Goal: Task Accomplishment & Management: Use online tool/utility

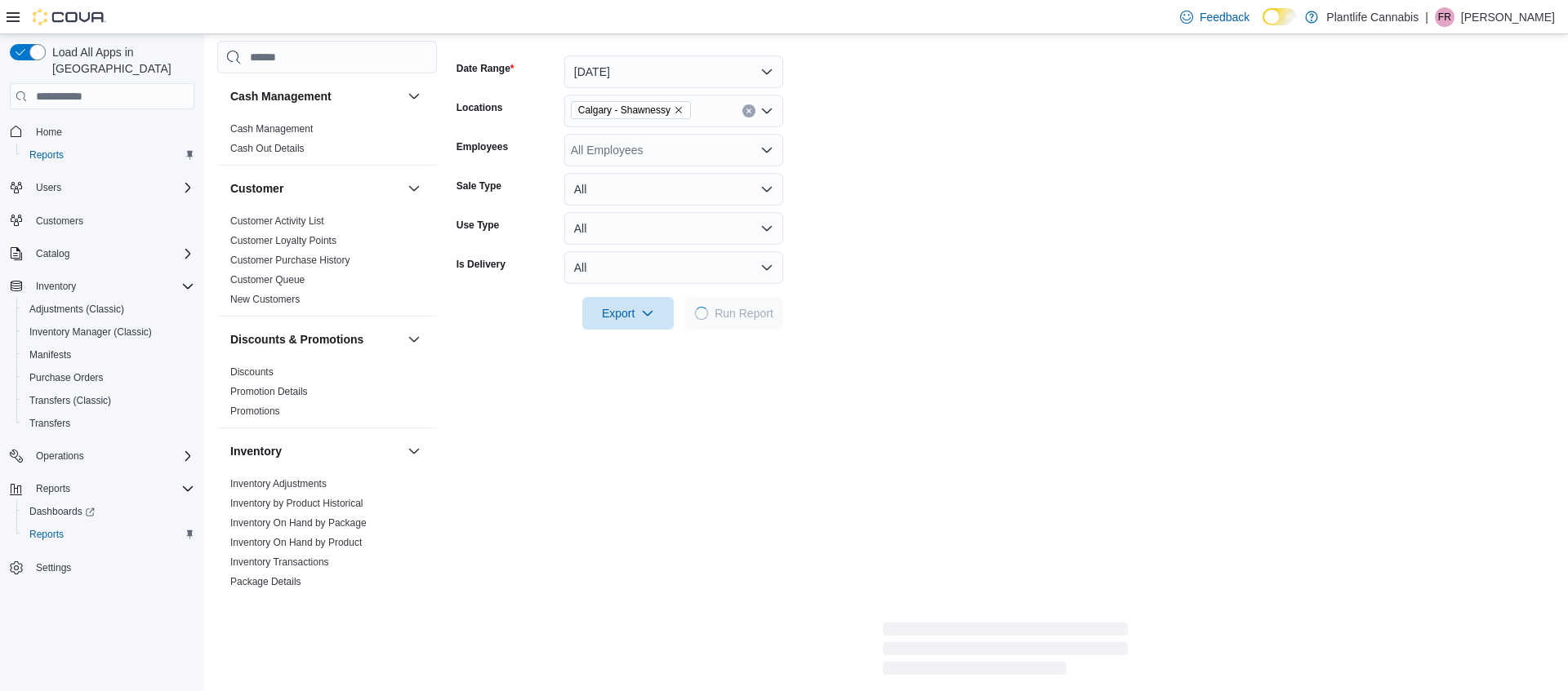
scroll to position [870, 0]
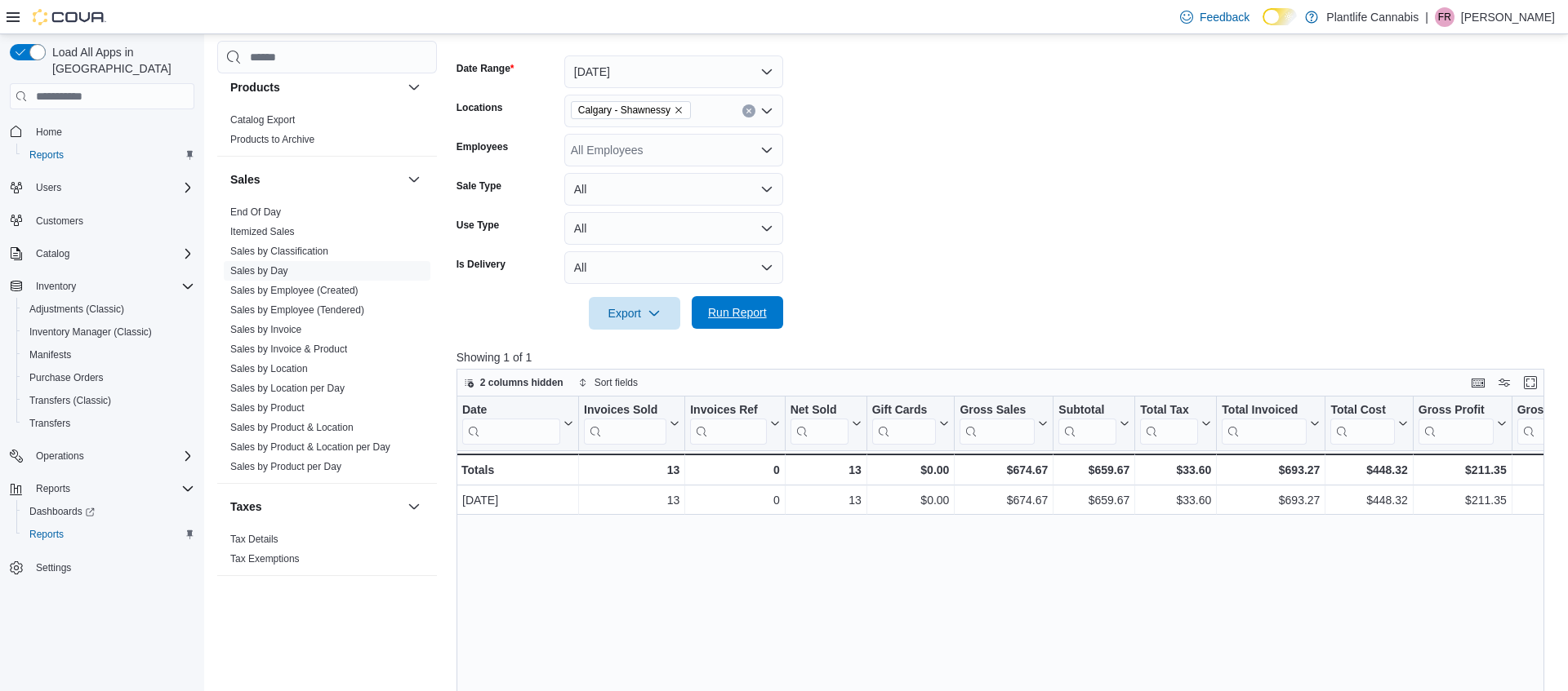
click at [741, 305] on span "Run Report" at bounding box center [738, 312] width 58 height 16
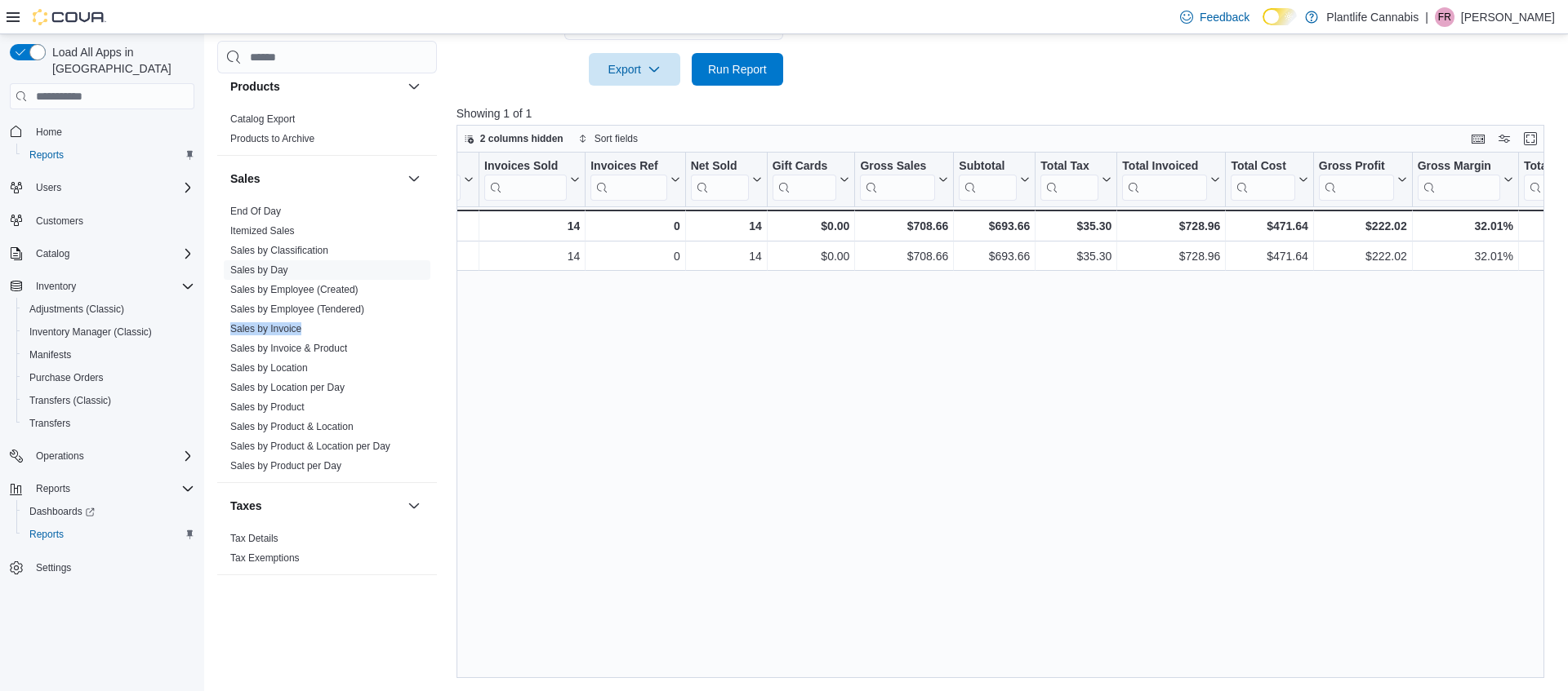
scroll to position [0, 0]
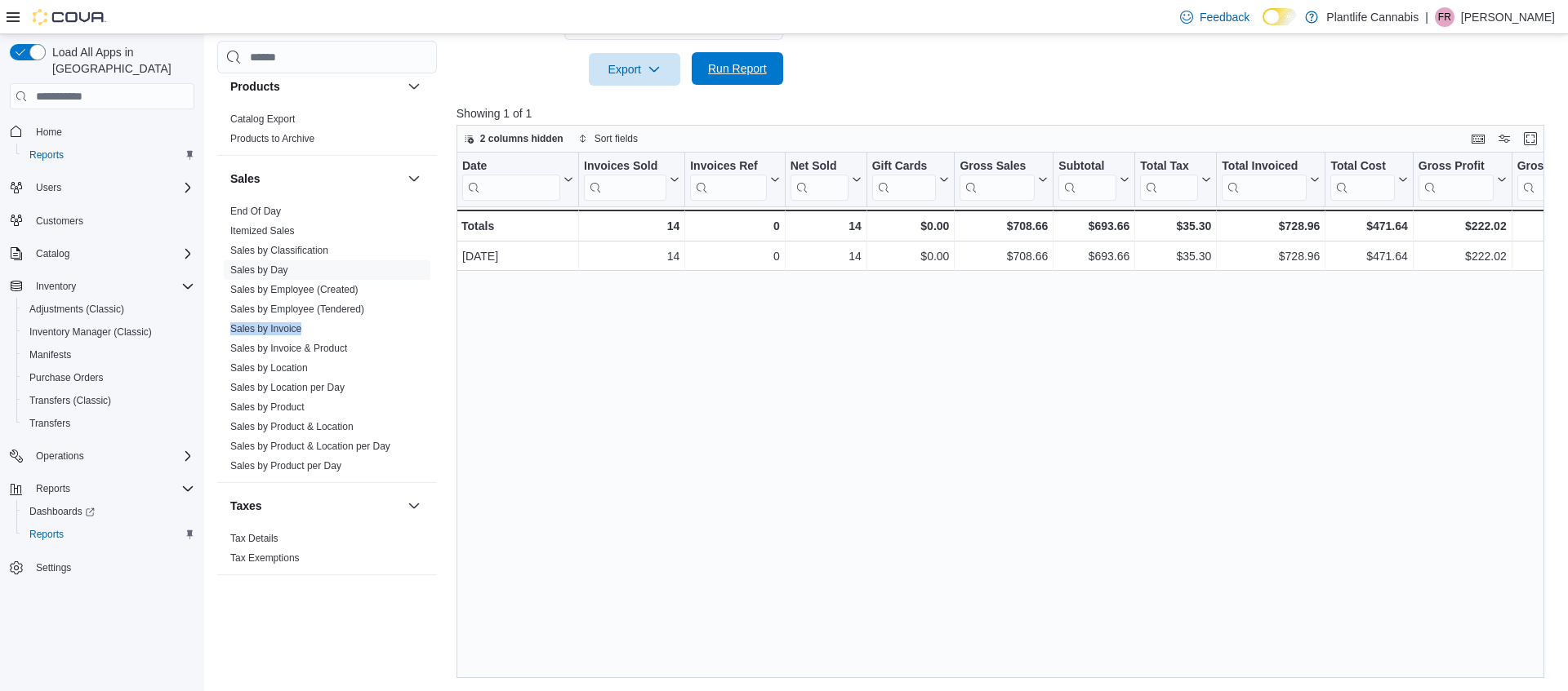
click at [733, 75] on span "Run Report" at bounding box center [738, 68] width 58 height 16
click at [772, 77] on span "Run Report" at bounding box center [737, 68] width 72 height 33
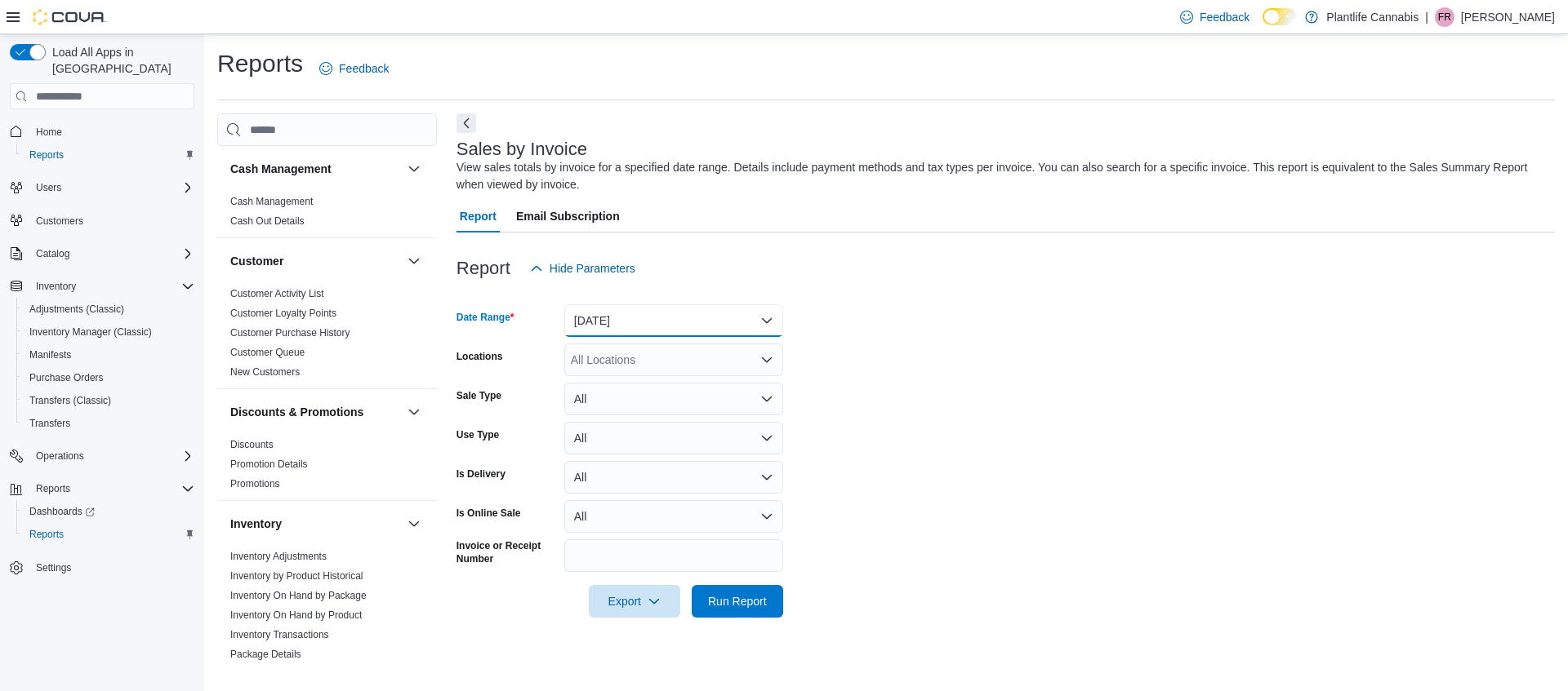
drag, startPoint x: 612, startPoint y: 326, endPoint x: 618, endPoint y: 336, distance: 11.7
click at [612, 326] on button "[DATE]" at bounding box center [673, 320] width 219 height 33
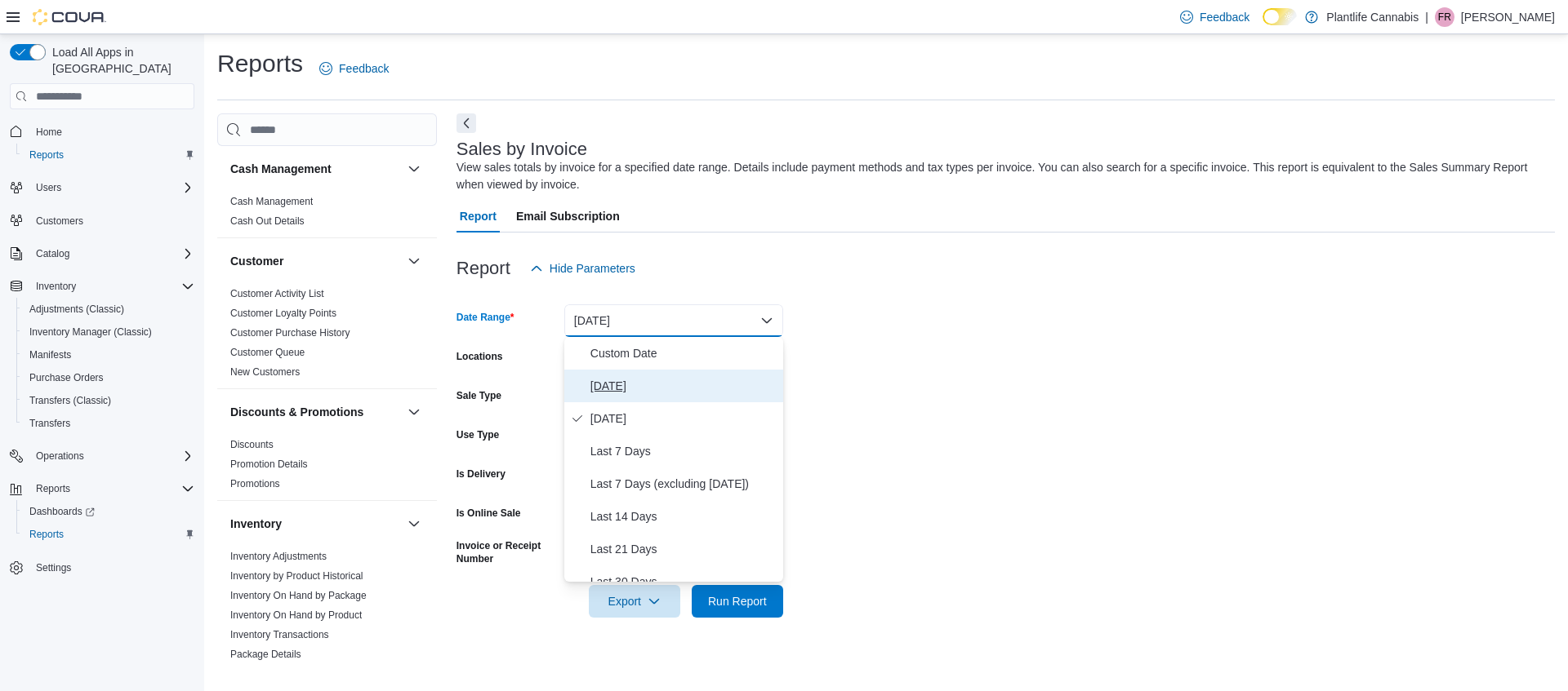
click at [640, 378] on span "[DATE]" at bounding box center [684, 386] width 186 height 19
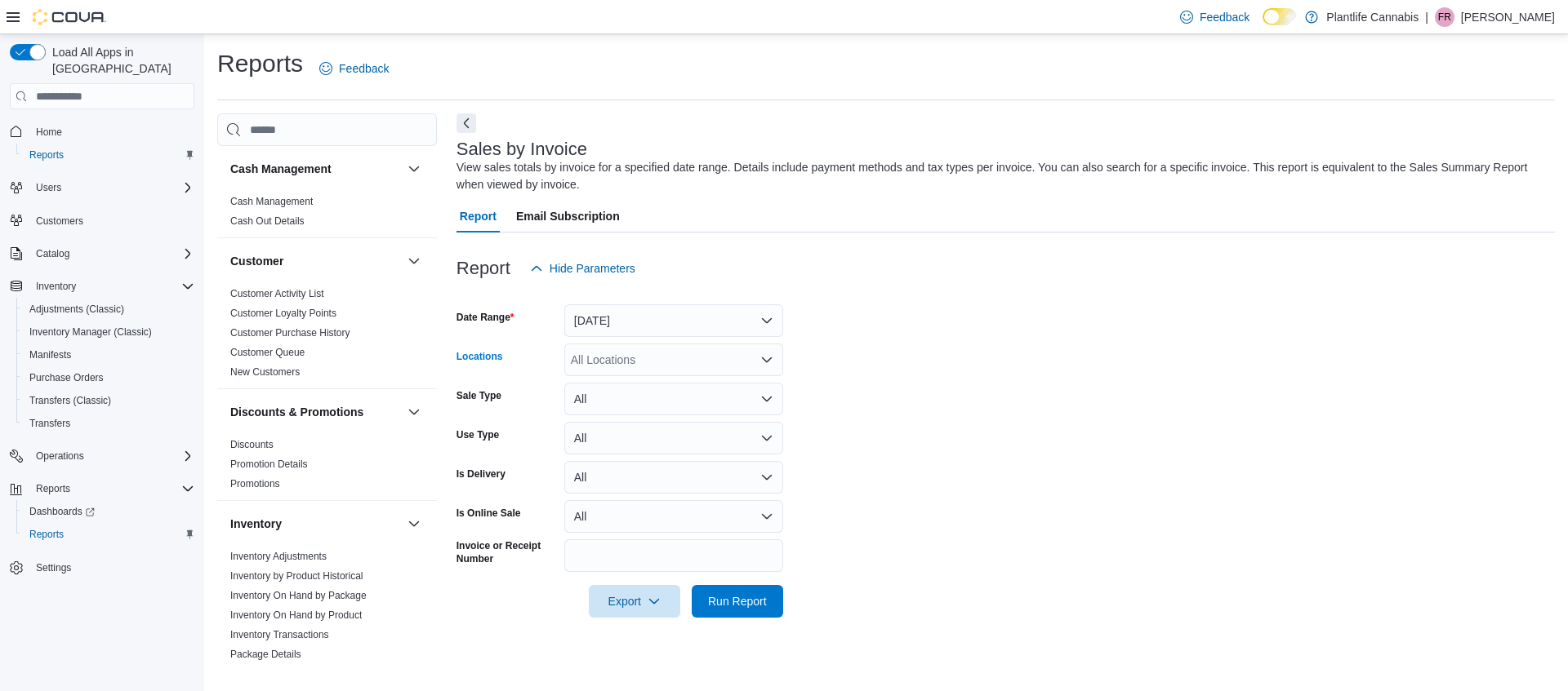
click at [617, 357] on div "All Locations" at bounding box center [673, 359] width 219 height 33
type input "****"
drag, startPoint x: 672, startPoint y: 389, endPoint x: 772, endPoint y: 602, distance: 235.3
click at [672, 389] on span "Calgary - Shawnessy" at bounding box center [661, 388] width 108 height 16
click at [745, 610] on span "Run Report" at bounding box center [737, 600] width 72 height 33
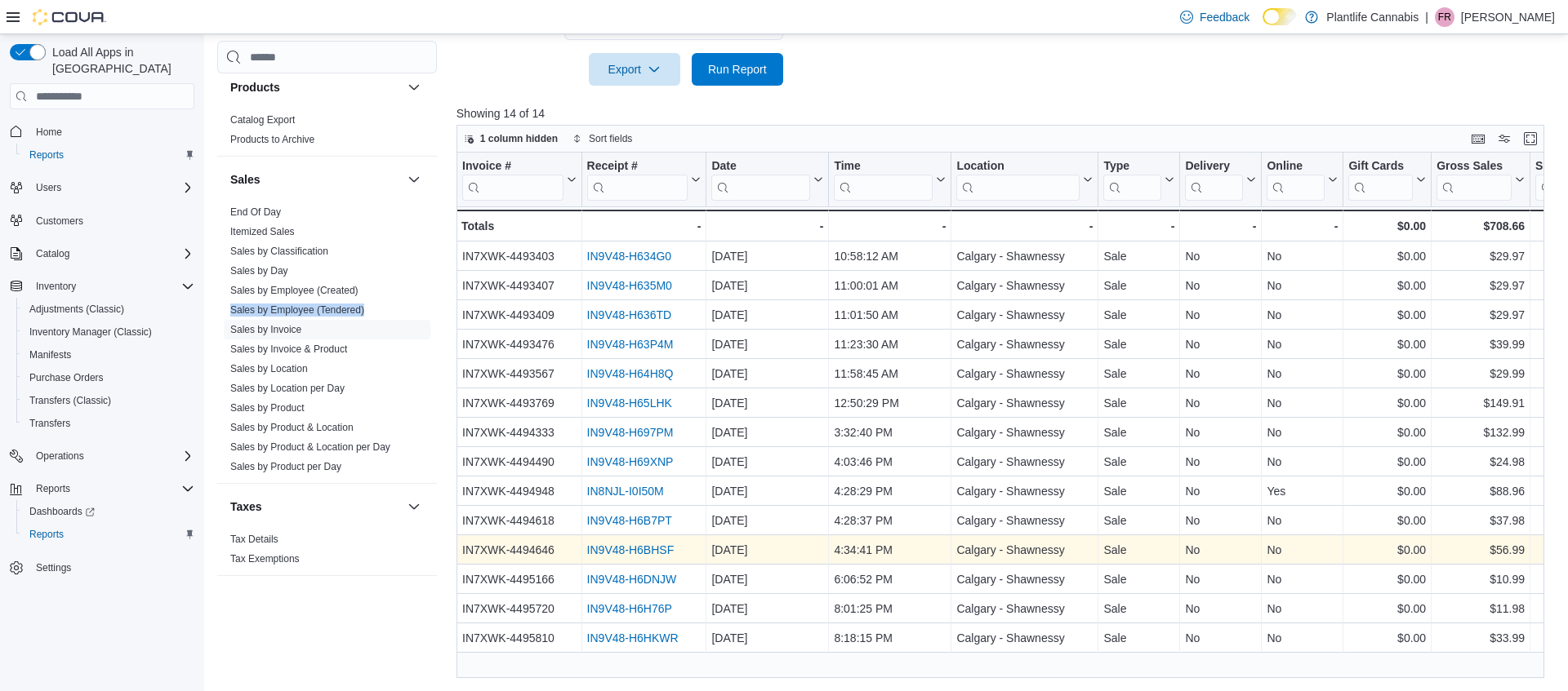
click at [663, 545] on link "IN9V48-H6BHSF" at bounding box center [630, 550] width 88 height 13
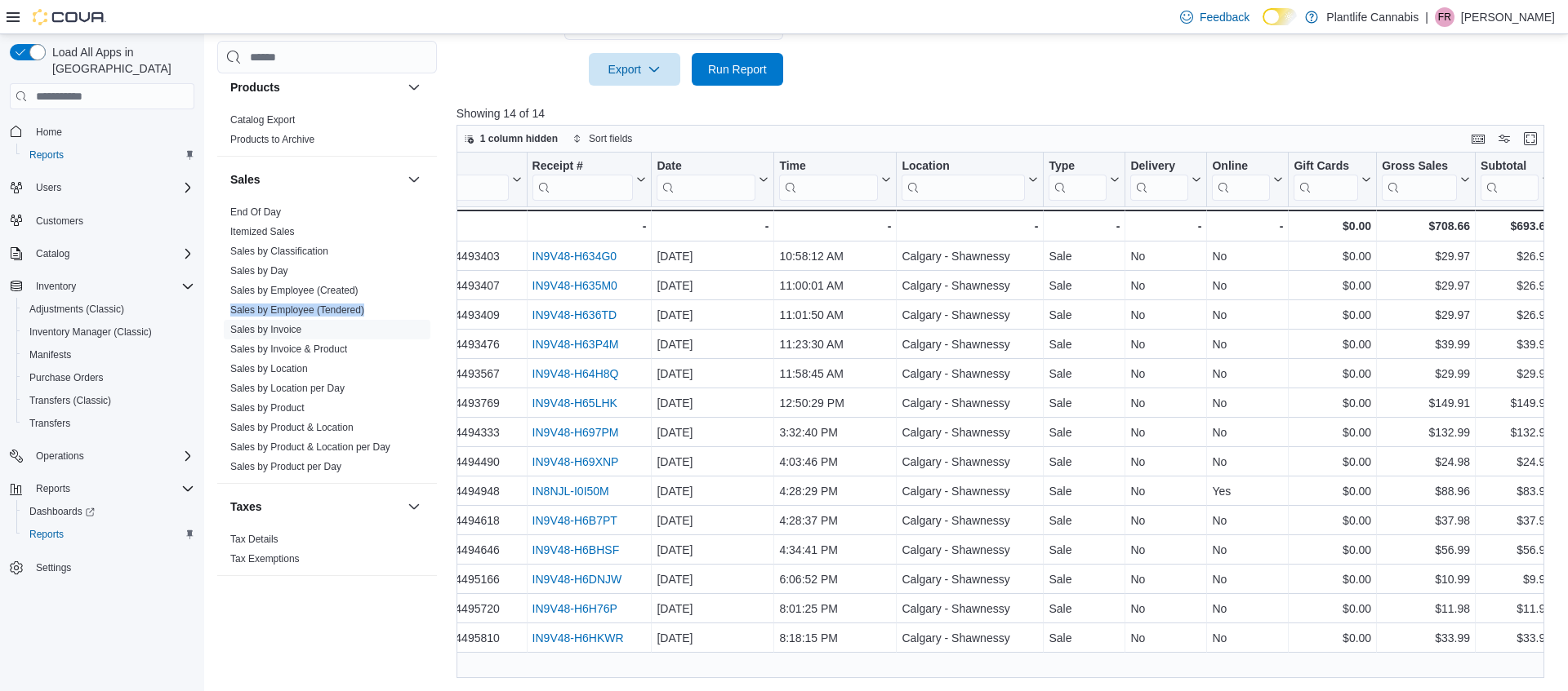
scroll to position [0, 70]
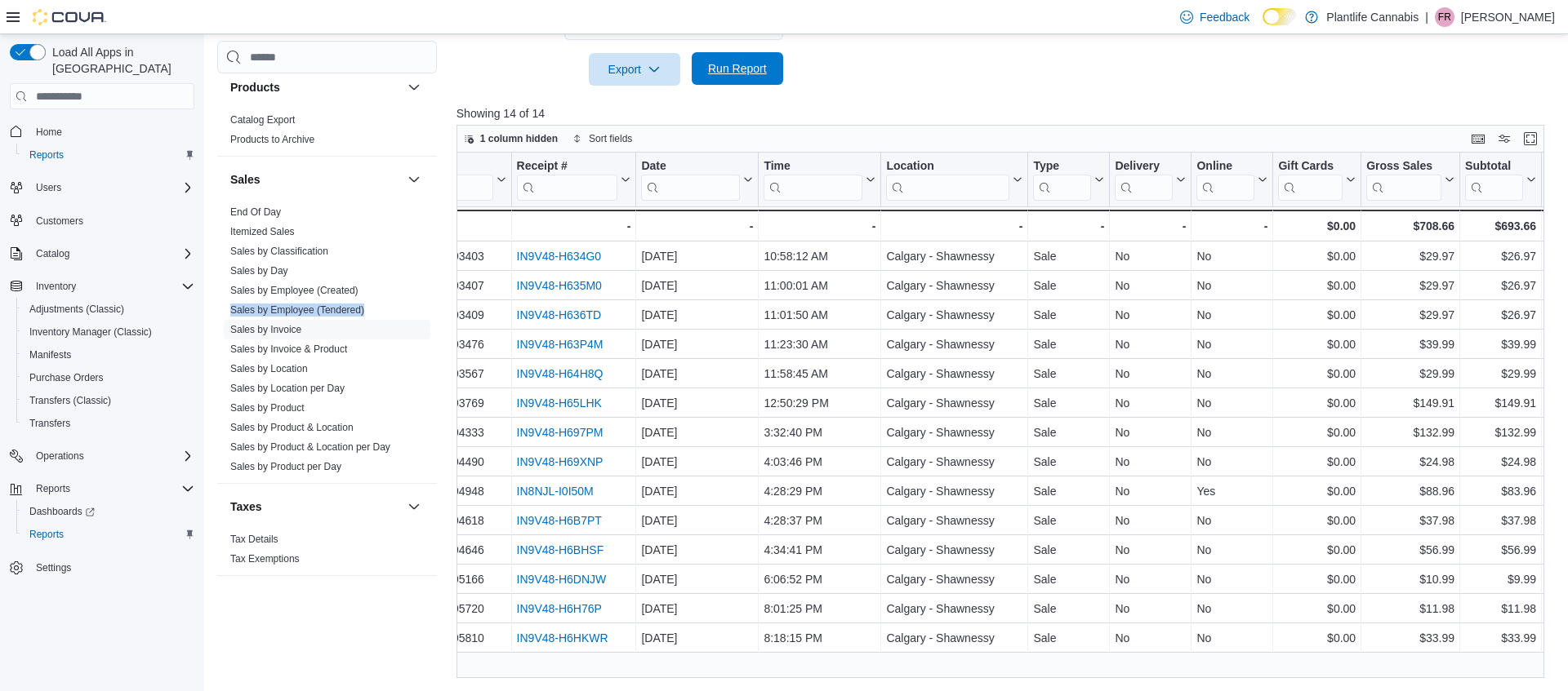
click at [757, 64] on span "Run Report" at bounding box center [738, 68] width 58 height 16
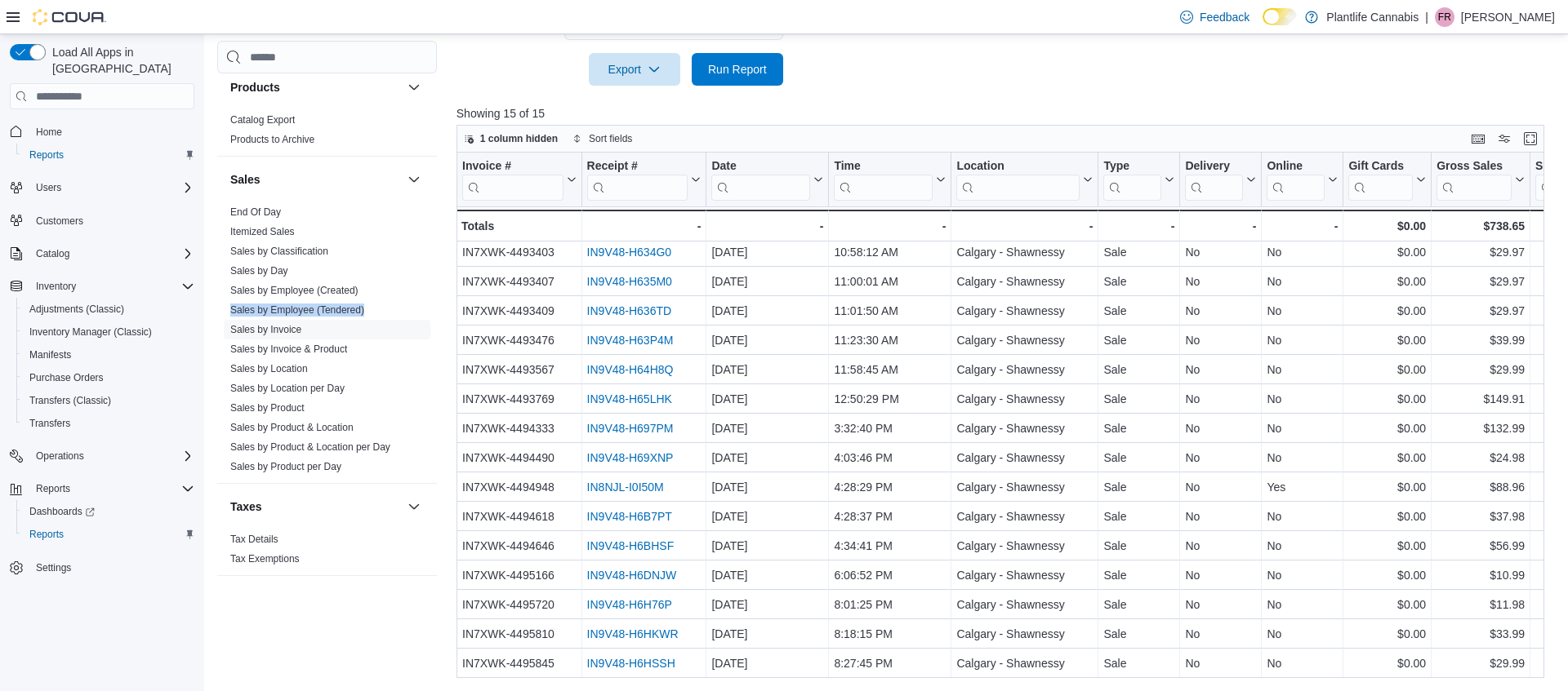
scroll to position [1, 0]
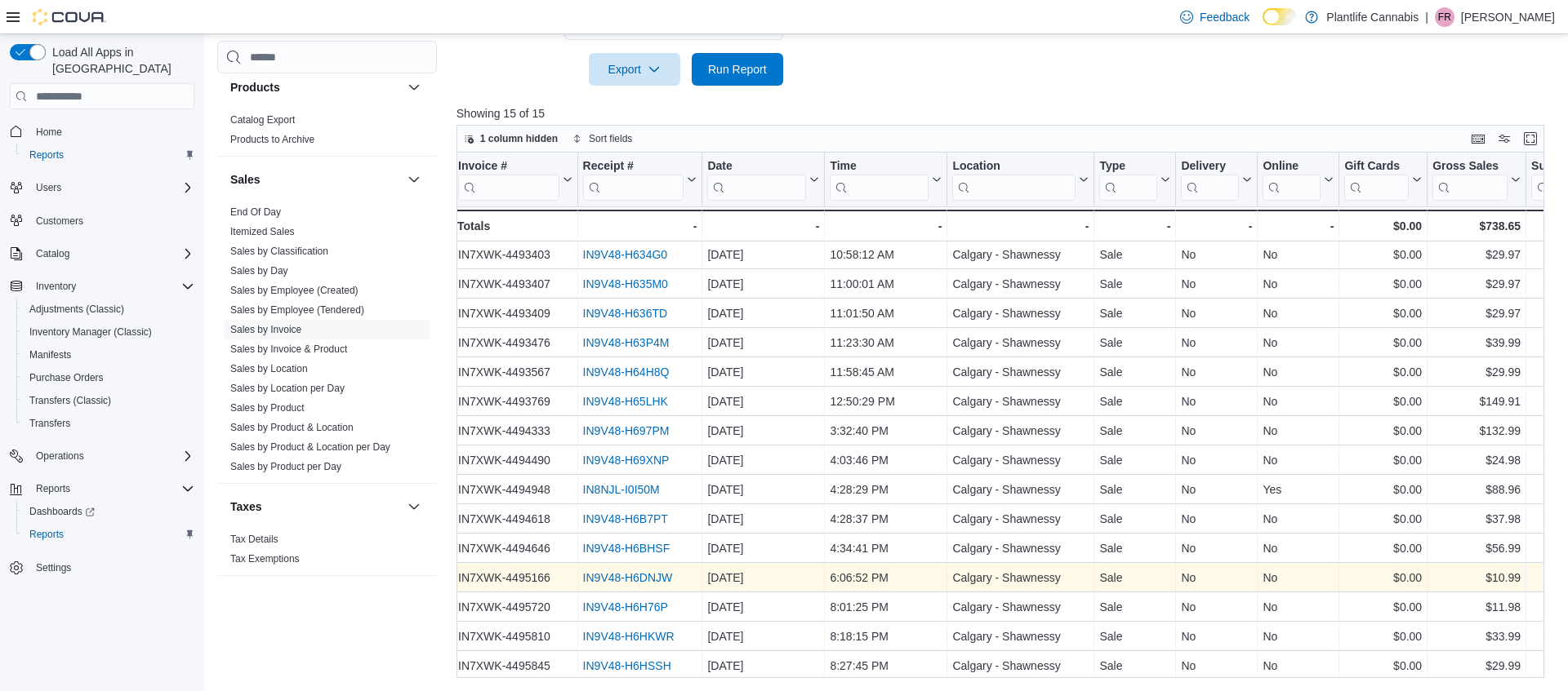
click at [679, 577] on div "Invoice # Click to view column header actions Receipt # Click to view column he…" at bounding box center [1000, 415] width 1087 height 526
click at [661, 572] on link "IN9V48-H6DNJW" at bounding box center [627, 576] width 89 height 13
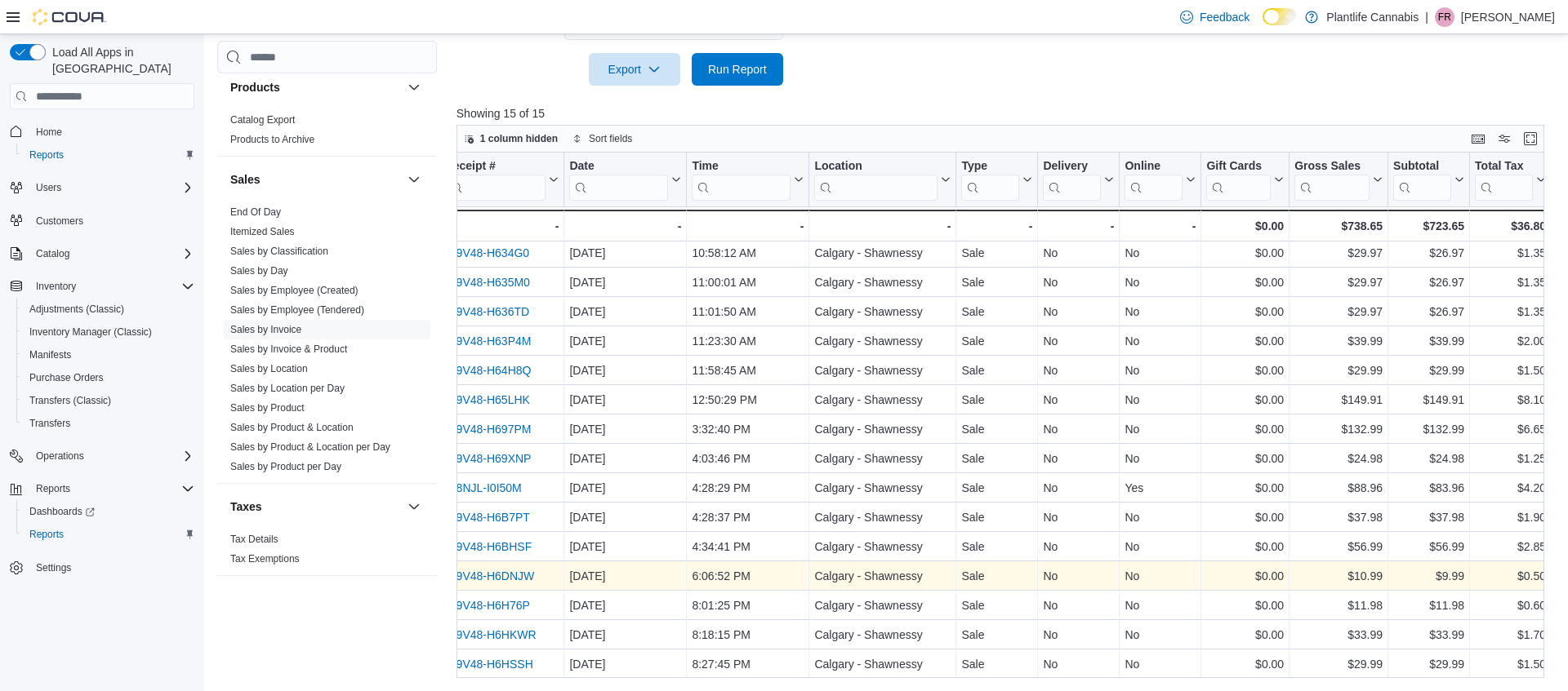
scroll to position [4, 0]
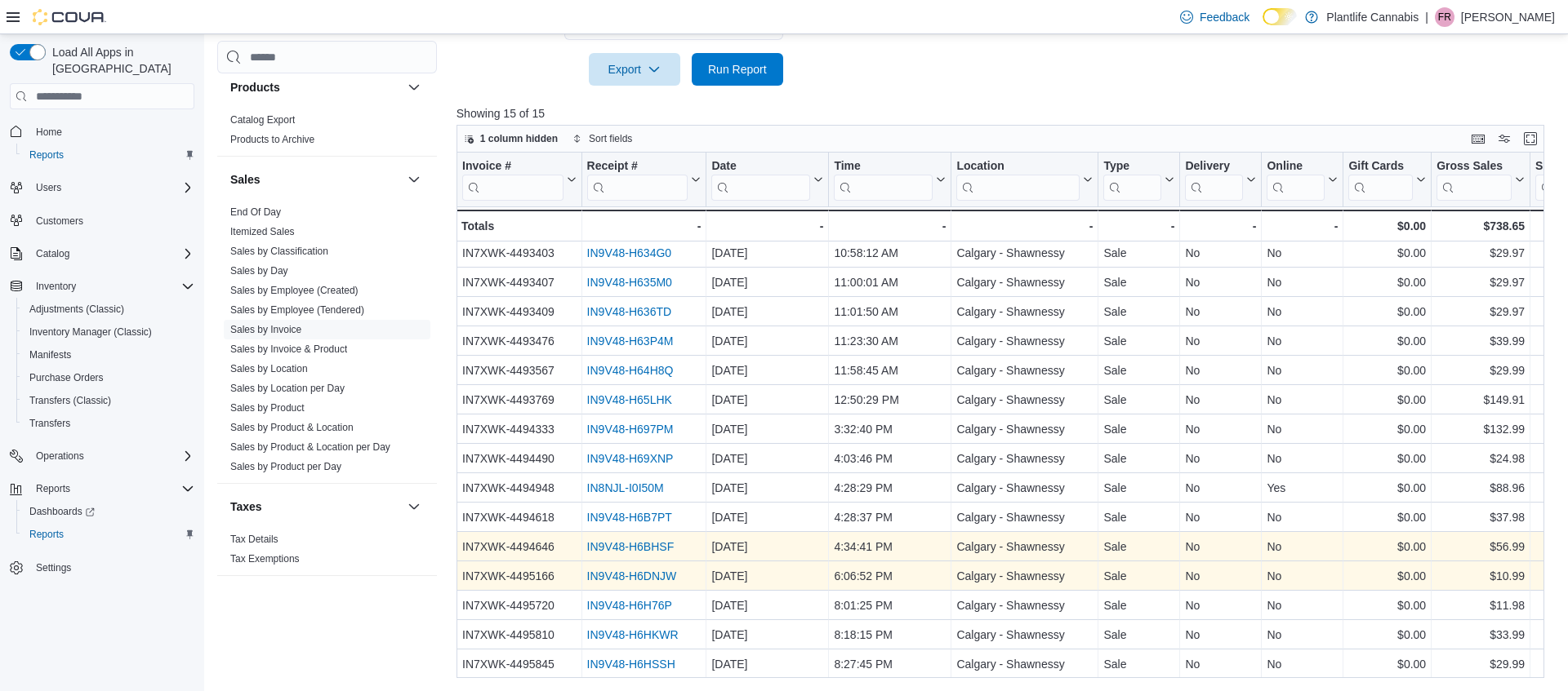
click at [633, 545] on link "IN9V48-H6BHSF" at bounding box center [630, 547] width 88 height 13
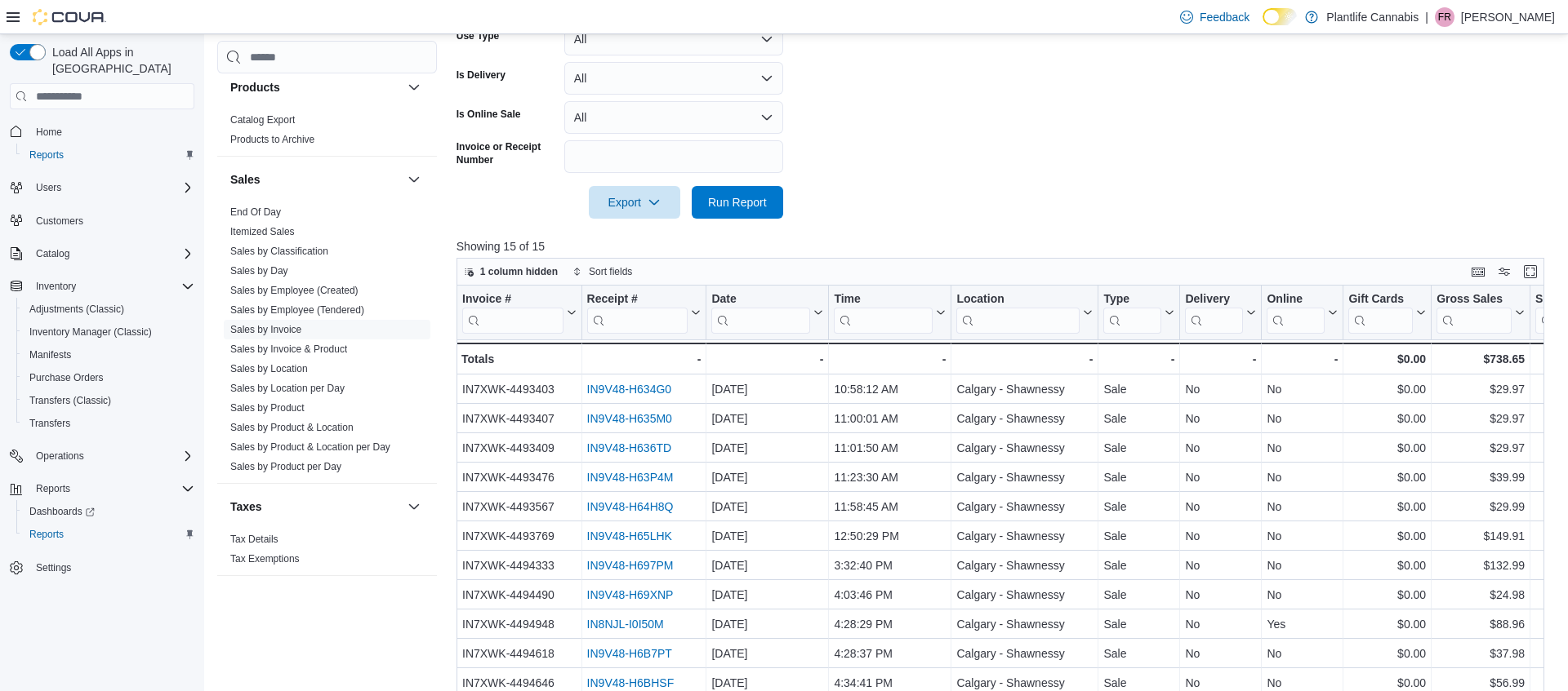
scroll to position [388, 0]
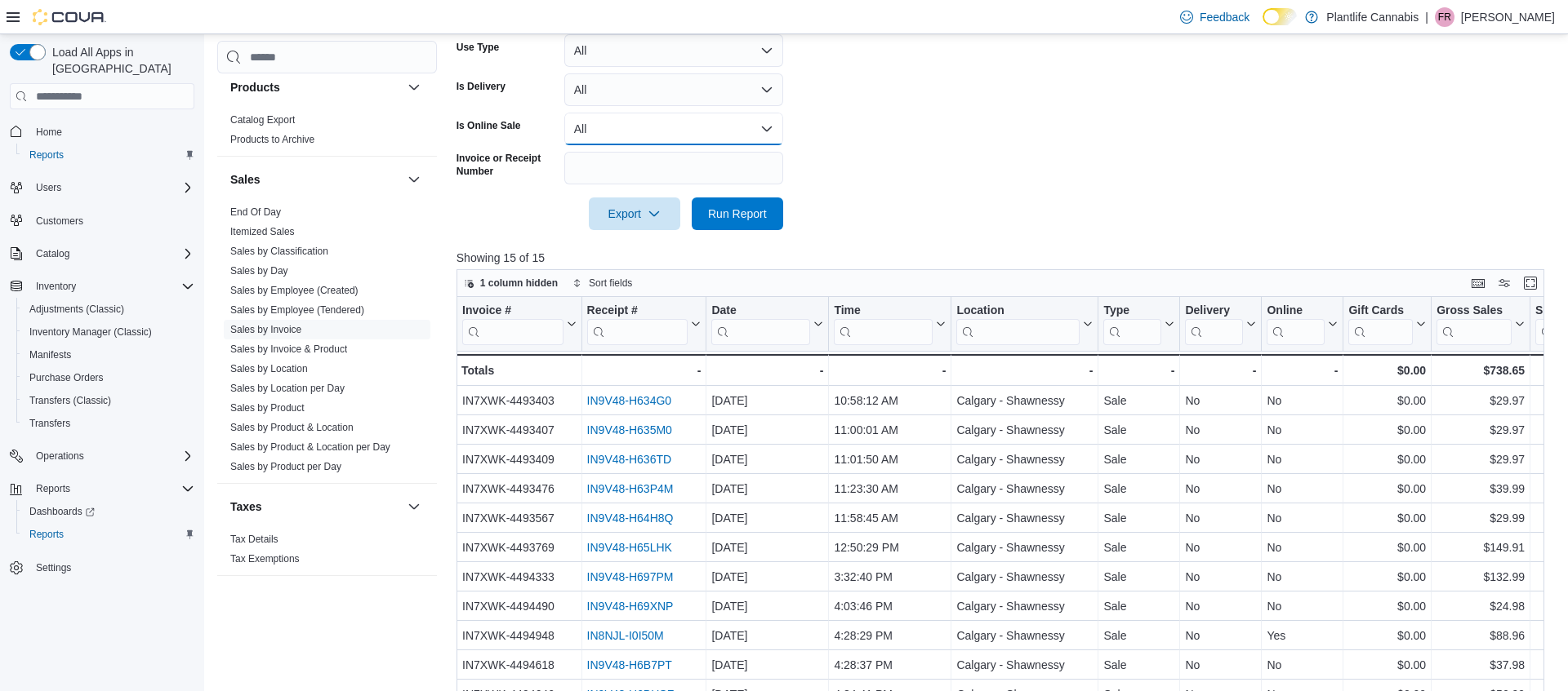
click at [657, 129] on button "All" at bounding box center [673, 128] width 219 height 33
click at [624, 208] on button "Yes" at bounding box center [673, 194] width 219 height 33
click at [738, 215] on span "Run Report" at bounding box center [738, 212] width 58 height 16
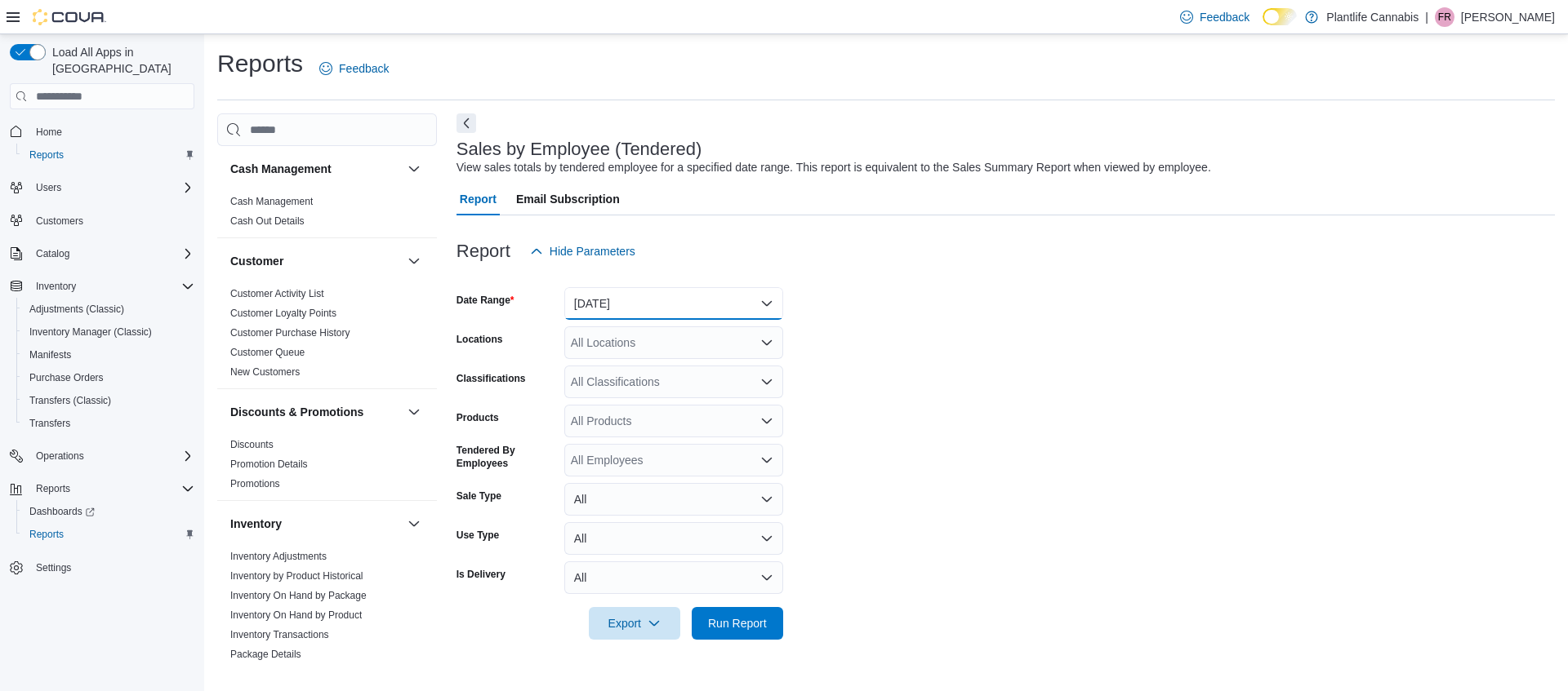
click at [656, 310] on button "Yesterday" at bounding box center [673, 303] width 219 height 33
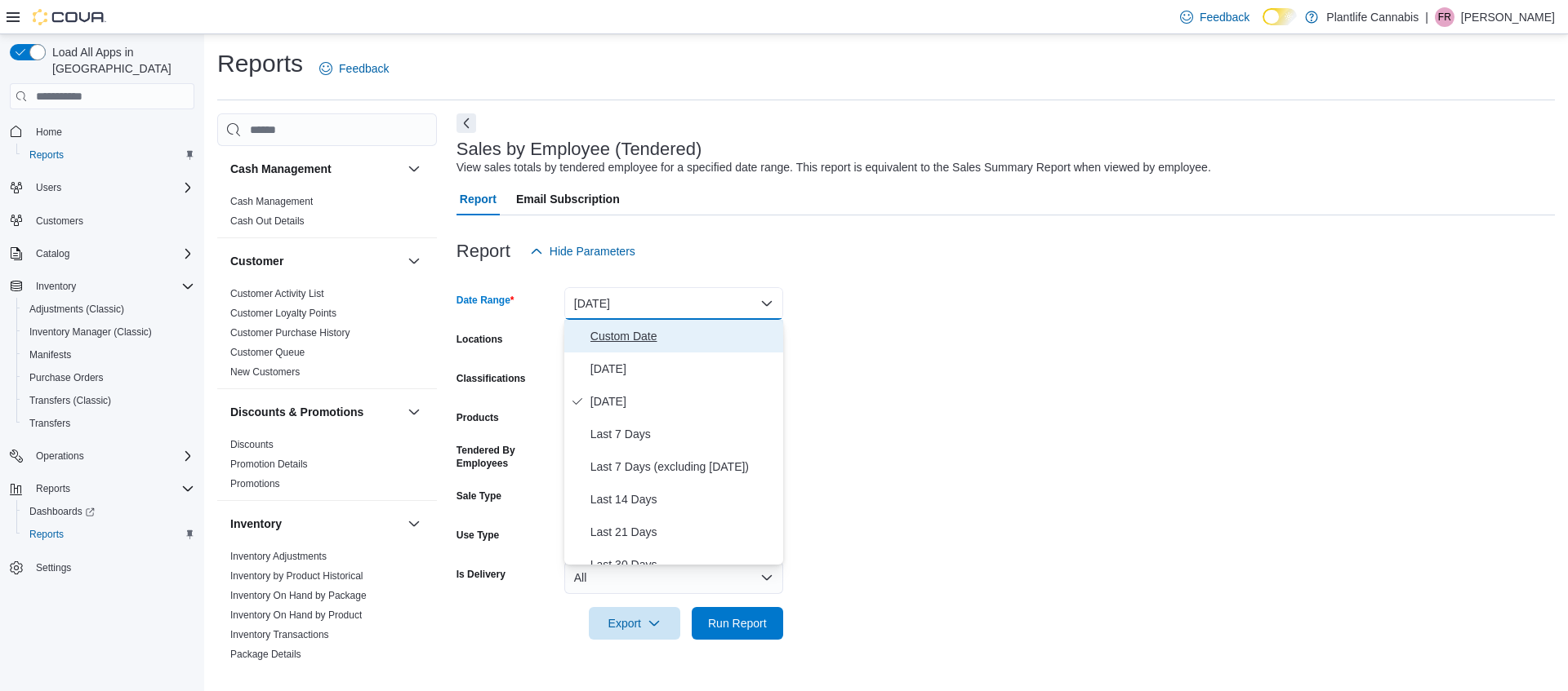
click at [633, 337] on span "Custom Date" at bounding box center [684, 336] width 186 height 19
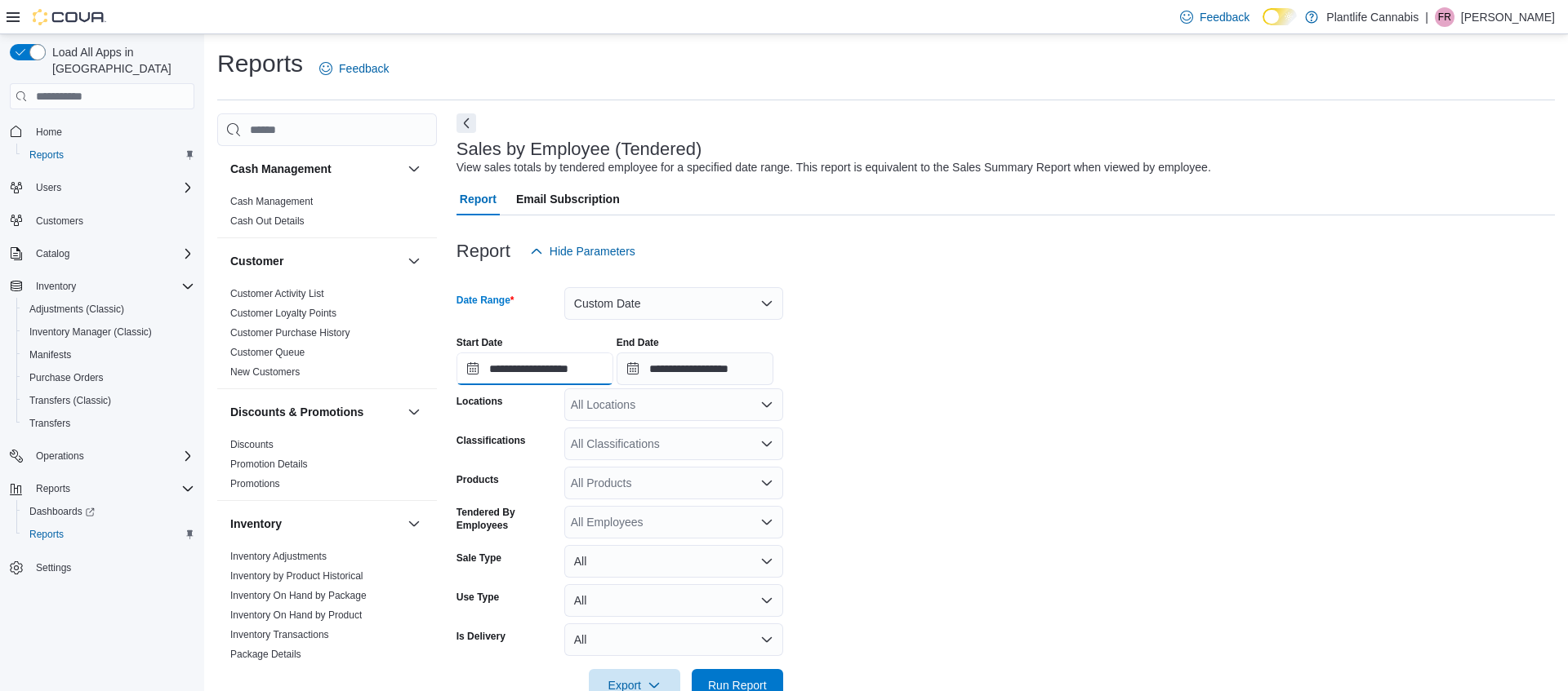
click at [581, 372] on input "**********" at bounding box center [535, 368] width 157 height 33
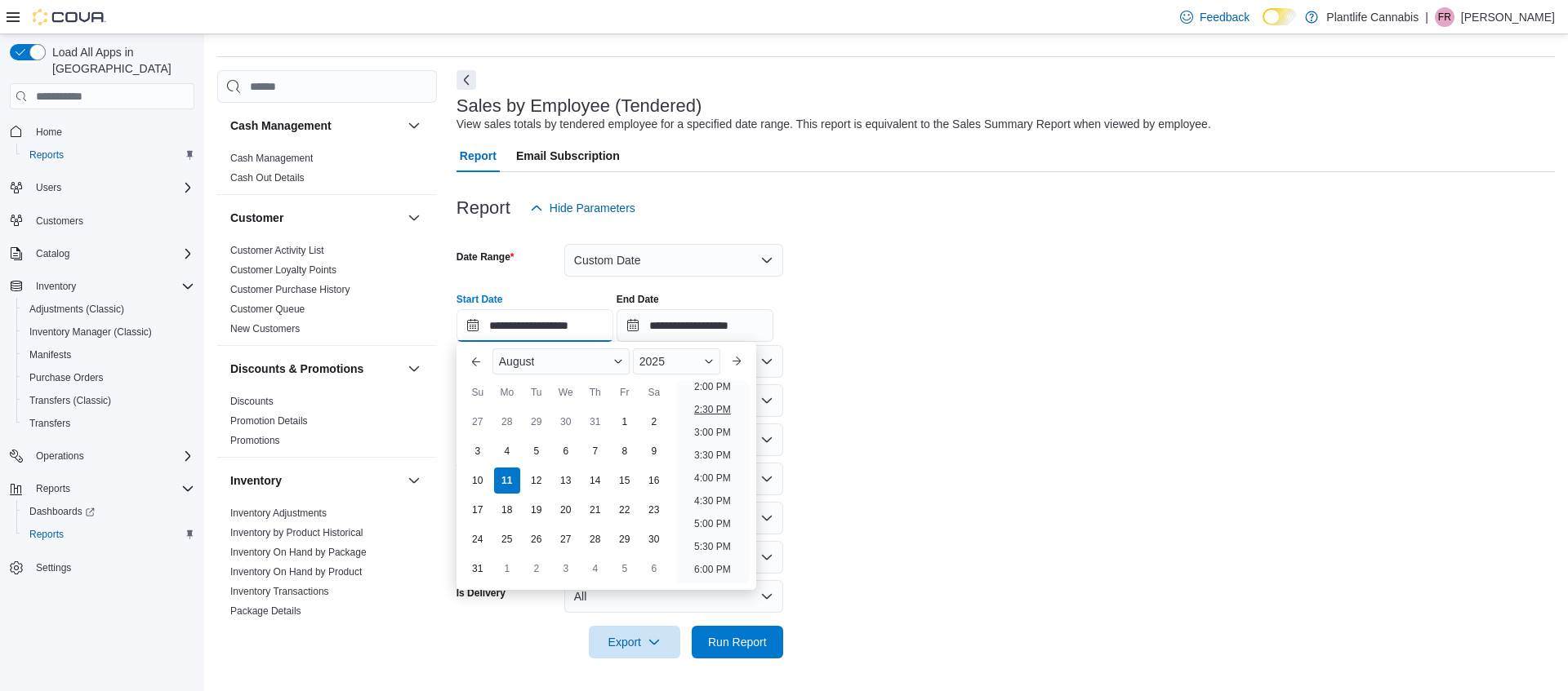
scroll to position [662, 0]
click at [722, 465] on li "4:00 PM" at bounding box center [713, 464] width 50 height 19
type input "**********"
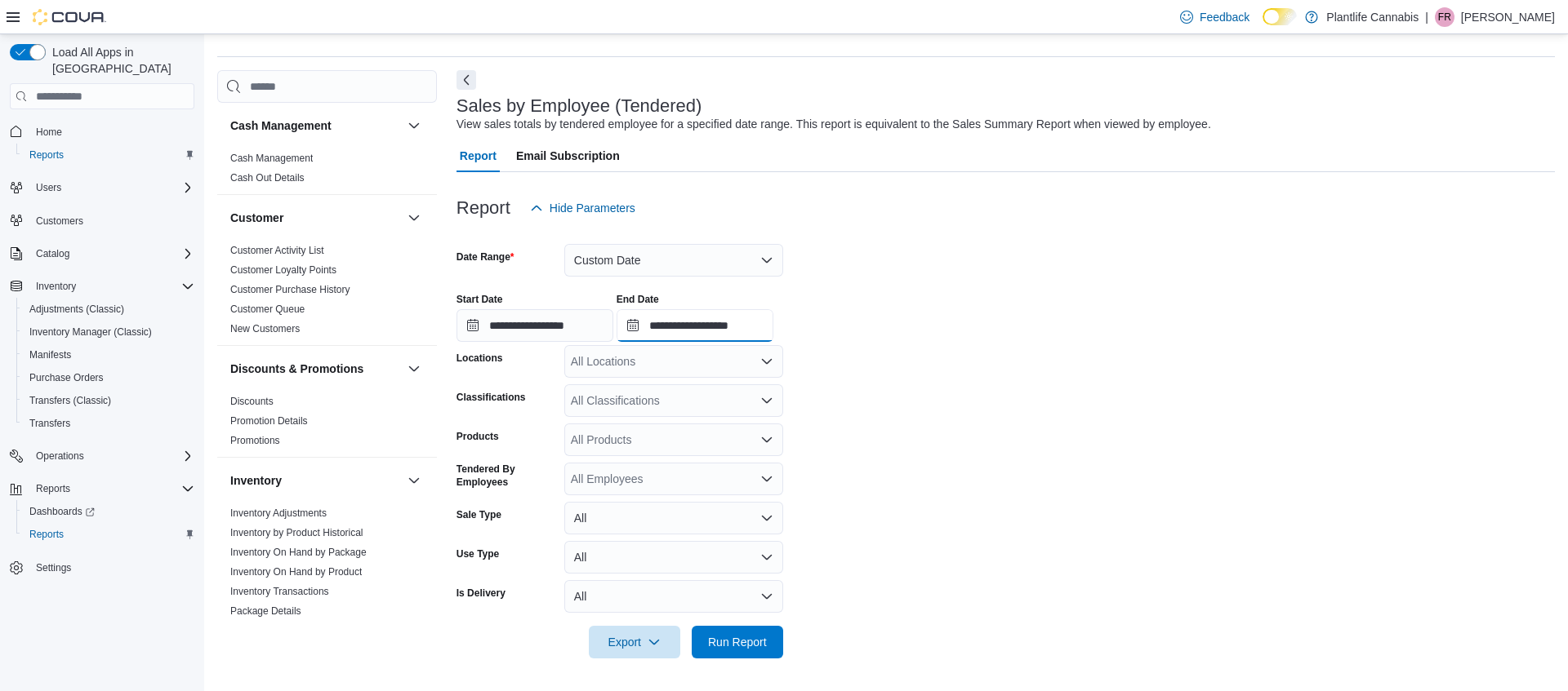
drag, startPoint x: 735, startPoint y: 311, endPoint x: 747, endPoint y: 315, distance: 12.6
click at [736, 311] on input "**********" at bounding box center [694, 326] width 157 height 33
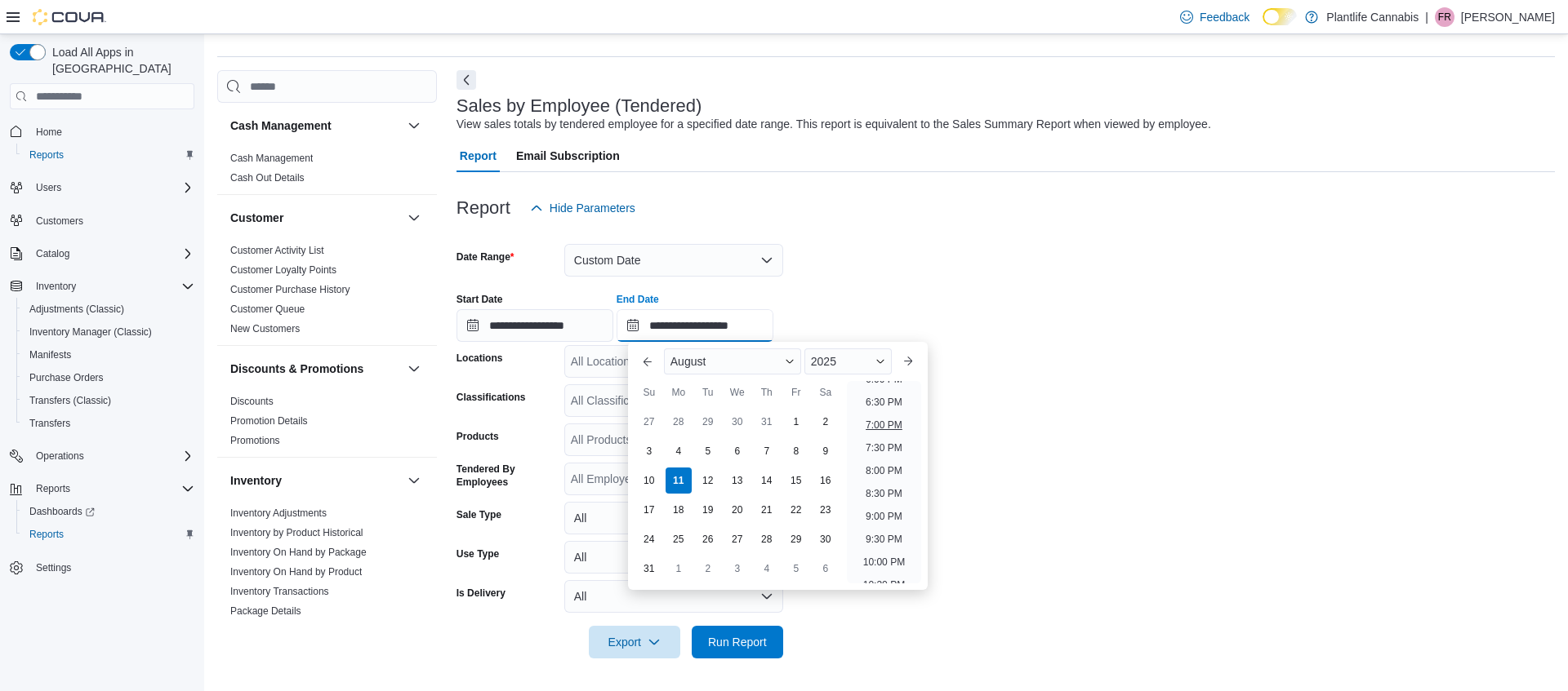
scroll to position [833, 0]
click at [898, 422] on li "7:00 PM" at bounding box center [884, 429] width 50 height 19
type input "**********"
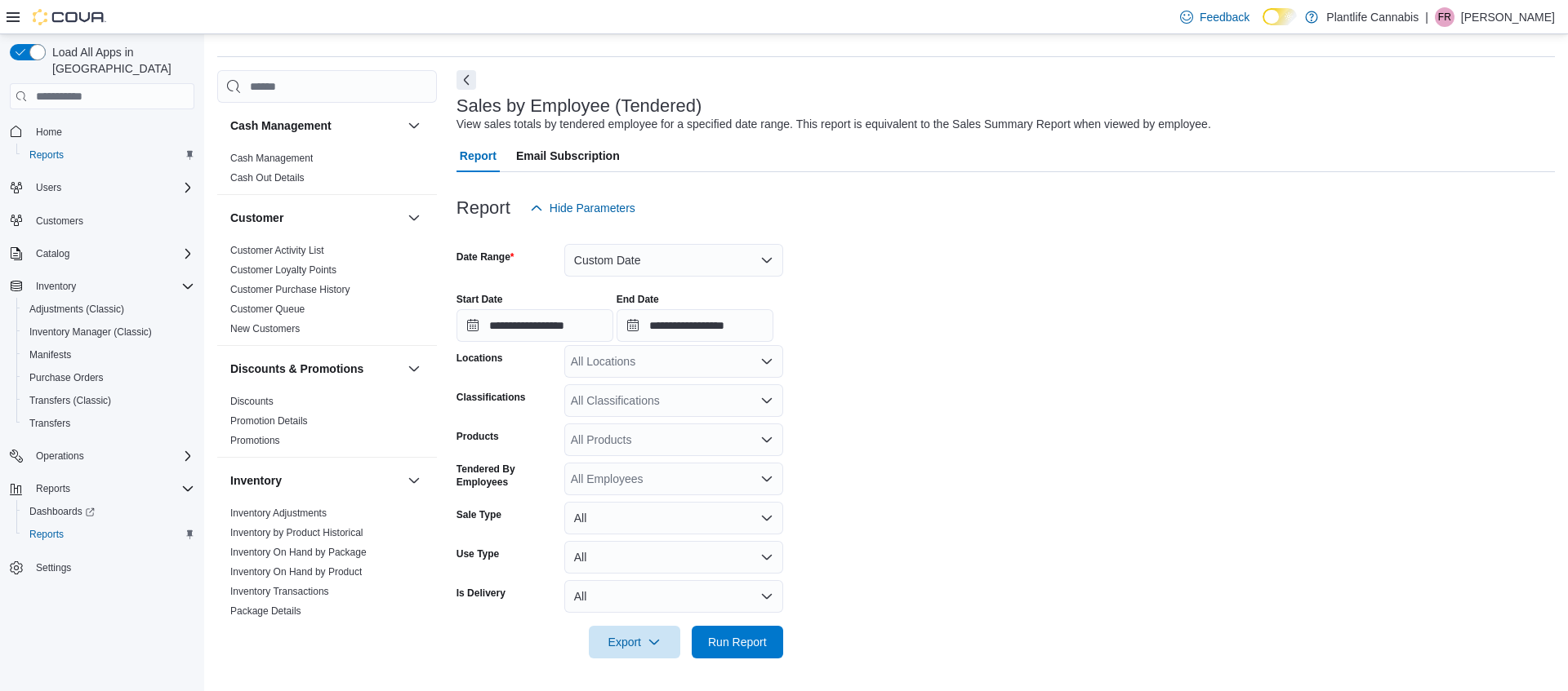
click at [640, 371] on div "All Locations" at bounding box center [673, 361] width 219 height 33
type input "****"
drag, startPoint x: 669, startPoint y: 385, endPoint x: 790, endPoint y: 534, distance: 191.9
click at [669, 385] on span "Calgary - Shawnessy" at bounding box center [661, 389] width 108 height 16
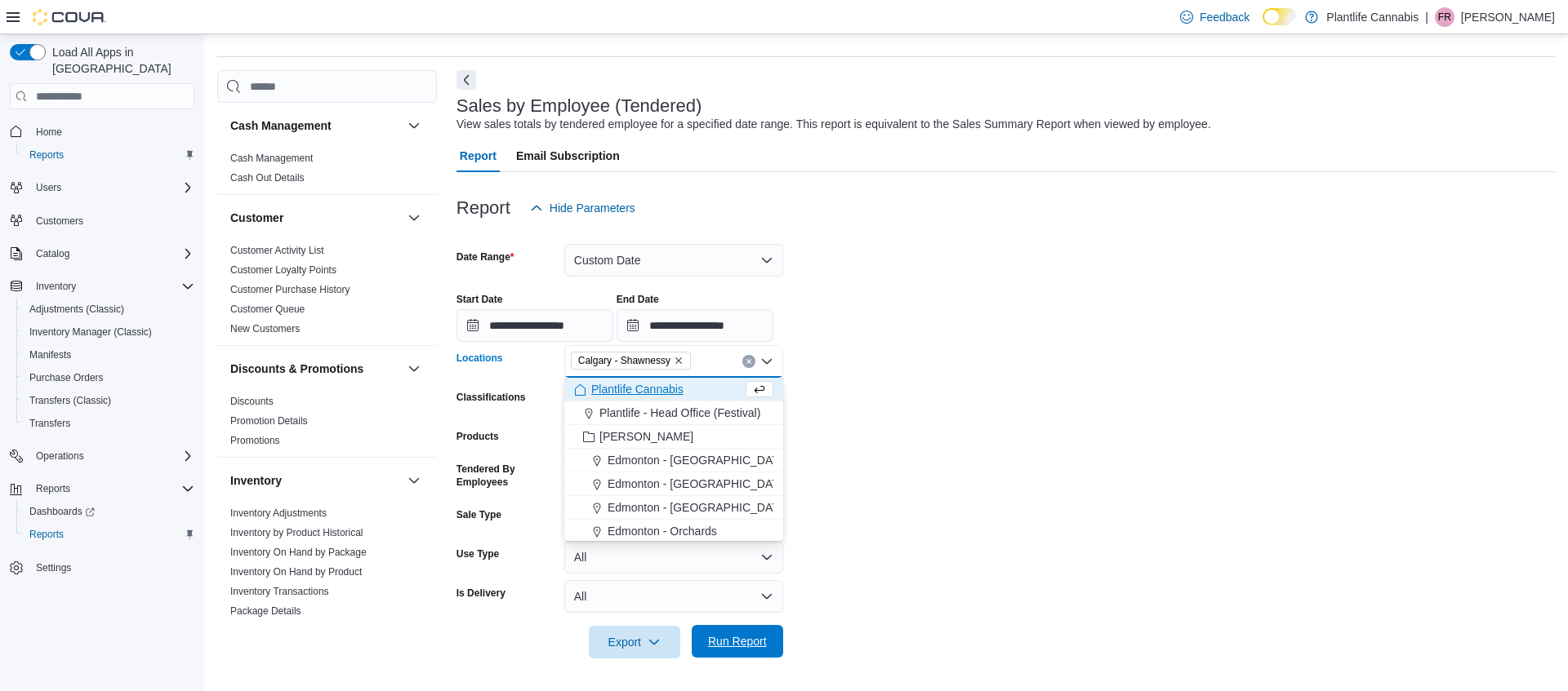
click at [762, 631] on span "Run Report" at bounding box center [737, 641] width 72 height 33
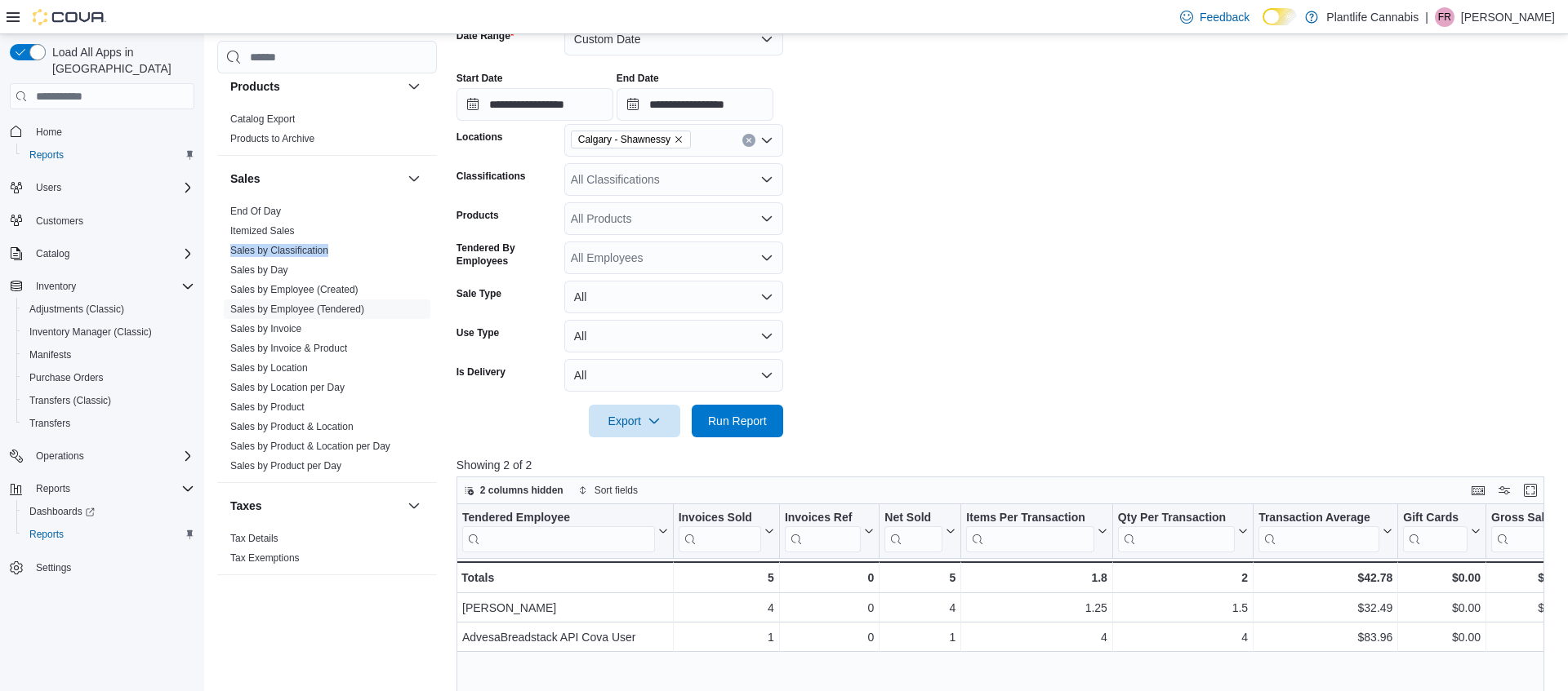
scroll to position [223, 0]
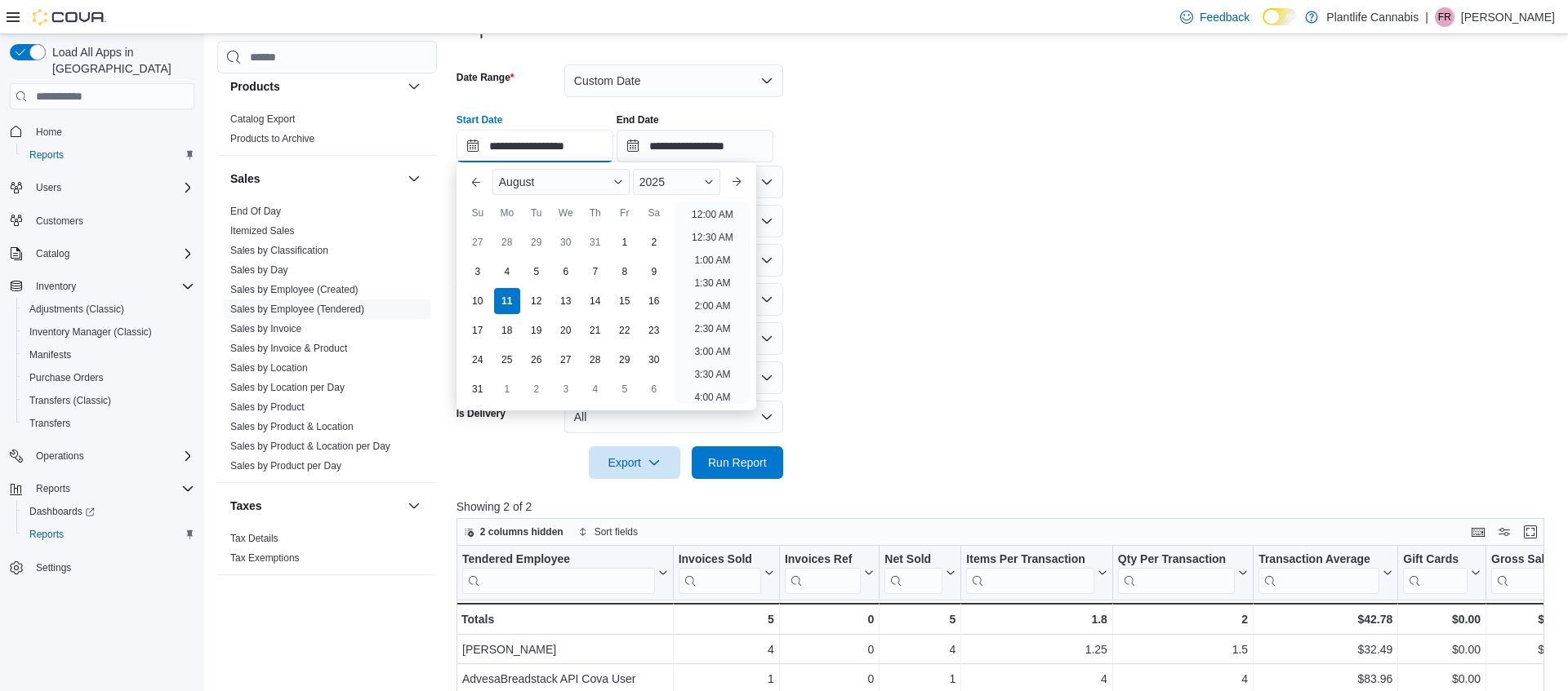
click at [592, 145] on input "**********" at bounding box center [535, 146] width 157 height 33
click at [711, 302] on li "7:00 PM" at bounding box center [713, 301] width 50 height 19
type input "**********"
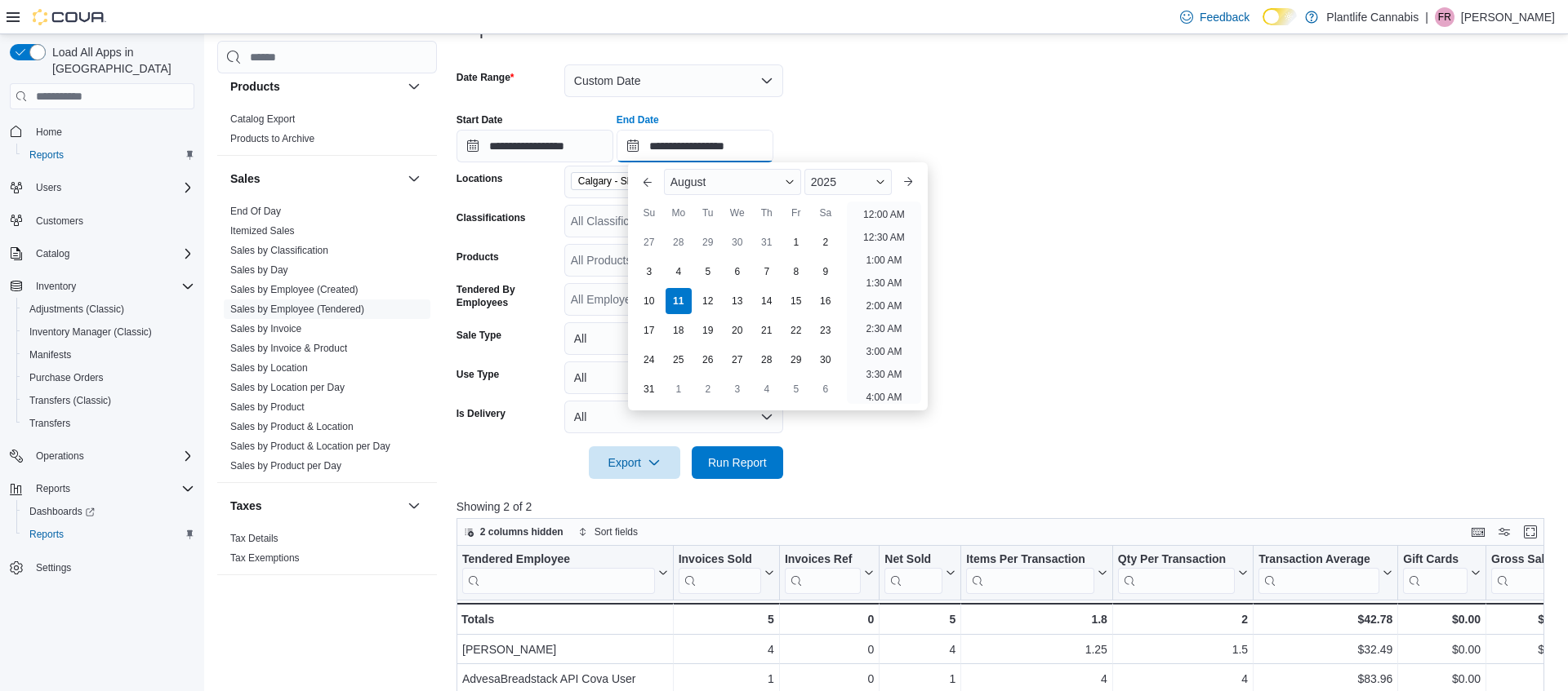
click at [769, 147] on input "**********" at bounding box center [694, 146] width 157 height 33
click at [892, 324] on li "10:00 PM" at bounding box center [884, 322] width 55 height 19
type input "**********"
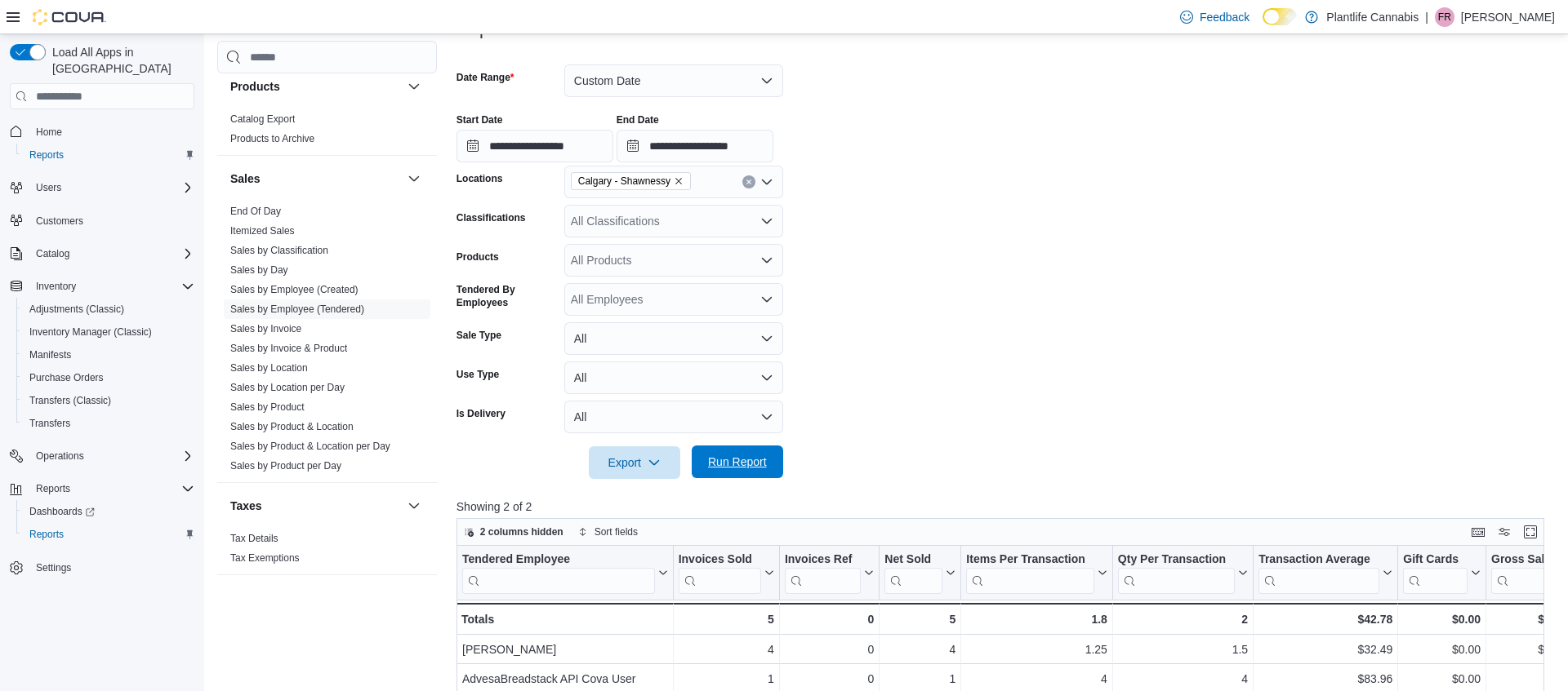
click at [746, 470] on span "Run Report" at bounding box center [738, 462] width 58 height 16
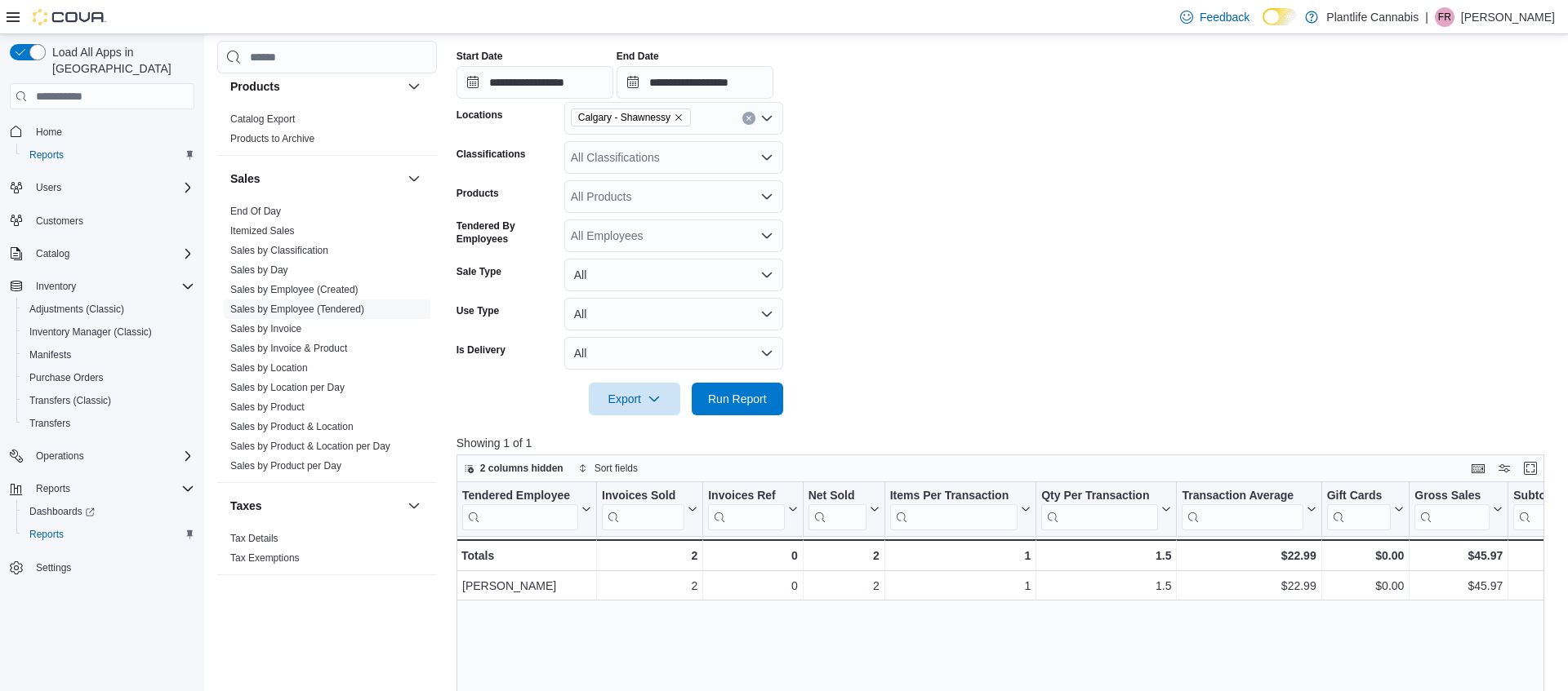
scroll to position [299, 0]
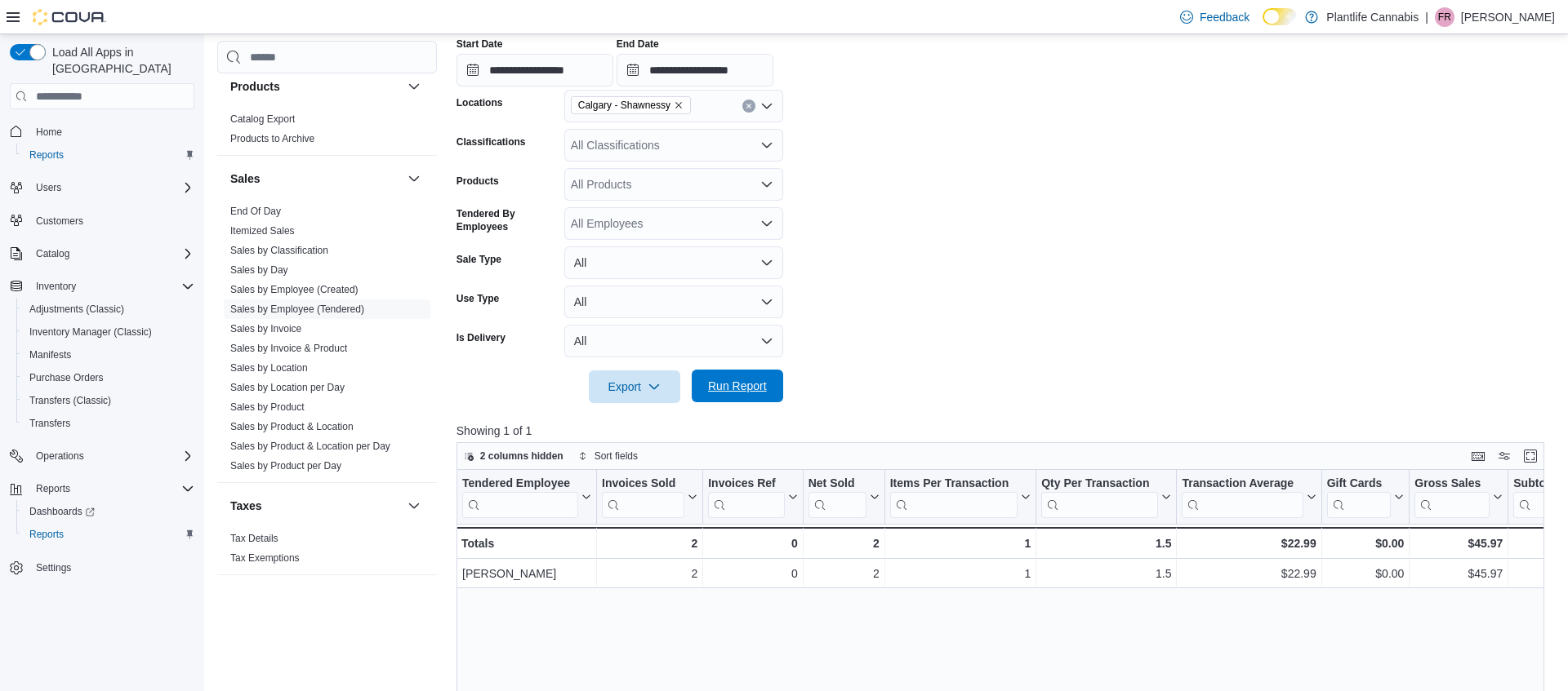
click at [761, 388] on span "Run Report" at bounding box center [738, 386] width 58 height 16
click at [761, 386] on span "Run Report" at bounding box center [738, 386] width 58 height 16
click at [745, 385] on span "Run Report" at bounding box center [738, 386] width 58 height 16
click at [734, 373] on span "Run Report" at bounding box center [737, 386] width 72 height 33
drag, startPoint x: 756, startPoint y: 382, endPoint x: 745, endPoint y: 381, distance: 11.0
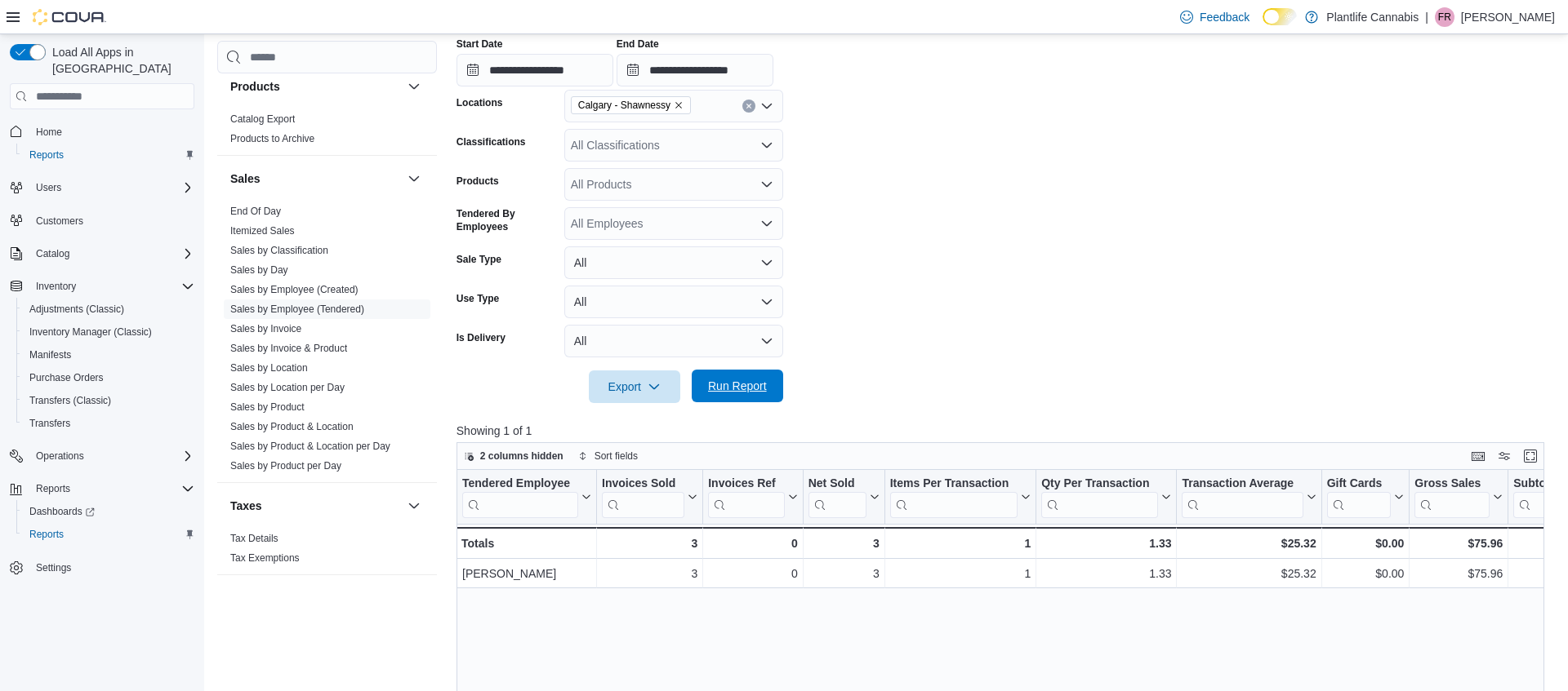
click at [756, 382] on span "Run Report" at bounding box center [738, 386] width 58 height 16
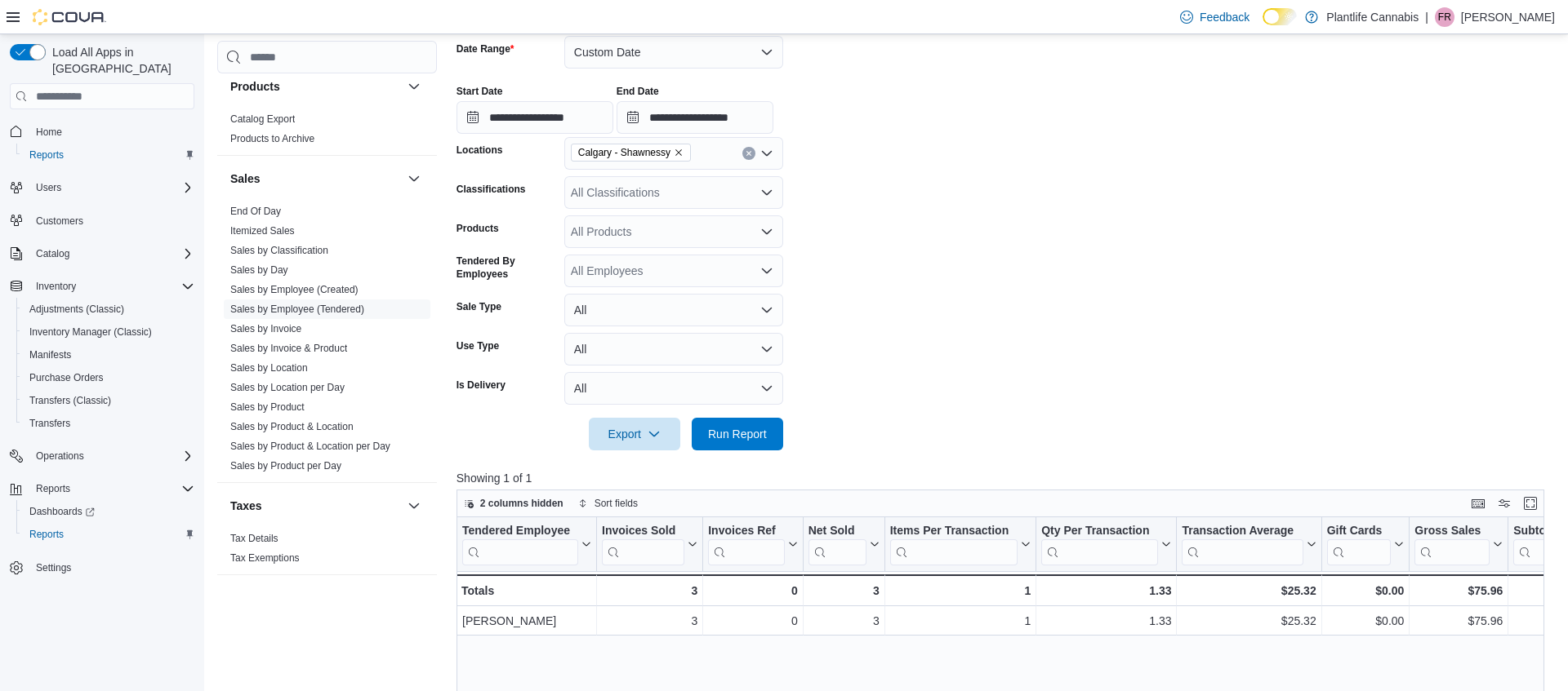
scroll to position [244, 0]
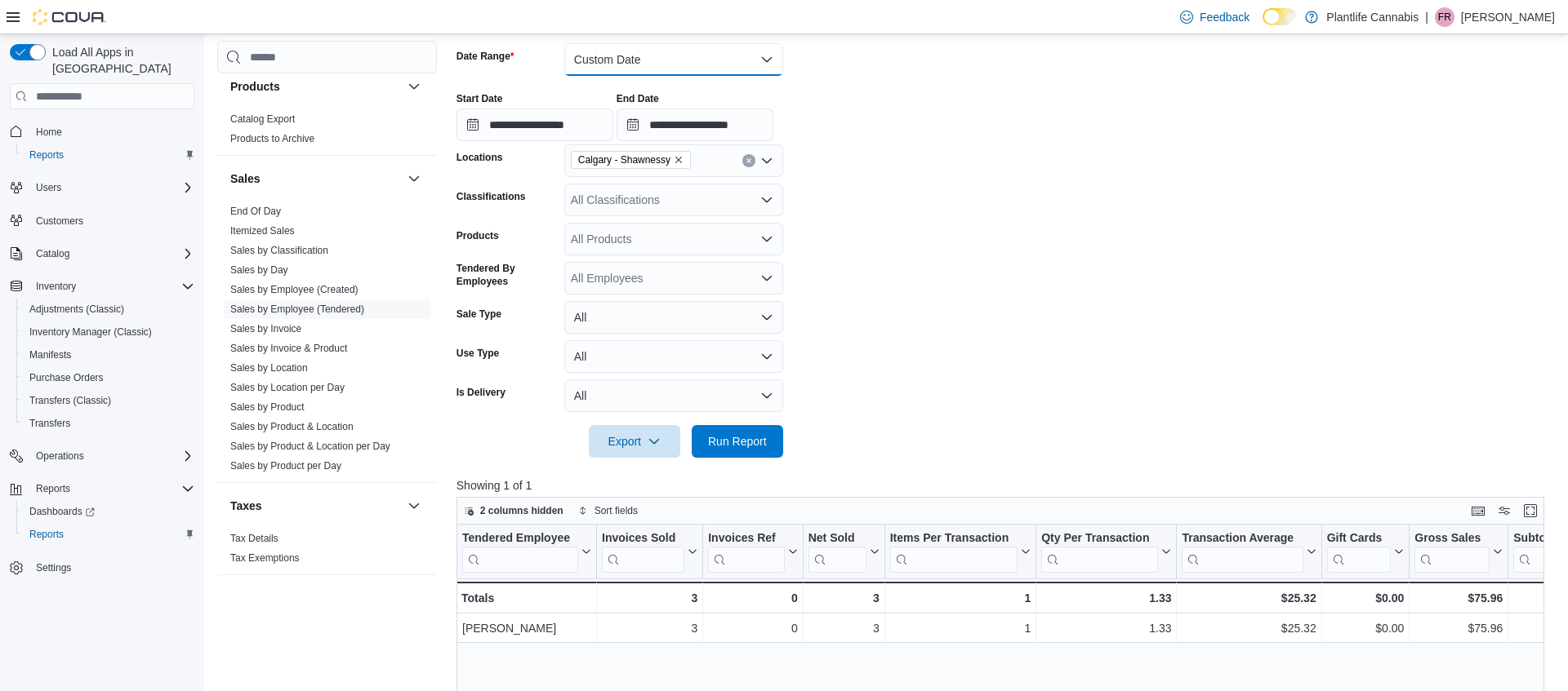
click at [647, 61] on button "Custom Date" at bounding box center [673, 59] width 219 height 33
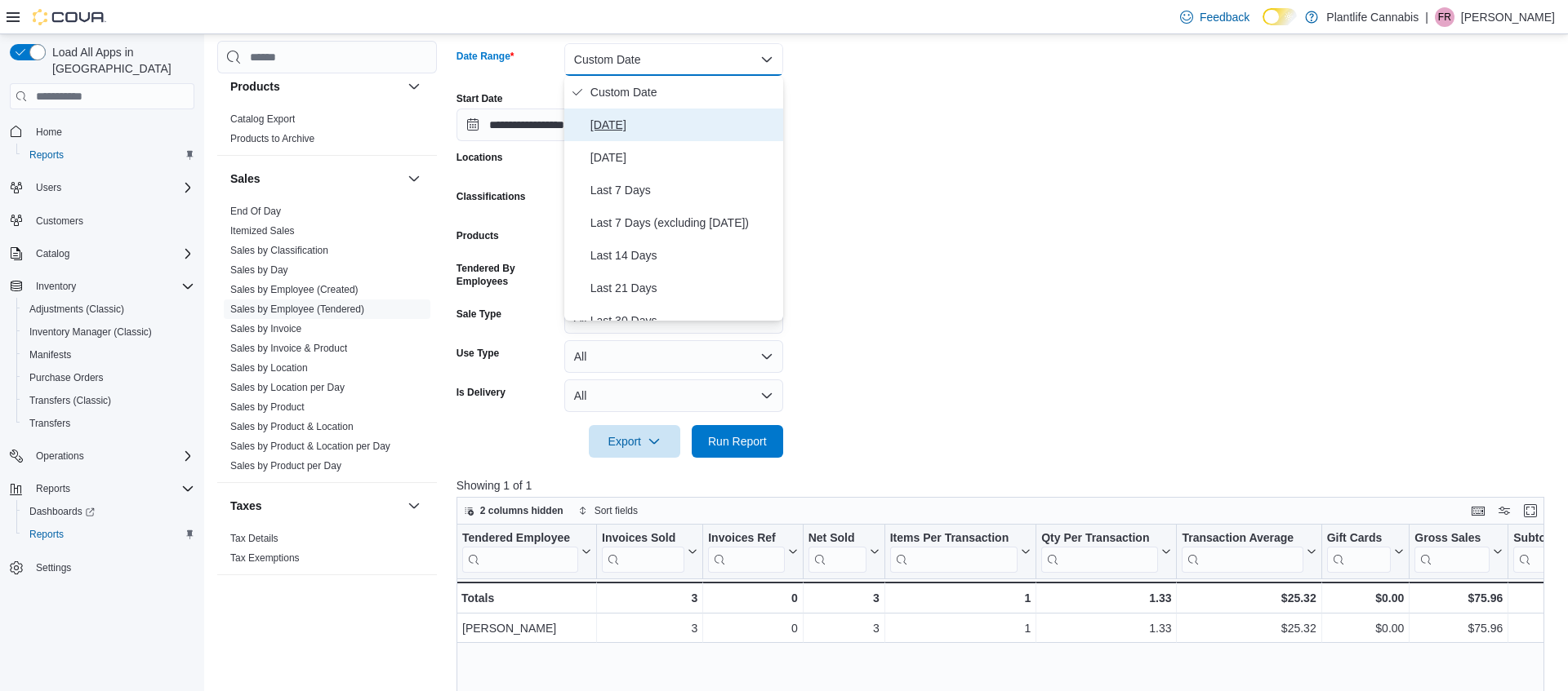
drag, startPoint x: 617, startPoint y: 125, endPoint x: 681, endPoint y: 303, distance: 189.2
click at [617, 125] on span "Today" at bounding box center [684, 125] width 186 height 19
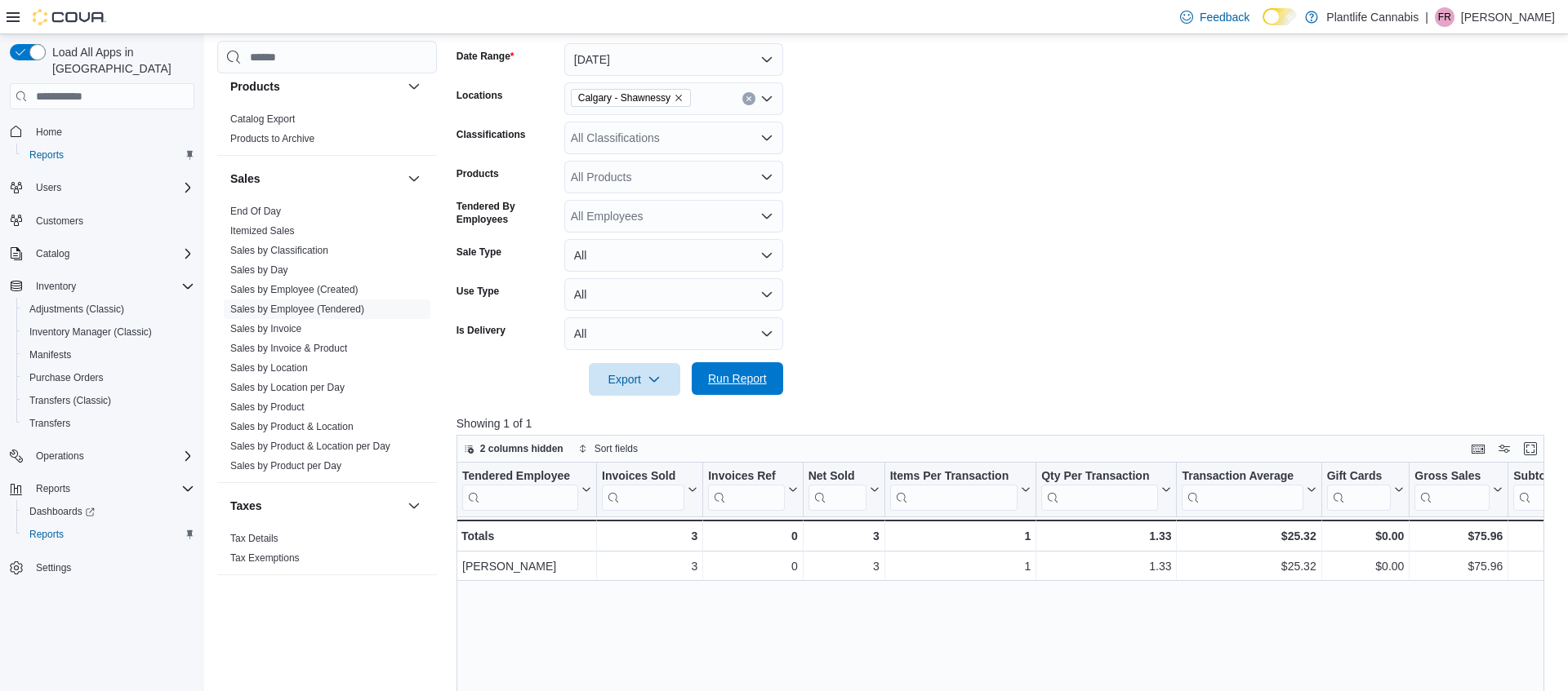
click at [741, 379] on span "Run Report" at bounding box center [738, 379] width 58 height 16
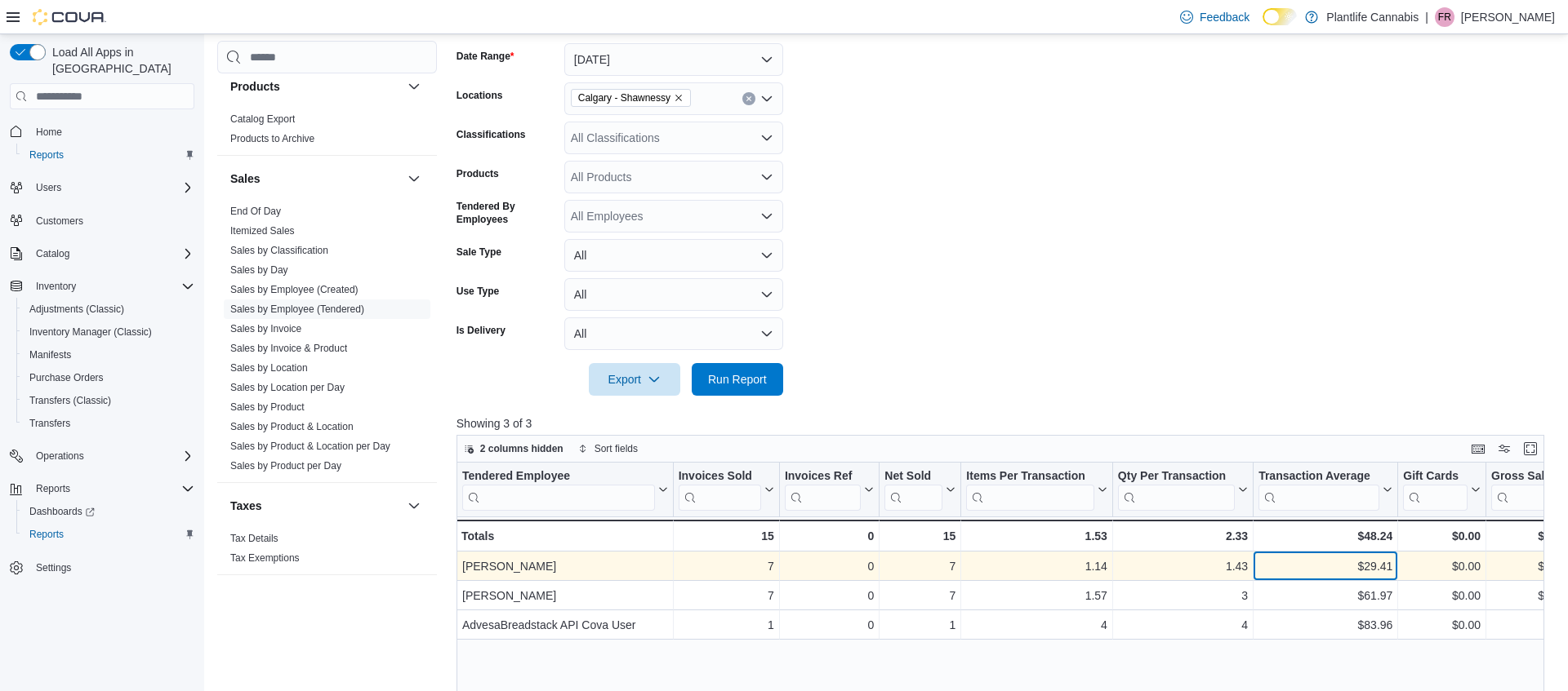
click at [1376, 564] on div "$29.41" at bounding box center [1325, 567] width 134 height 19
copy div "29.41"
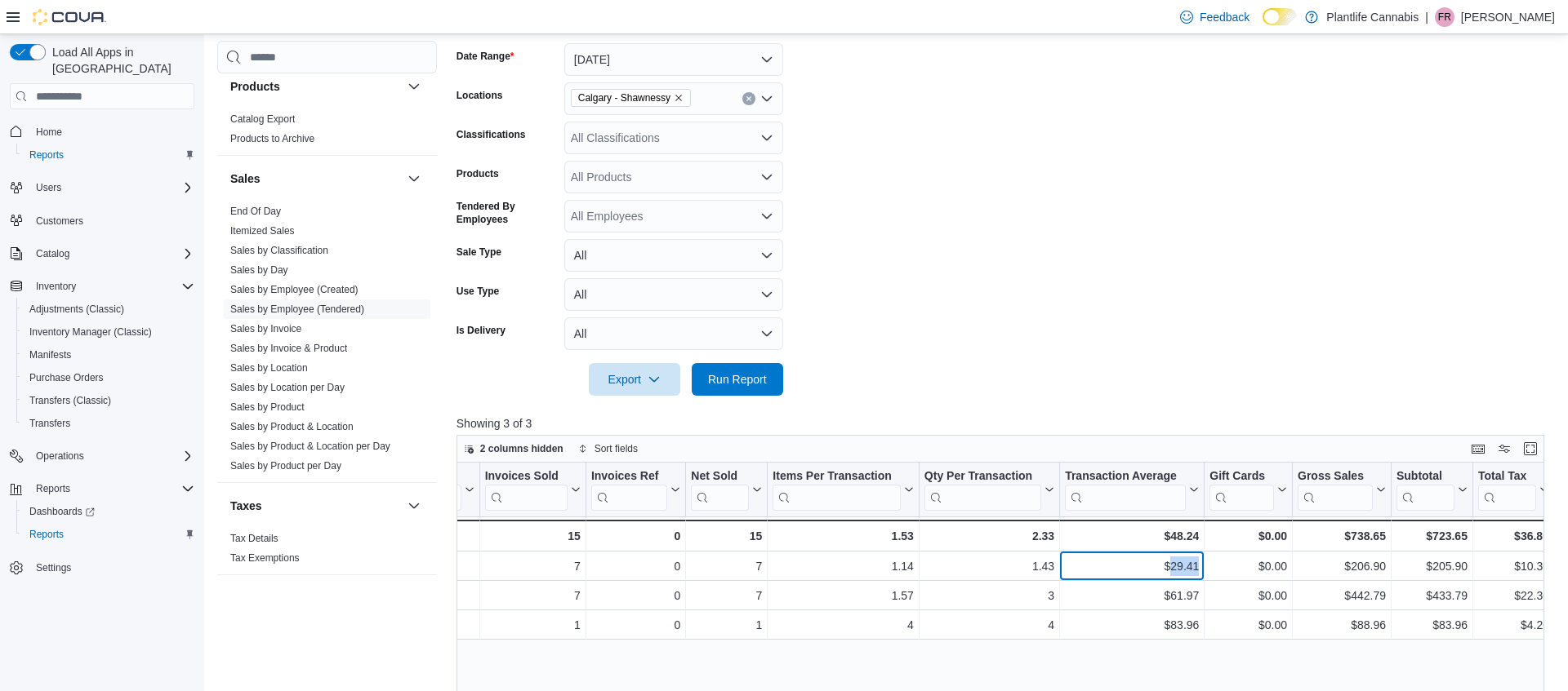
scroll to position [0, 207]
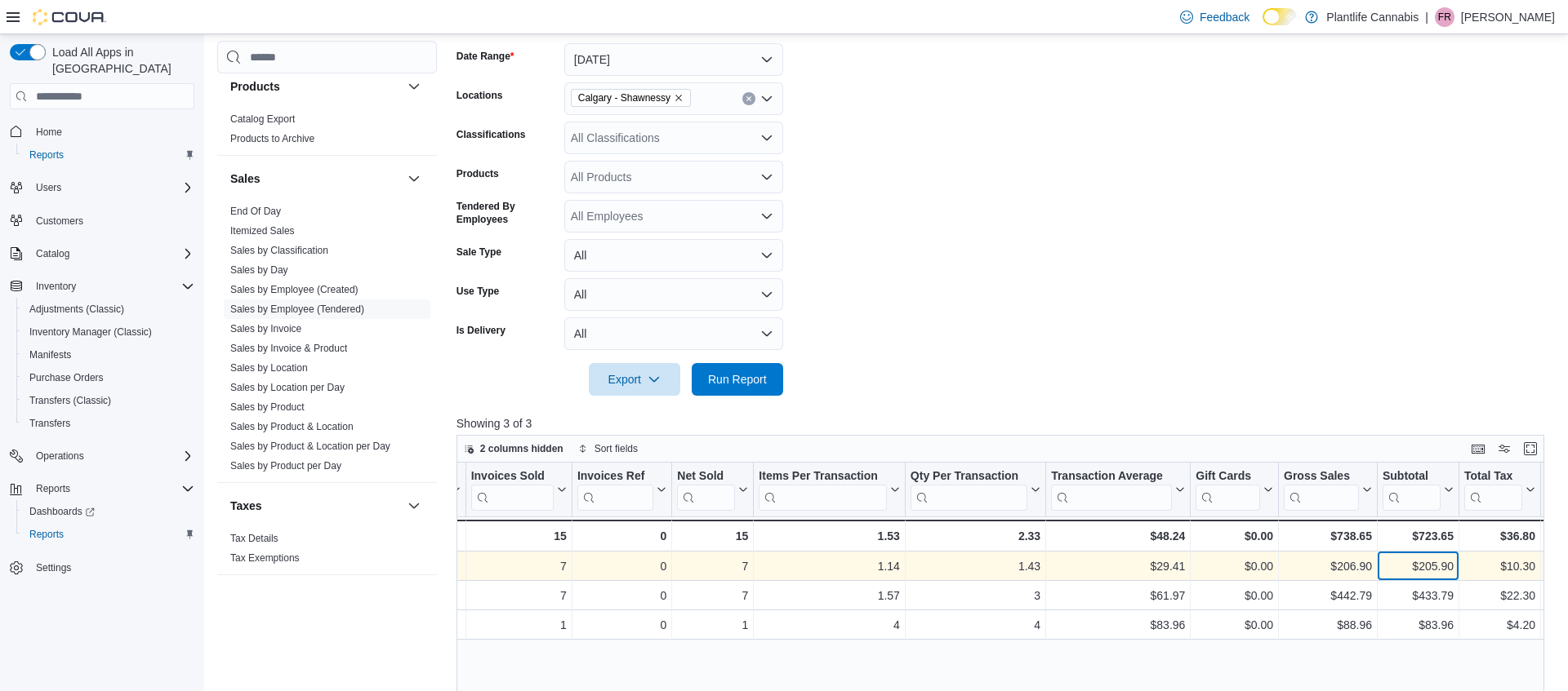
click at [1433, 566] on div "$205.90" at bounding box center [1417, 567] width 71 height 19
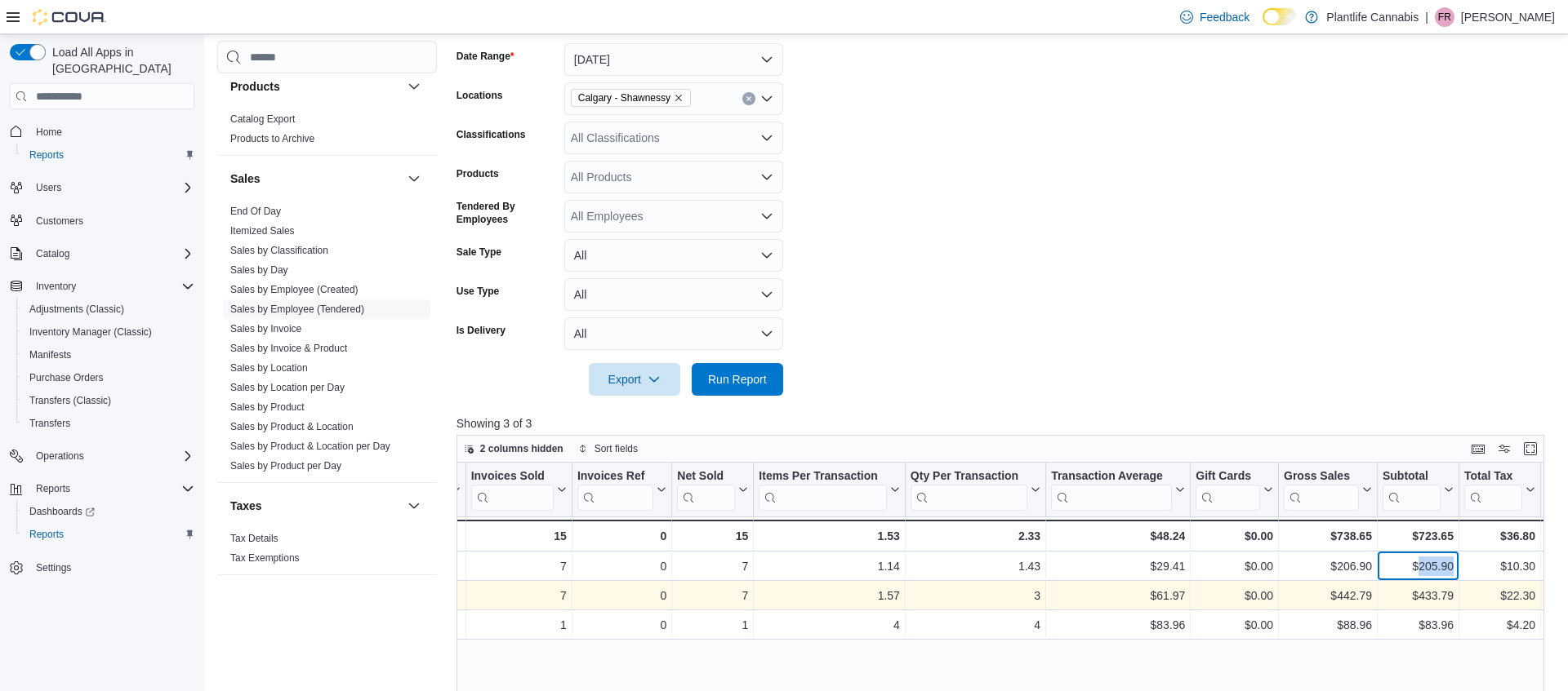
copy div "205.90"
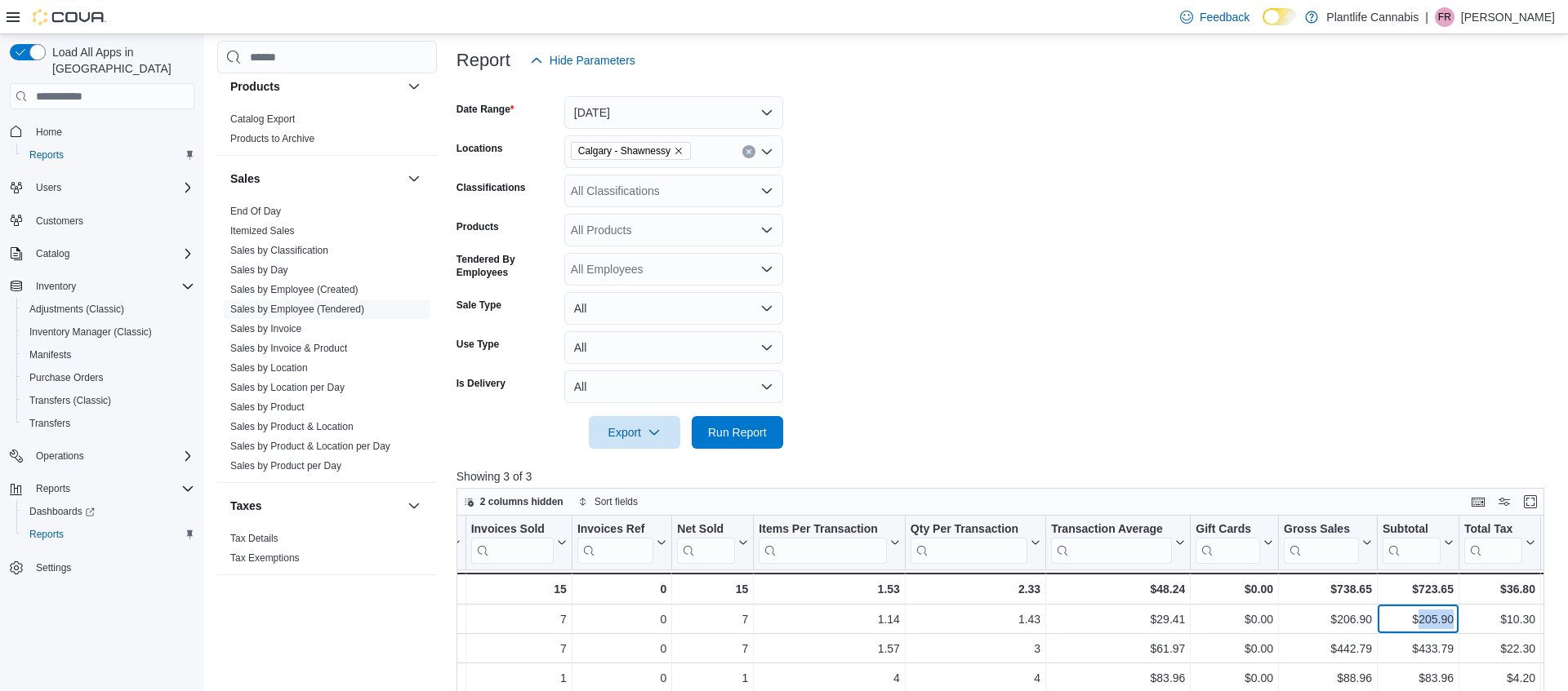
scroll to position [181, 0]
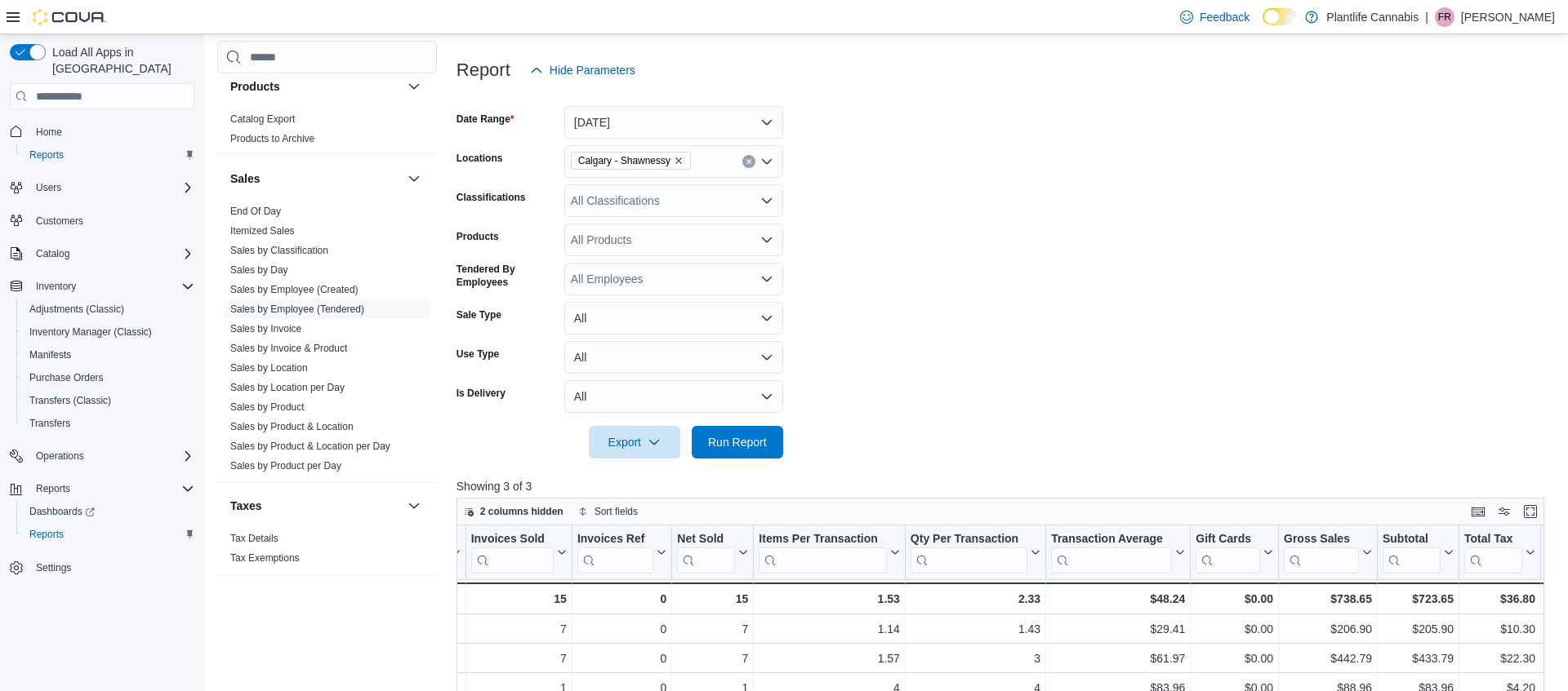
click at [645, 185] on div "All Classifications" at bounding box center [673, 200] width 219 height 33
type input "***"
click at [698, 219] on button "Accessory Group" at bounding box center [673, 228] width 219 height 24
click at [761, 429] on span "Run Report" at bounding box center [737, 441] width 72 height 33
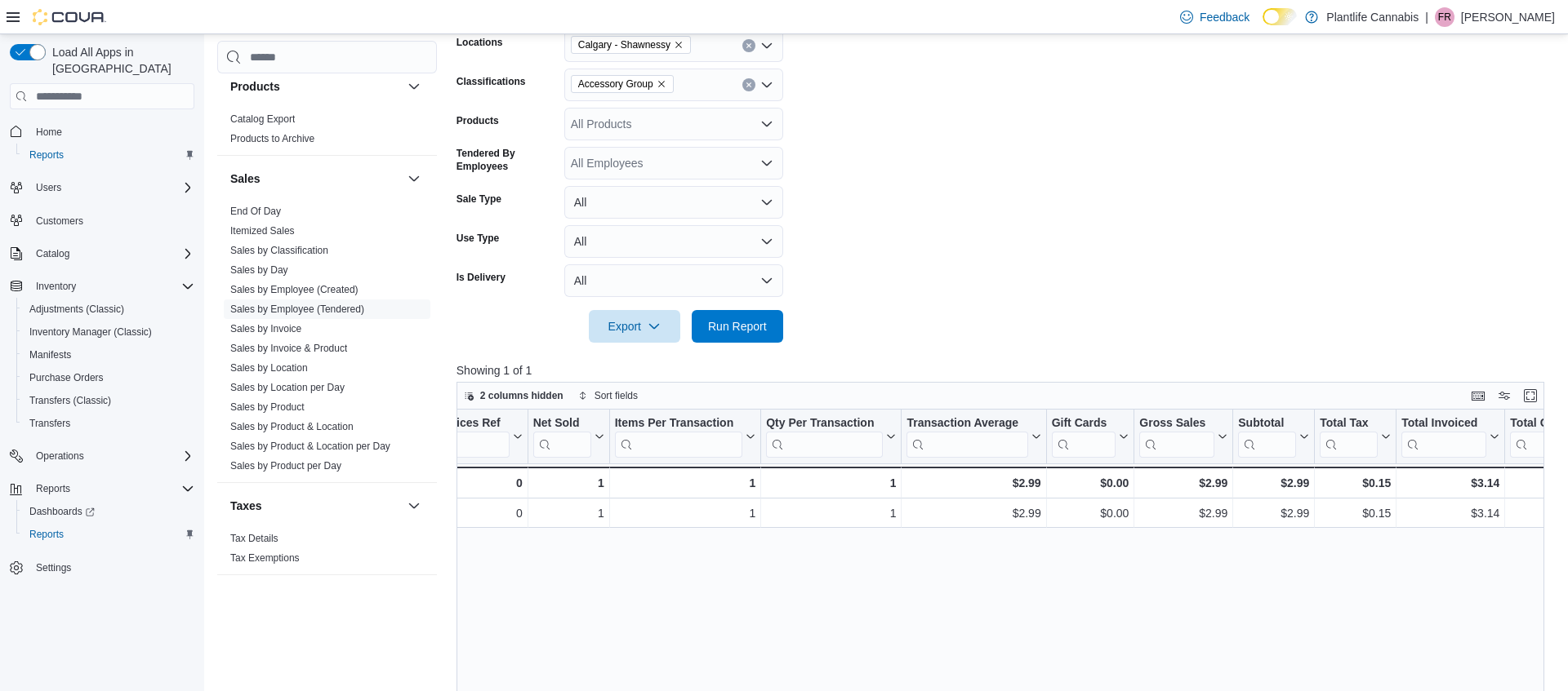
scroll to position [0, 278]
click at [1274, 476] on div "$2.99" at bounding box center [1270, 483] width 71 height 19
click at [1312, 483] on div "$0.15 - Total Tax, column 11, row 2" at bounding box center [1352, 483] width 81 height 32
click at [1291, 481] on div "$2.99" at bounding box center [1270, 483] width 71 height 19
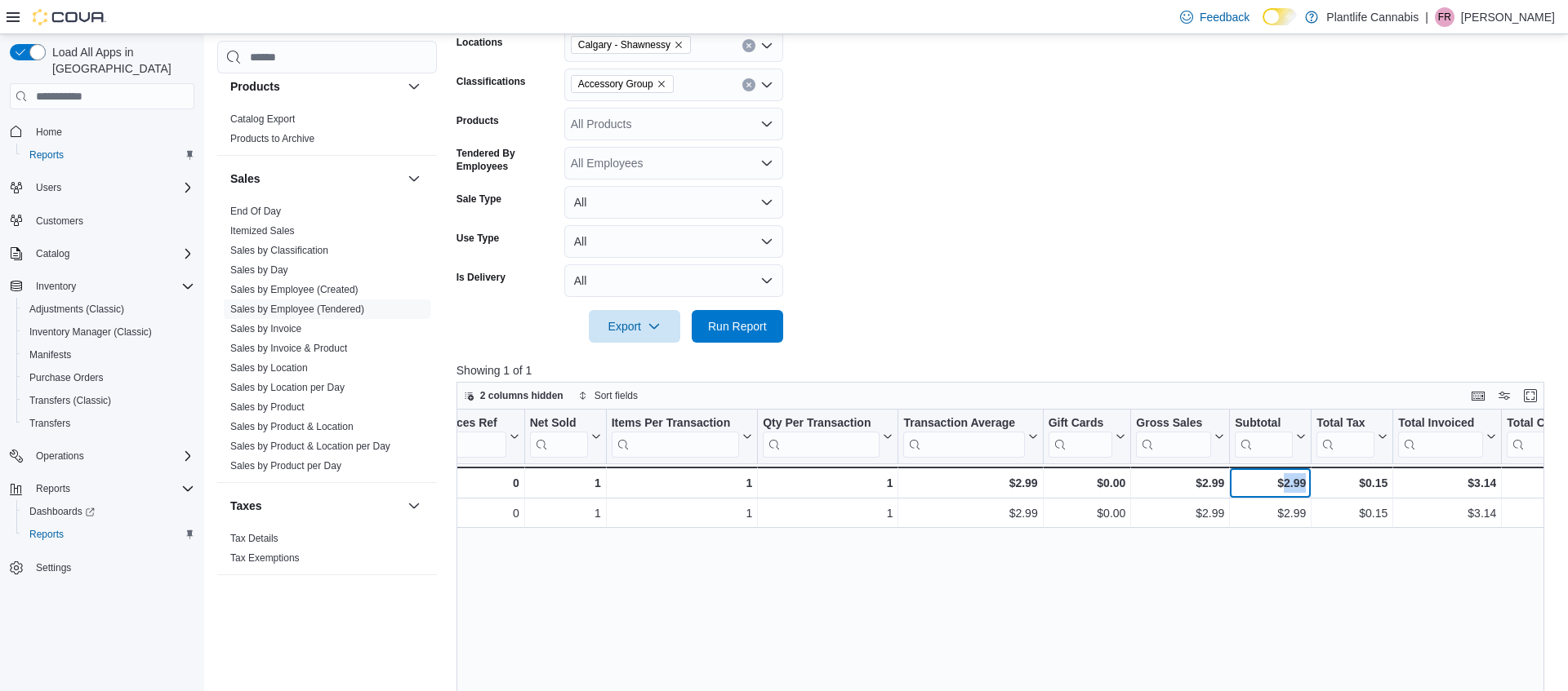
copy div "2.99"
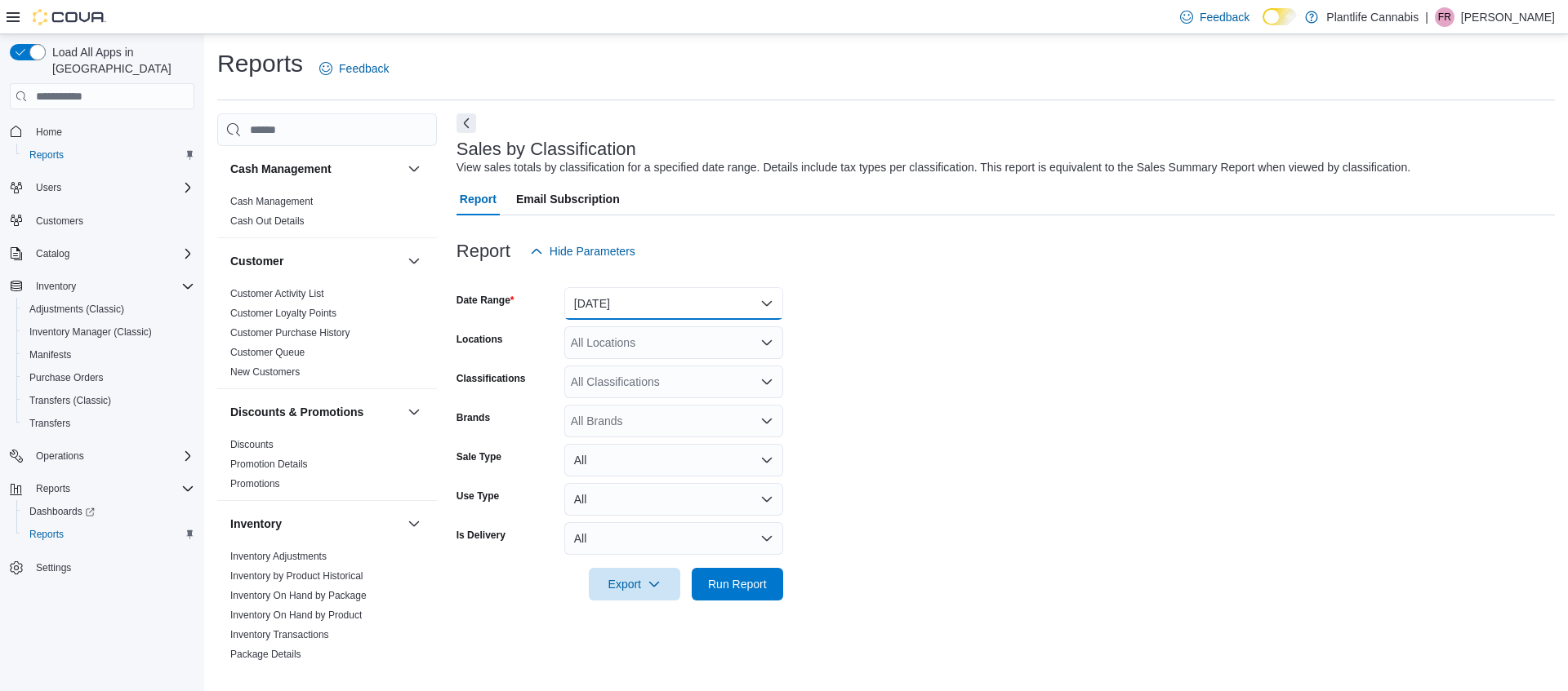
click at [702, 311] on button "[DATE]" at bounding box center [673, 303] width 219 height 33
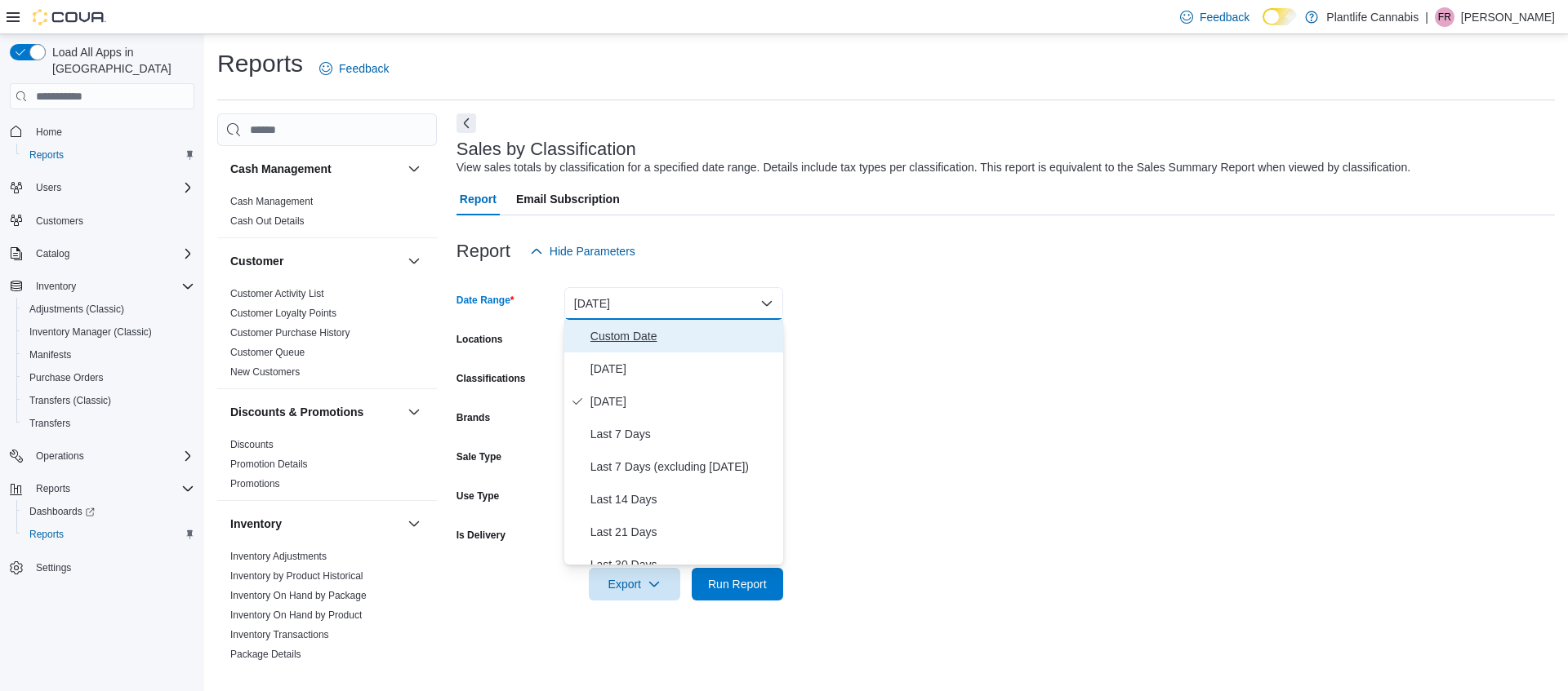
click at [684, 337] on span "Custom Date" at bounding box center [684, 336] width 186 height 19
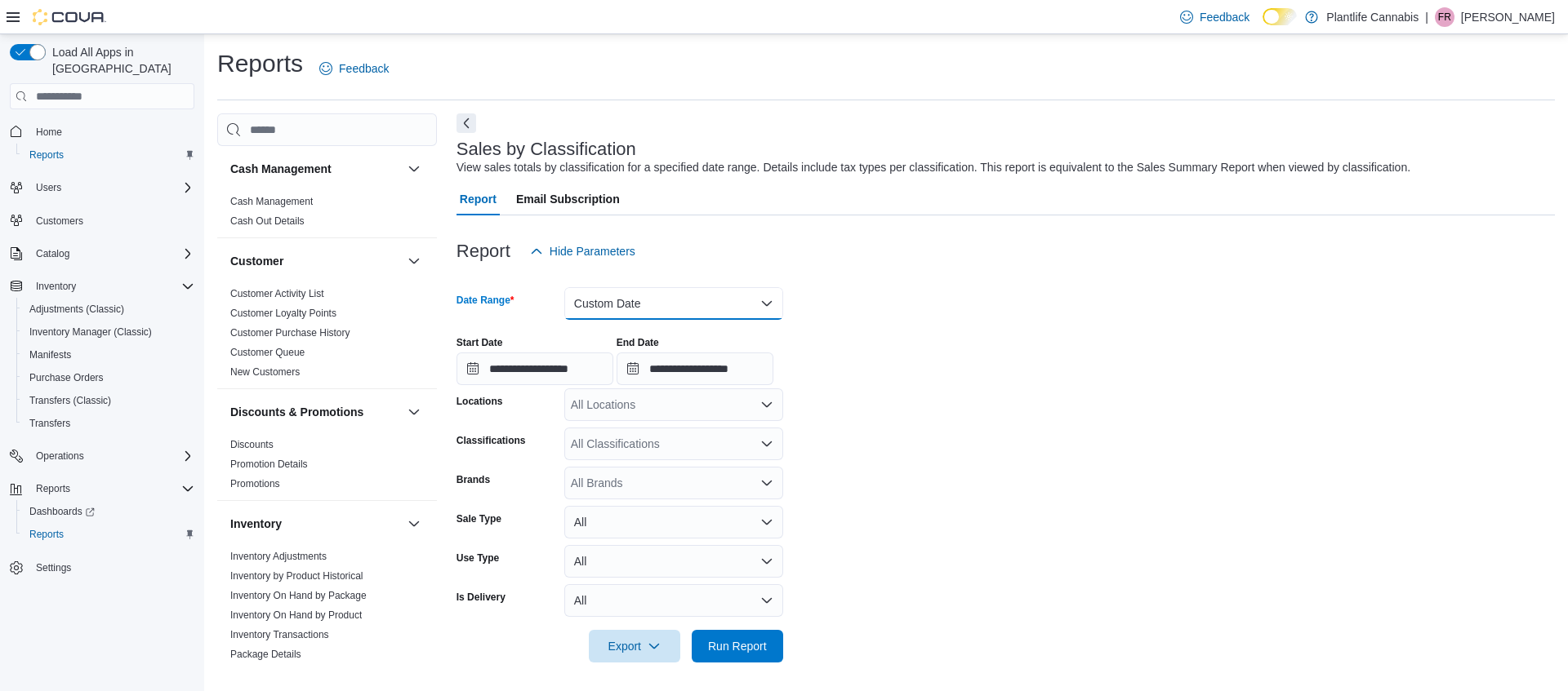
click at [666, 311] on button "Custom Date" at bounding box center [673, 303] width 219 height 33
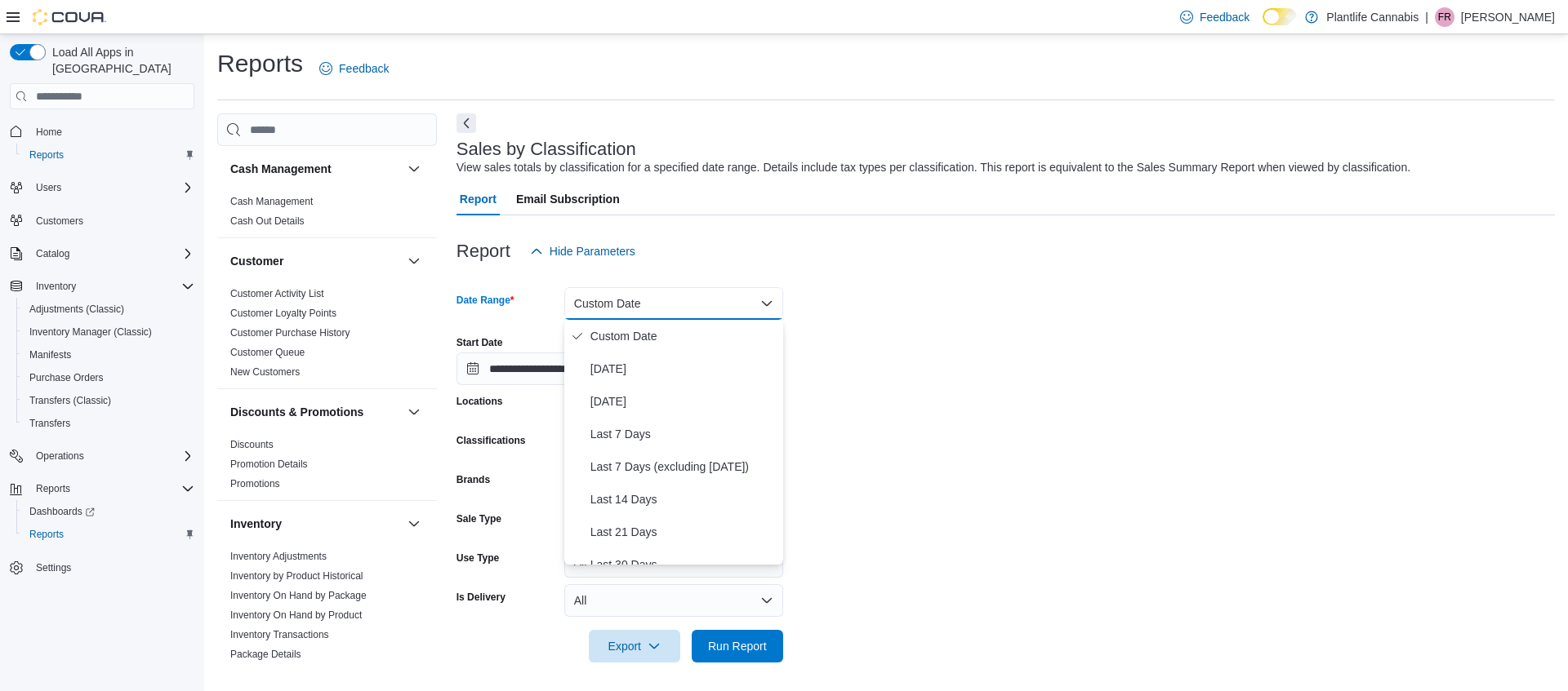
click at [642, 308] on button "Custom Date" at bounding box center [673, 303] width 219 height 33
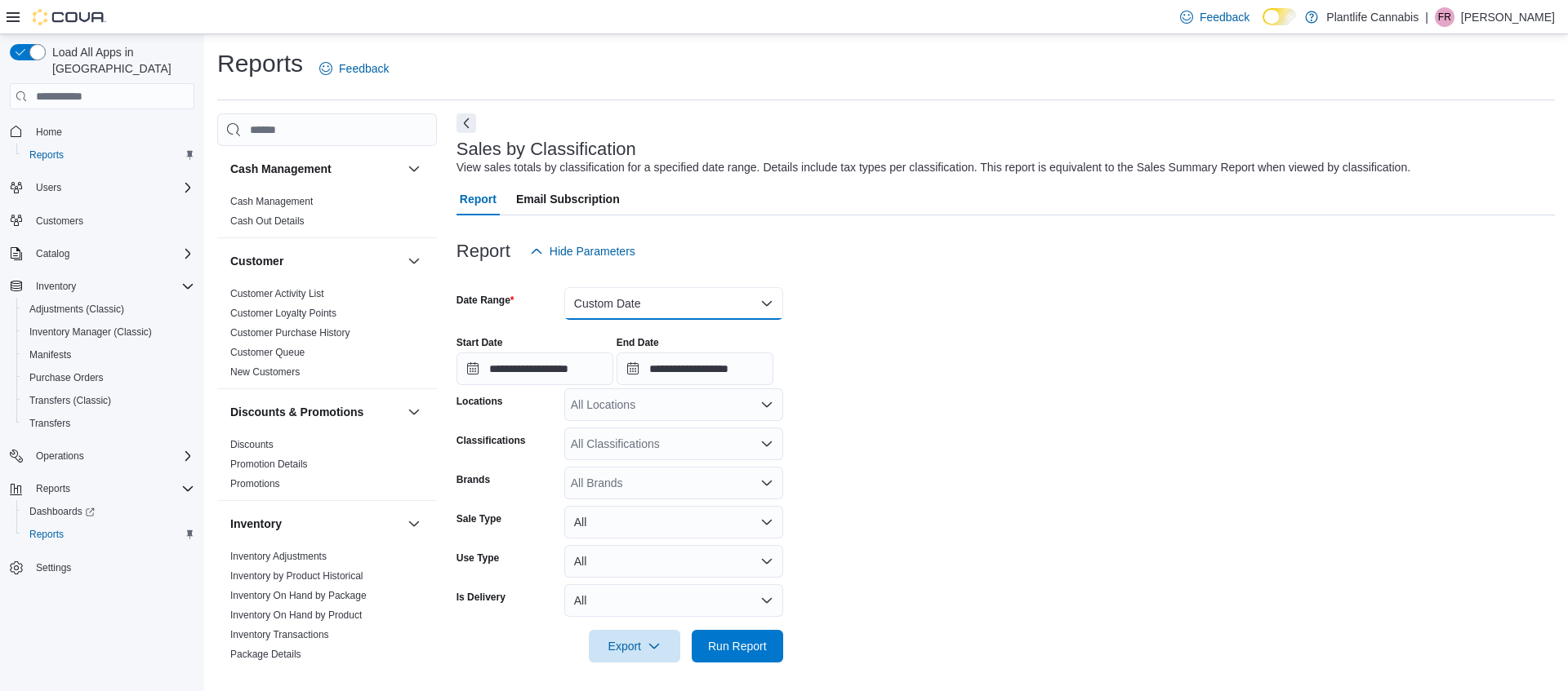
scroll to position [4, 0]
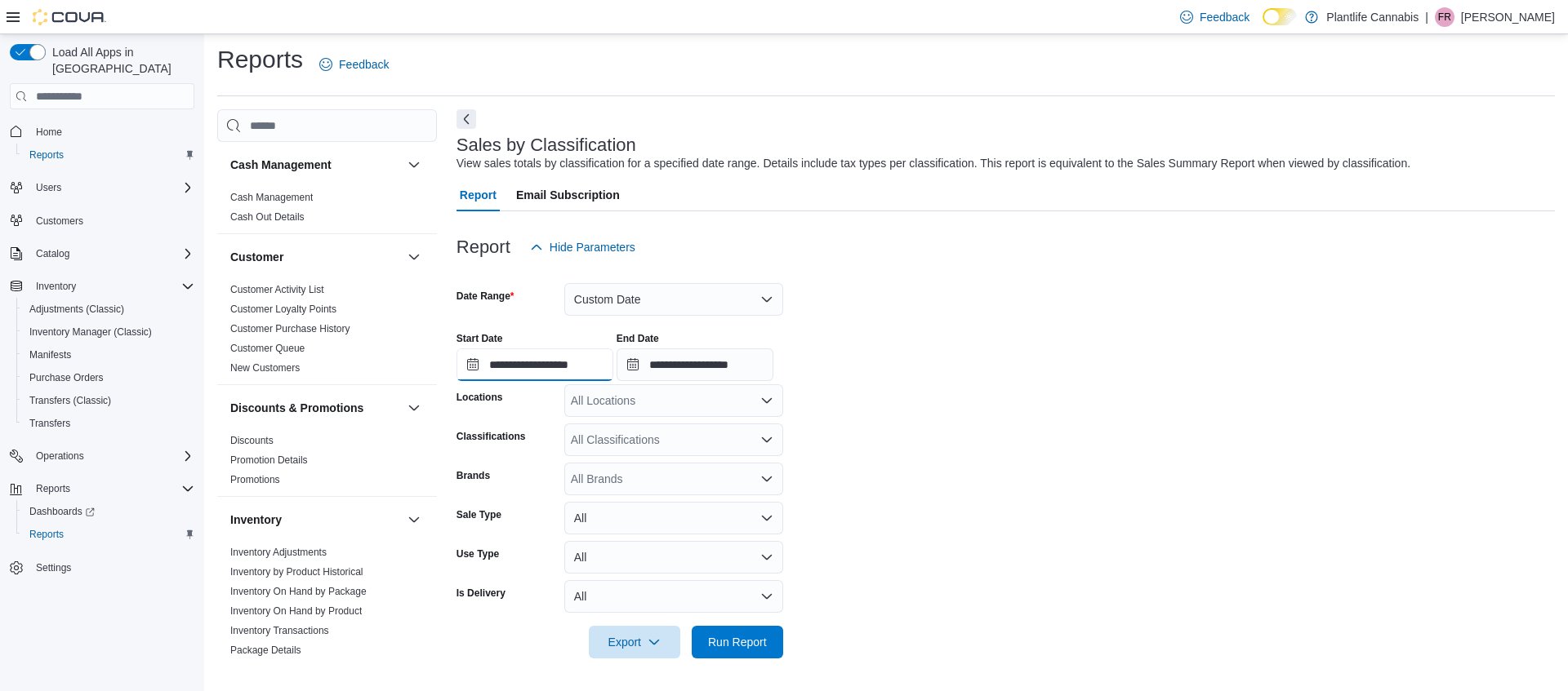
drag, startPoint x: 606, startPoint y: 368, endPoint x: 614, endPoint y: 370, distance: 8.2
click at [606, 368] on input "**********" at bounding box center [535, 365] width 157 height 33
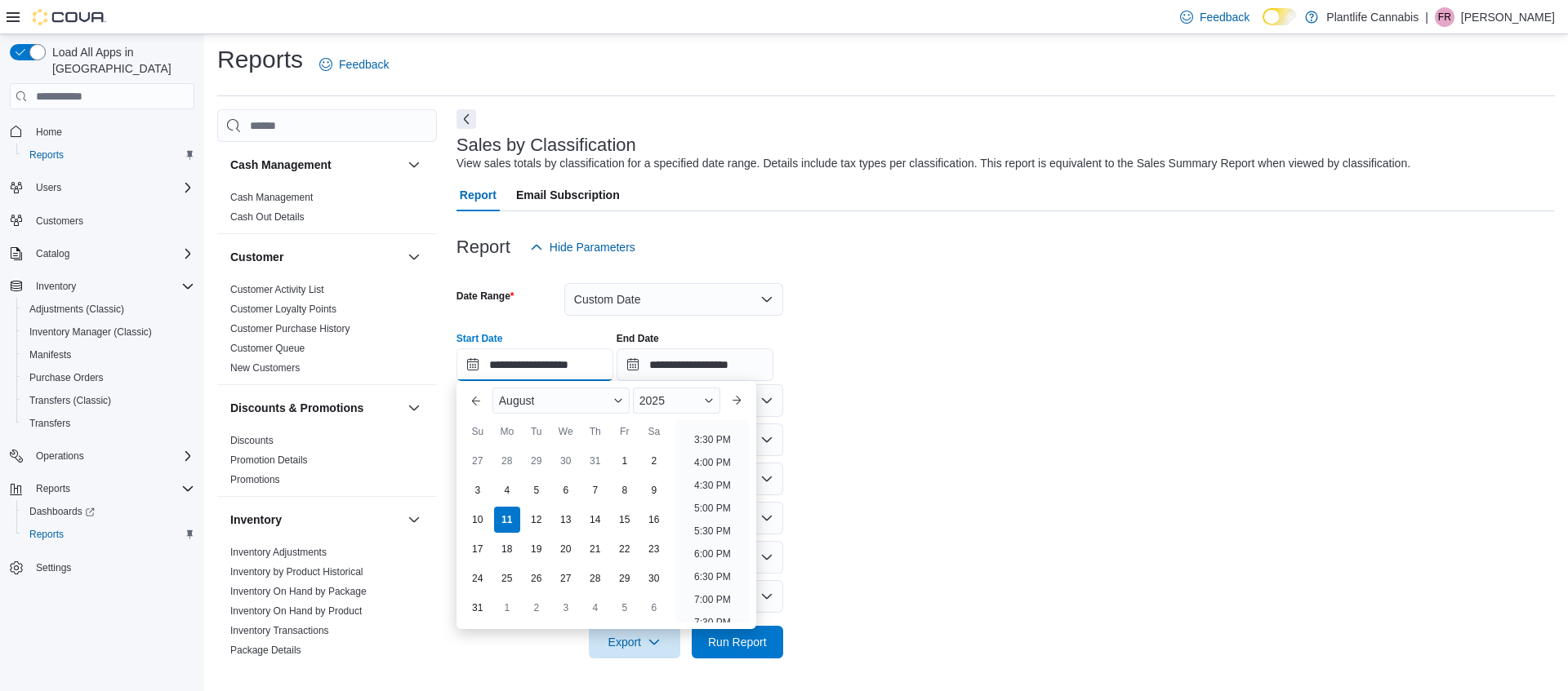
scroll to position [713, 0]
click at [720, 447] on li "4:00 PM" at bounding box center [713, 451] width 50 height 19
type input "**********"
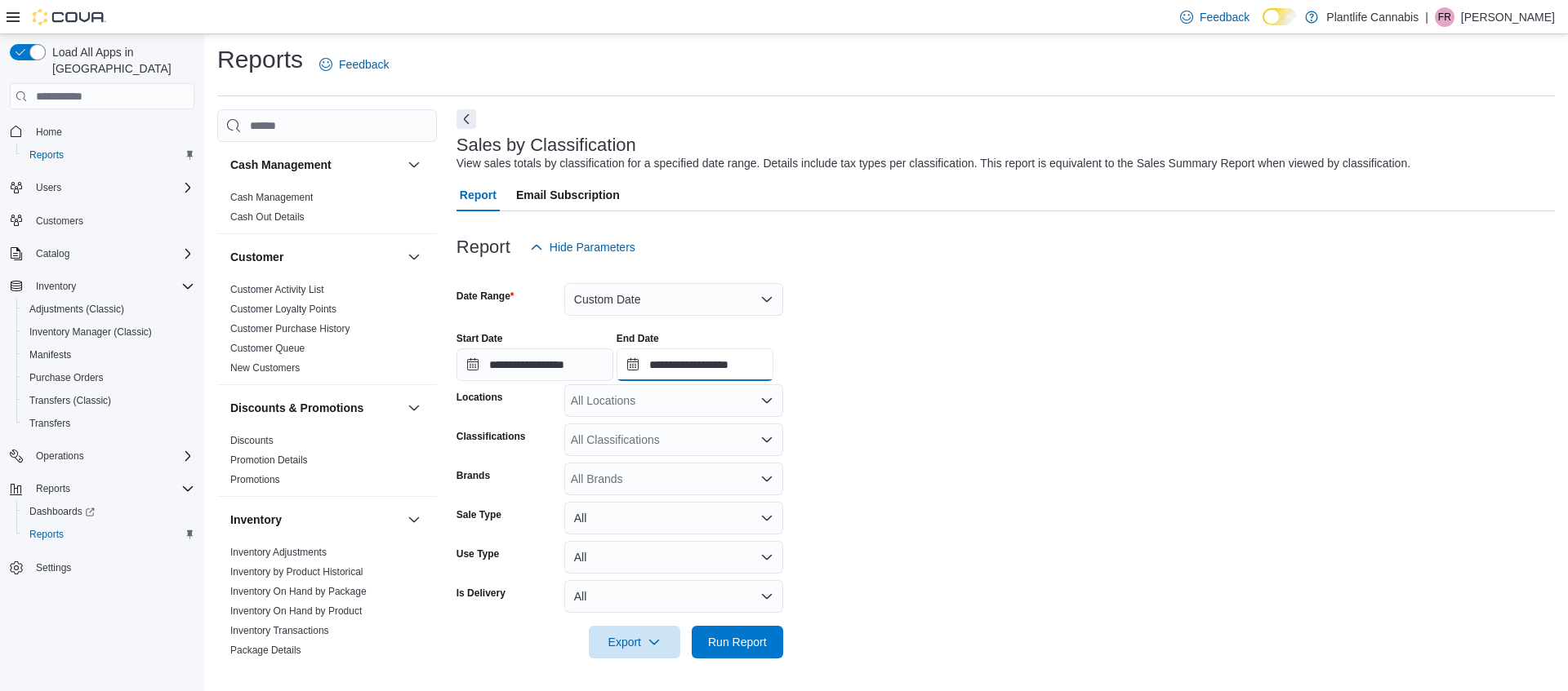
click at [734, 371] on input "**********" at bounding box center [694, 365] width 157 height 33
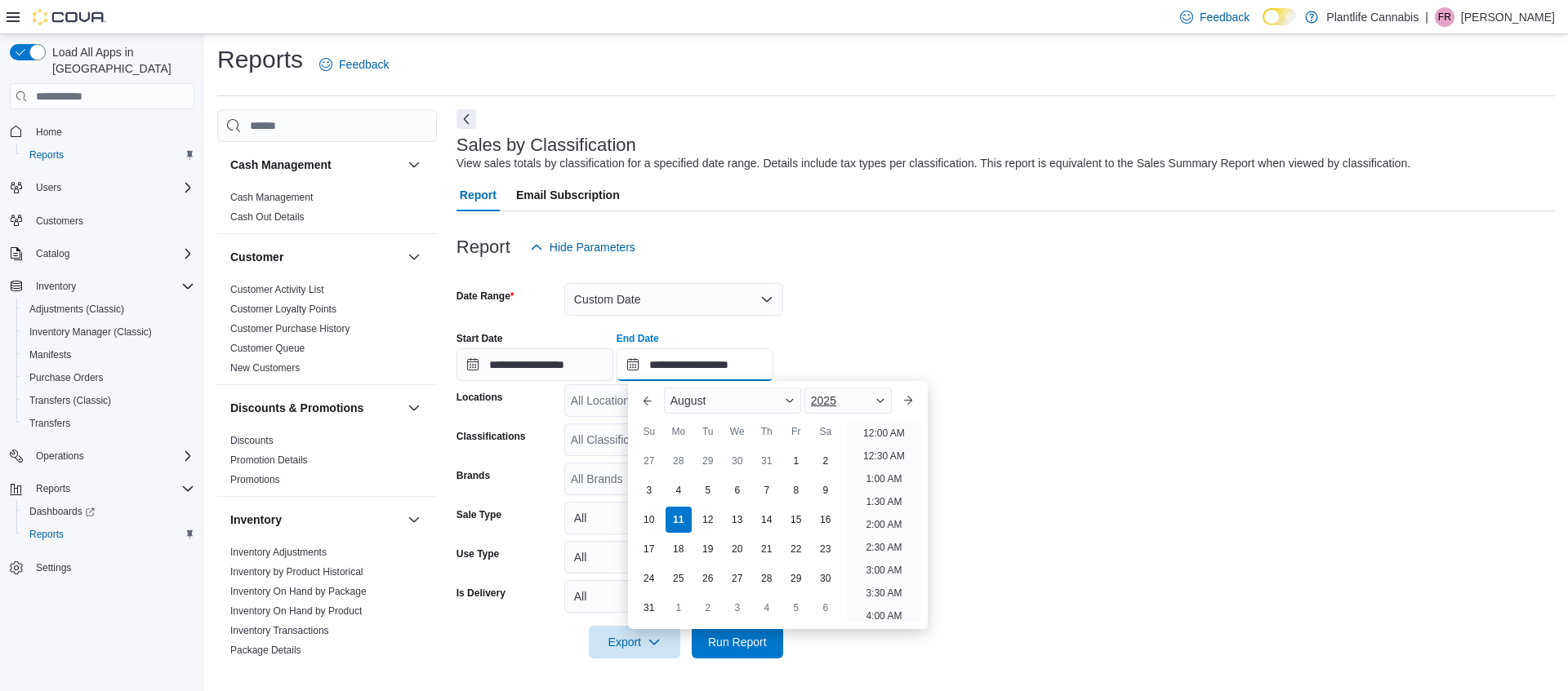
scroll to position [897, 0]
click at [892, 538] on li "10:00 PM" at bounding box center [884, 541] width 55 height 19
type input "**********"
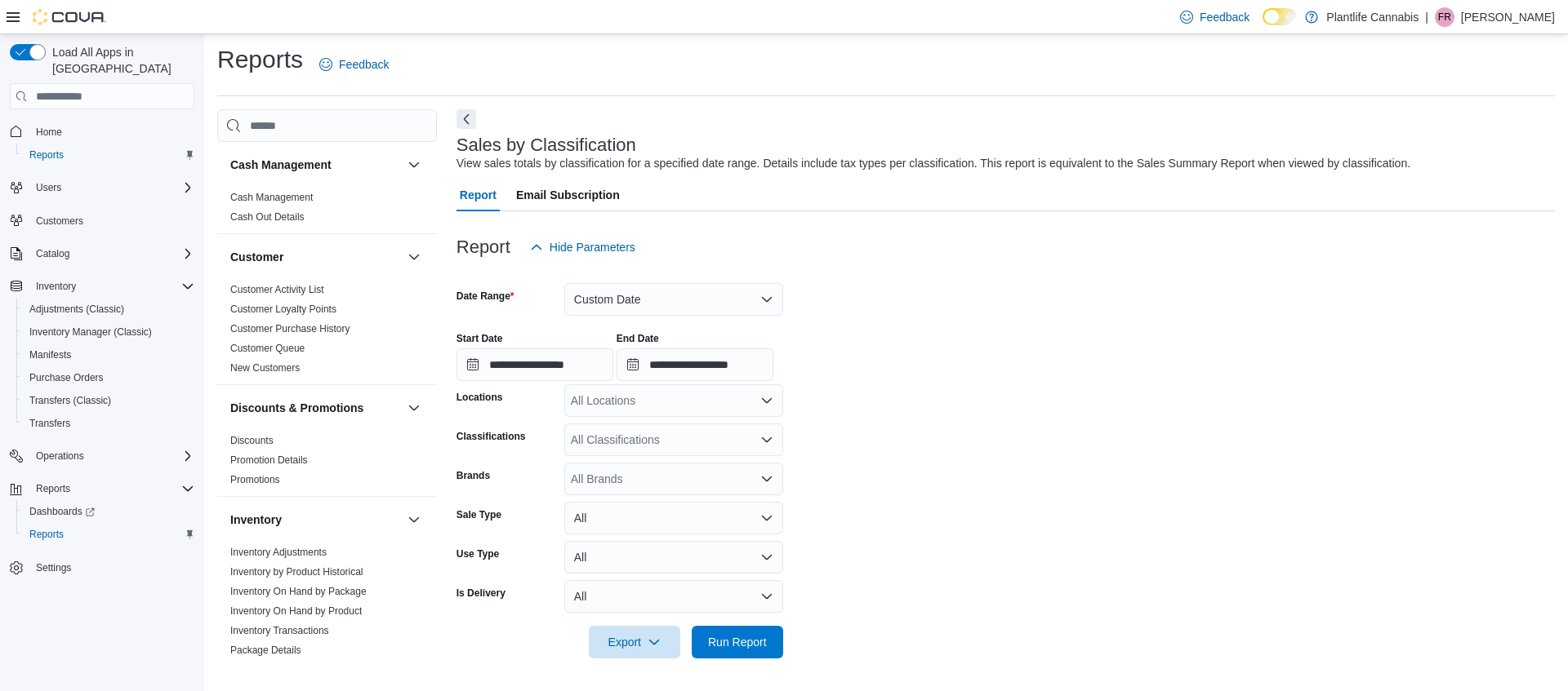
click at [590, 395] on div "All Locations" at bounding box center [673, 400] width 219 height 33
type input "****"
click at [664, 422] on span "Calgary - Shawnessy" at bounding box center [661, 428] width 108 height 16
click at [731, 641] on span "Run Report" at bounding box center [738, 641] width 58 height 16
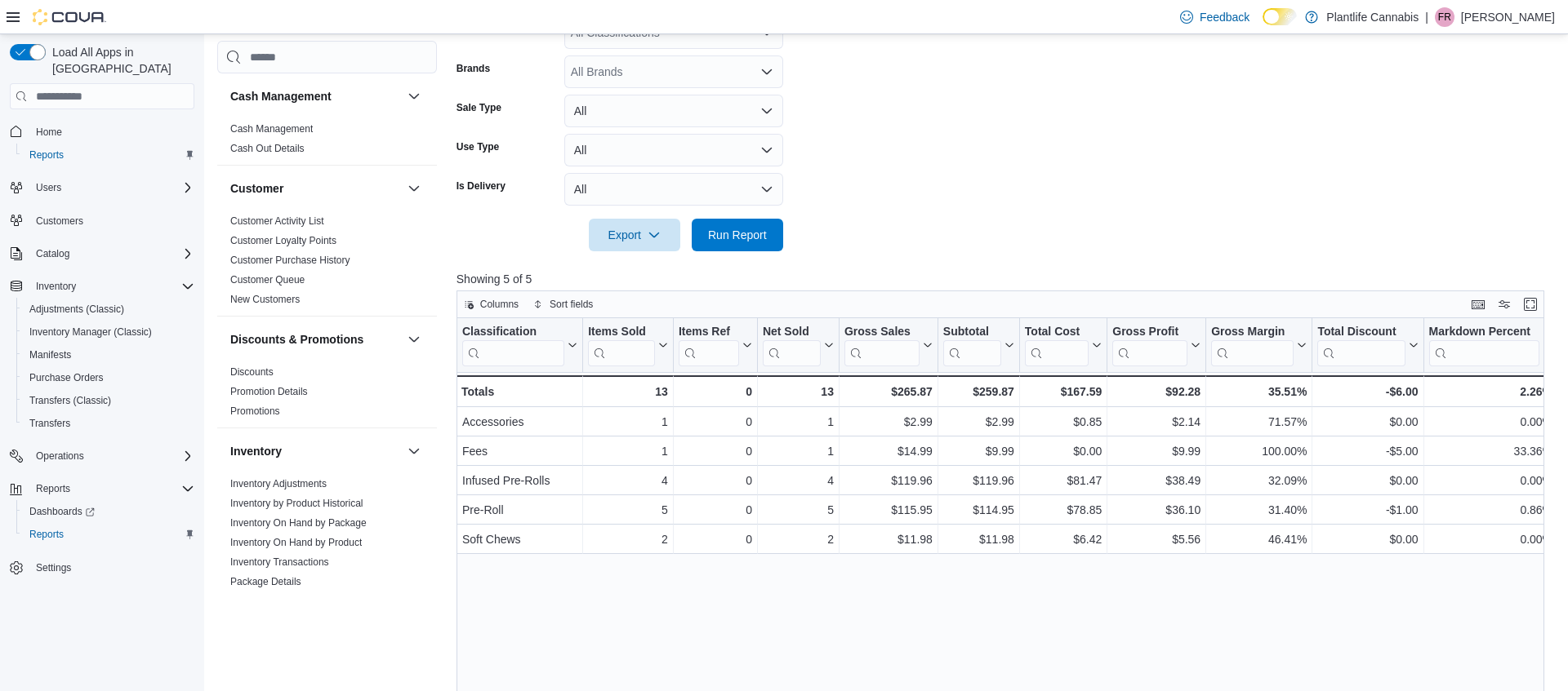
scroll to position [413, 0]
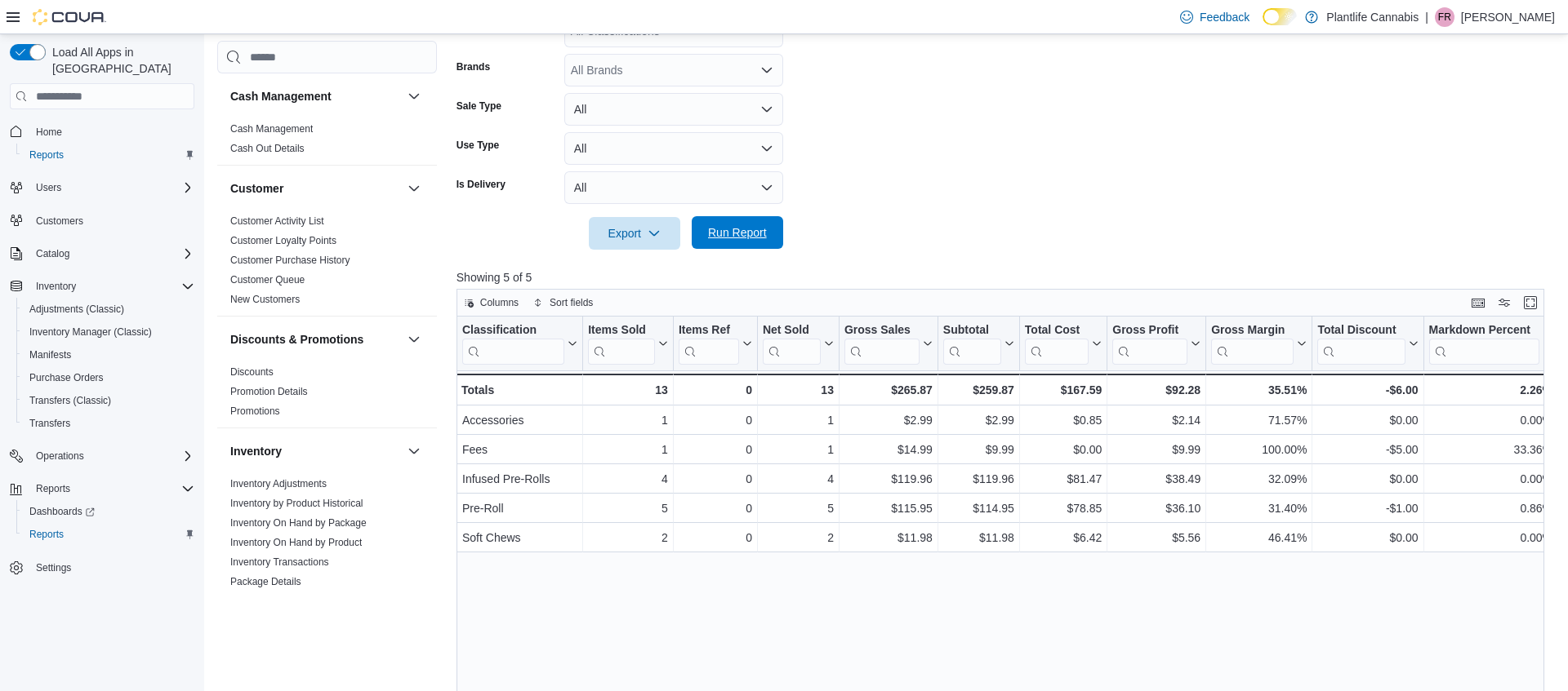
click at [750, 219] on span "Run Report" at bounding box center [737, 232] width 72 height 33
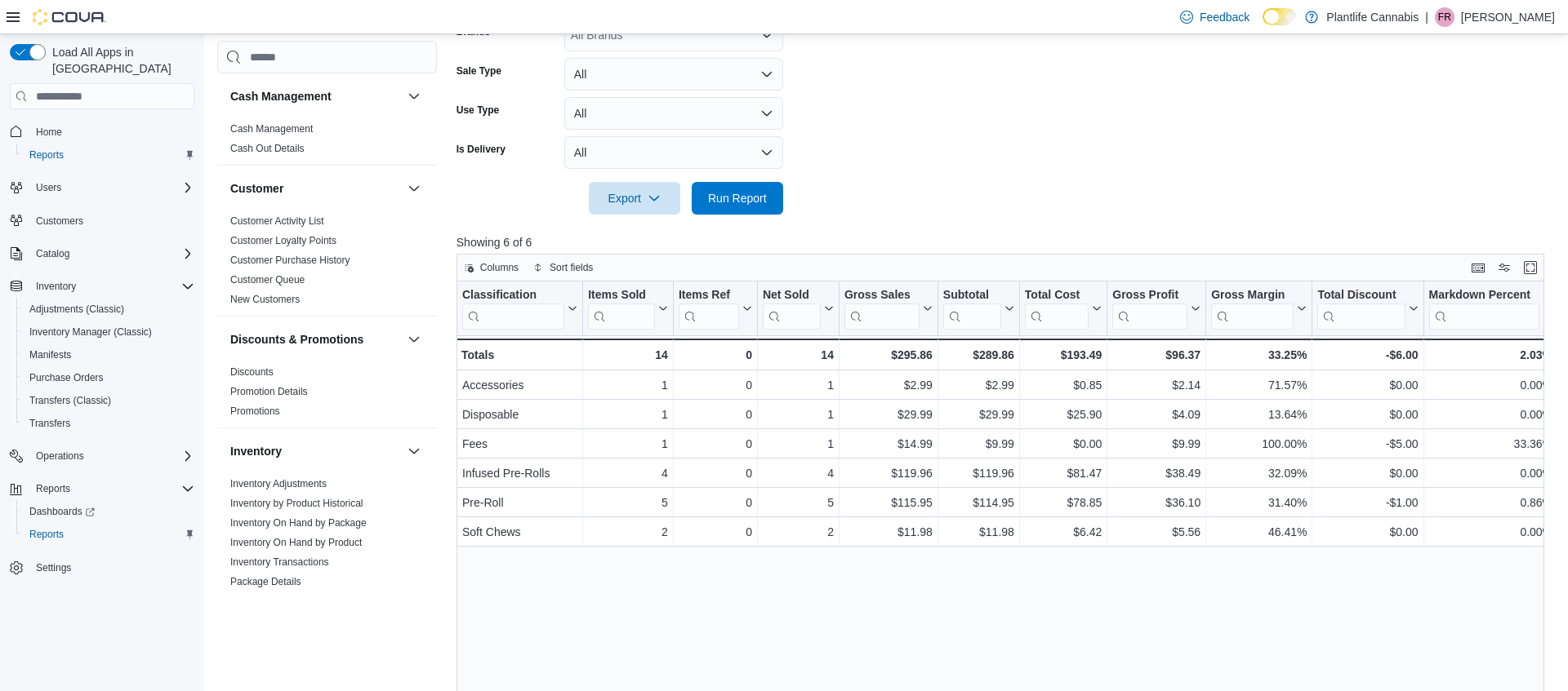
scroll to position [446, 0]
click at [751, 189] on span "Run Report" at bounding box center [737, 199] width 72 height 33
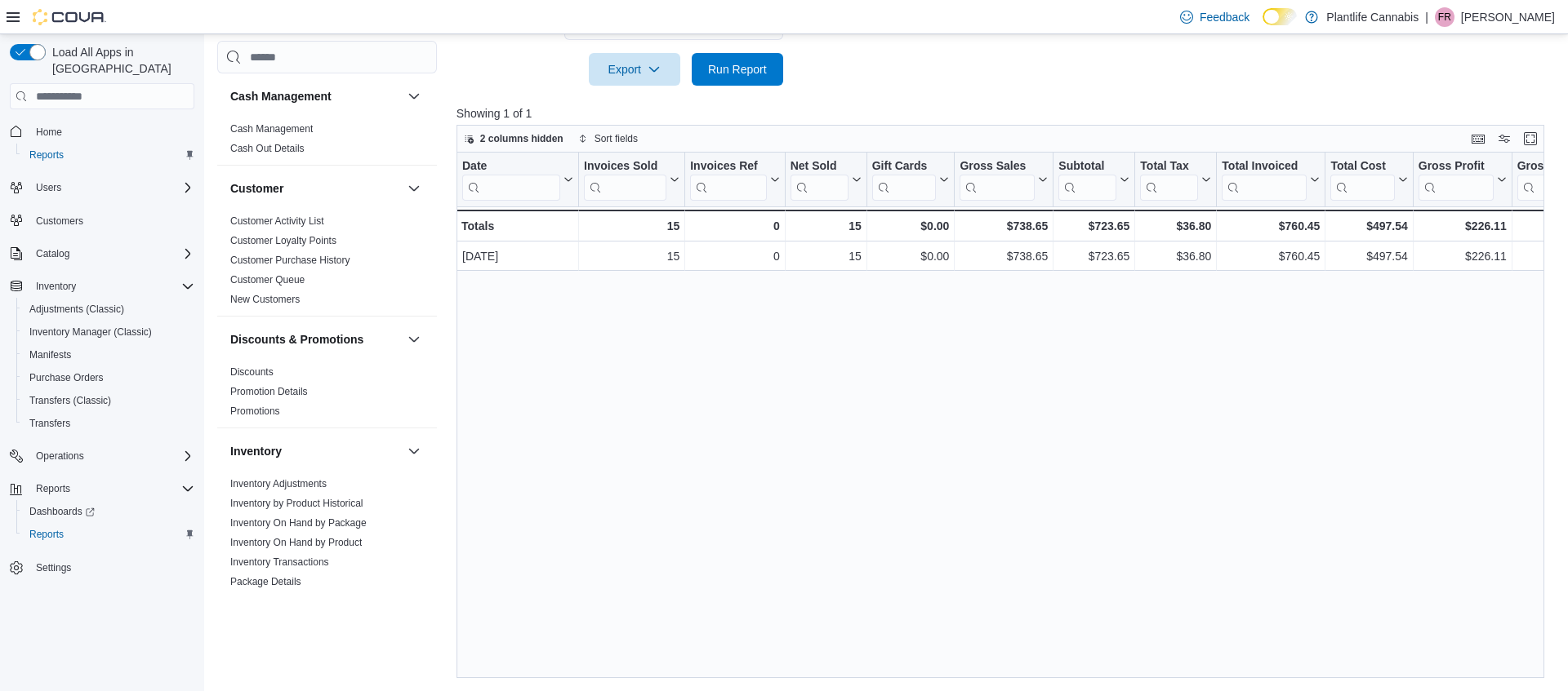
scroll to position [871, 0]
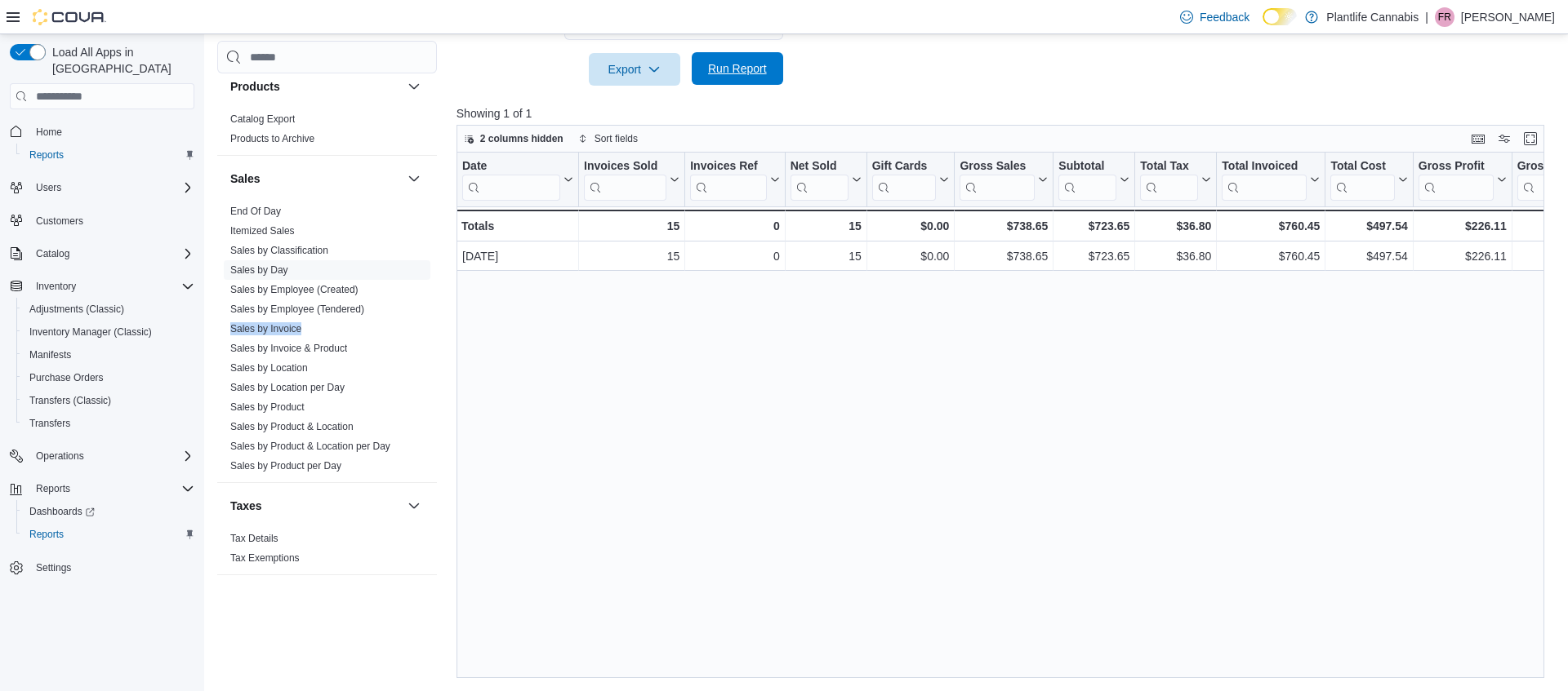
click at [762, 60] on span "Run Report" at bounding box center [737, 68] width 72 height 33
click at [761, 75] on span "Run Report" at bounding box center [738, 68] width 58 height 16
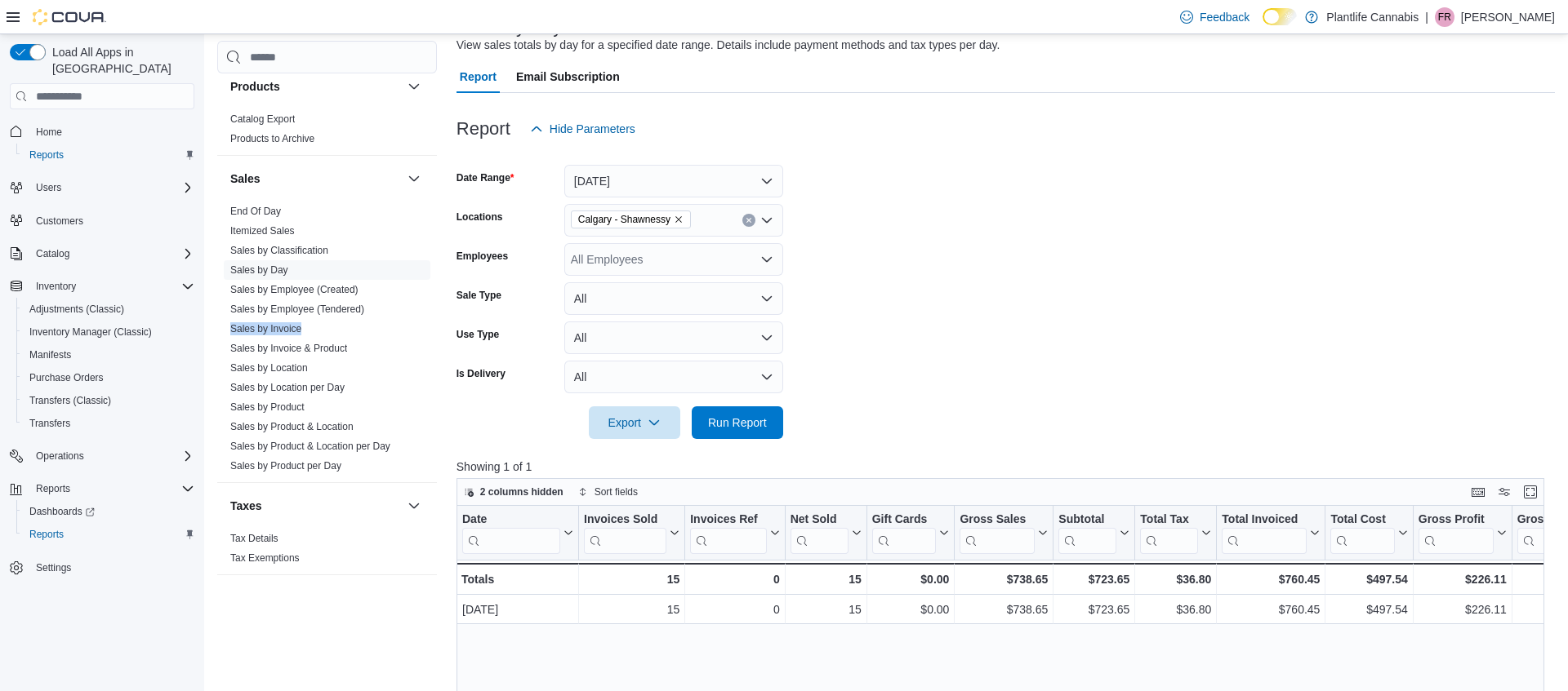
scroll to position [152, 0]
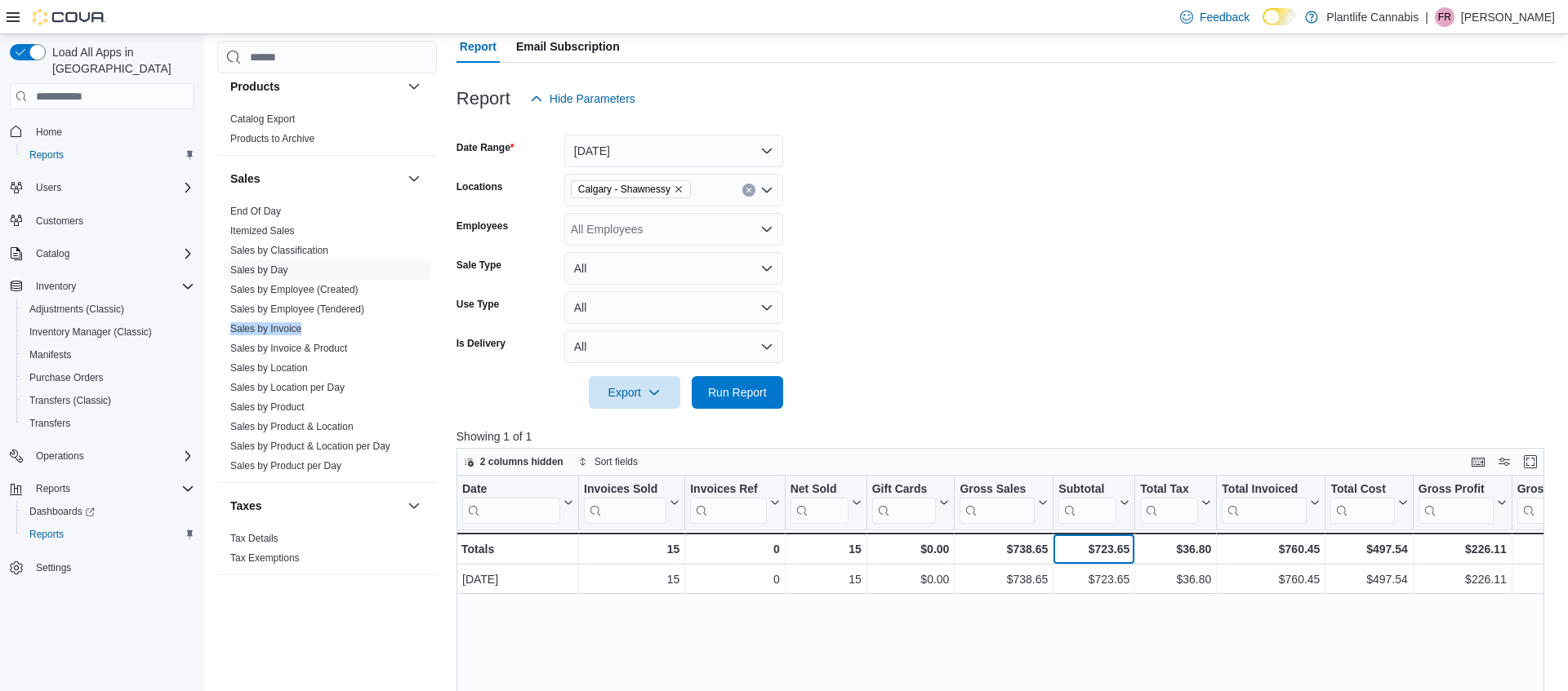
click at [1114, 556] on div "$723.65" at bounding box center [1093, 549] width 71 height 19
click at [1110, 548] on div "$723.65" at bounding box center [1093, 549] width 71 height 19
copy div "723.65"
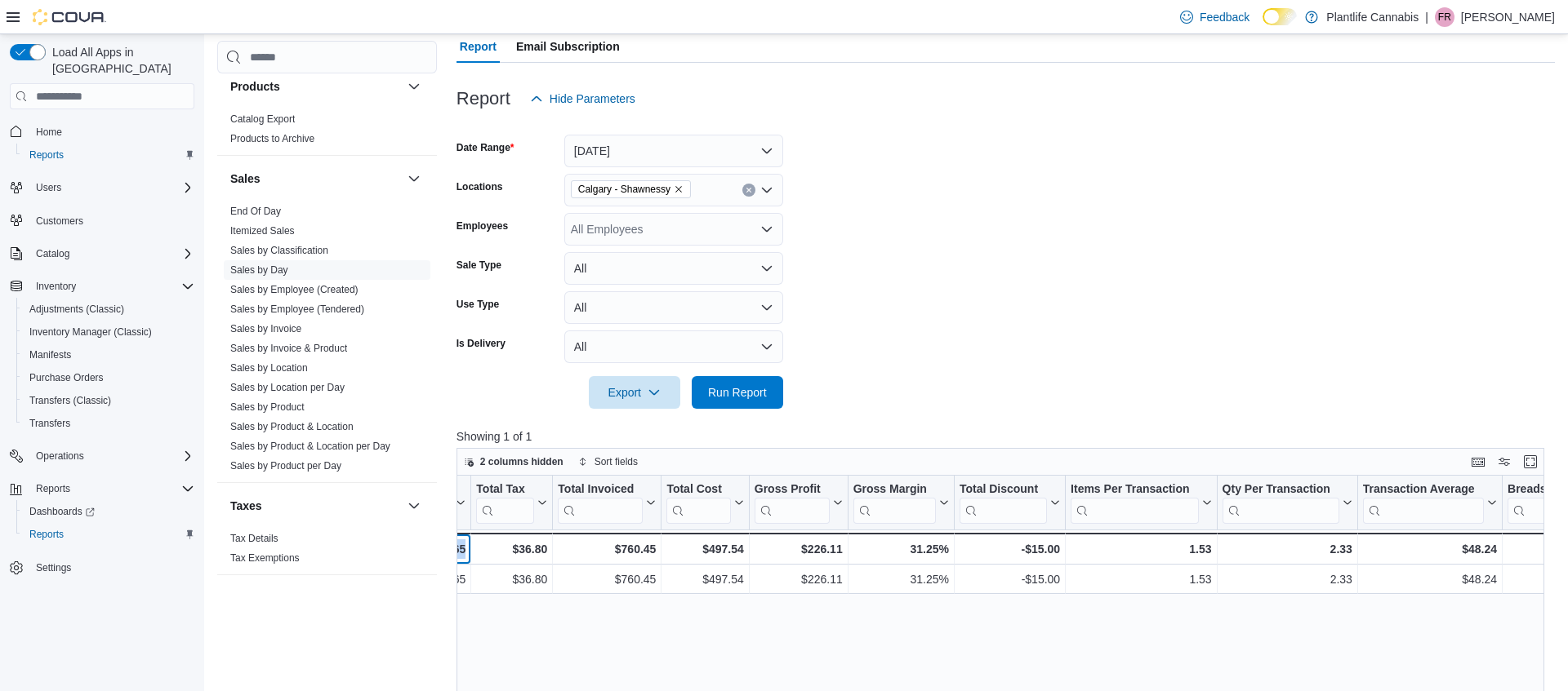
scroll to position [0, 1299]
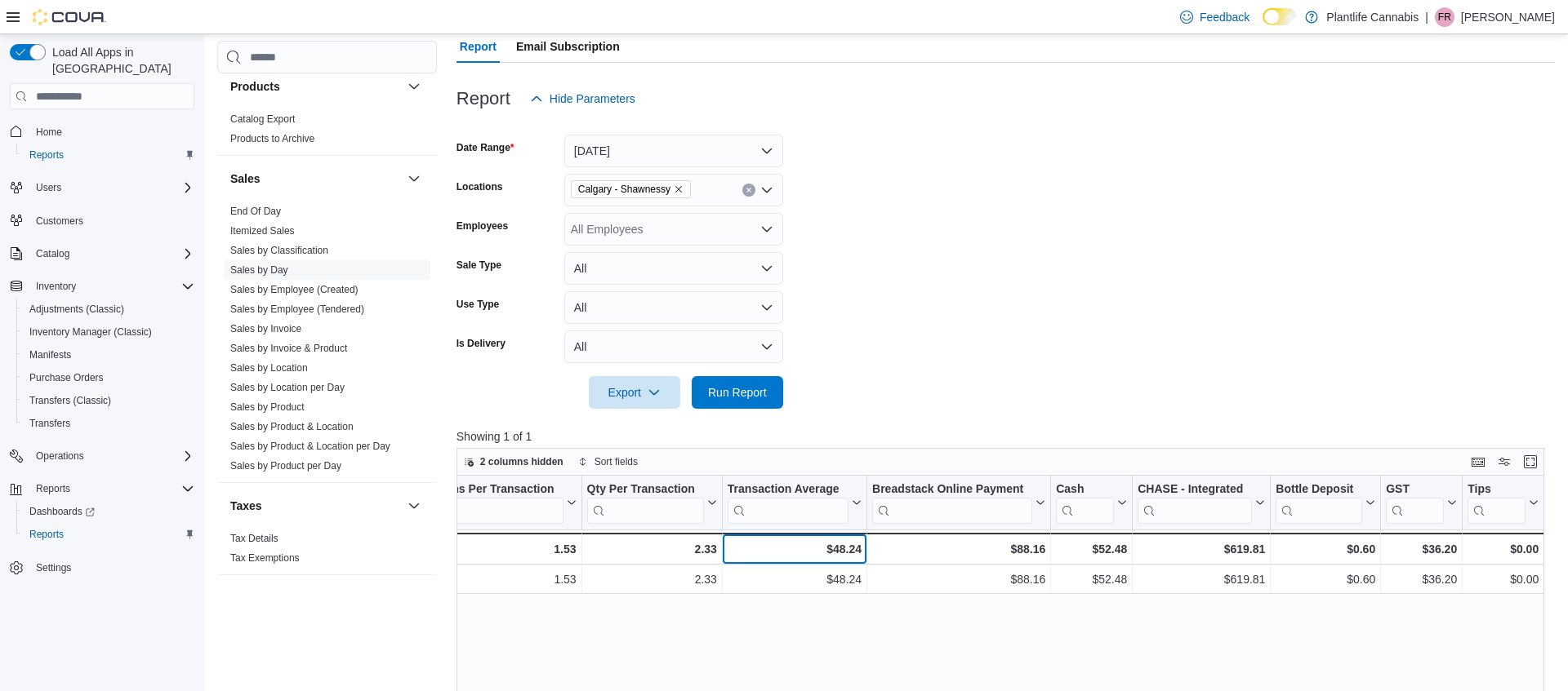
click at [852, 552] on div "$48.24" at bounding box center [794, 549] width 134 height 19
copy div "48.24"
click at [1247, 549] on div "$619.81" at bounding box center [1201, 549] width 127 height 19
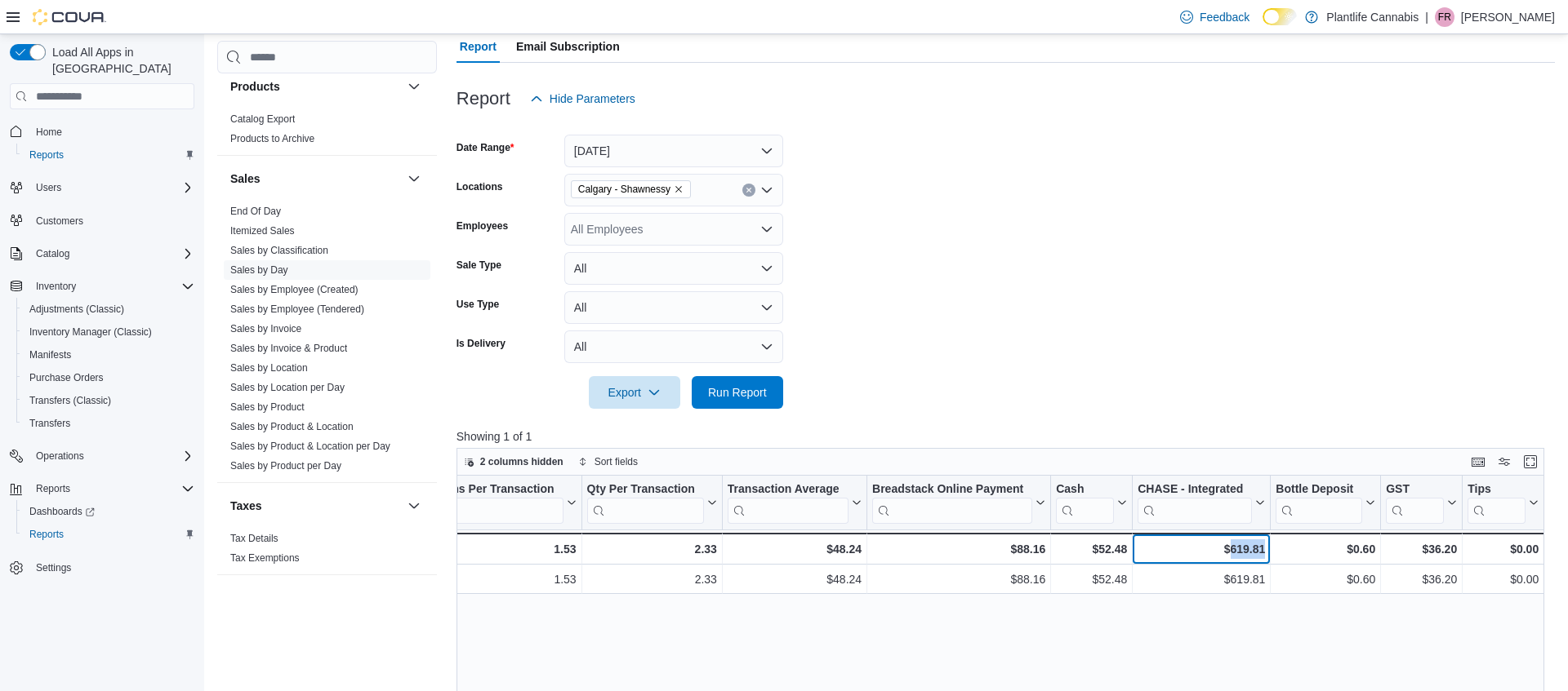
copy div "619.81"
click at [1031, 548] on div "$88.16" at bounding box center [959, 549] width 174 height 19
copy div "88.16"
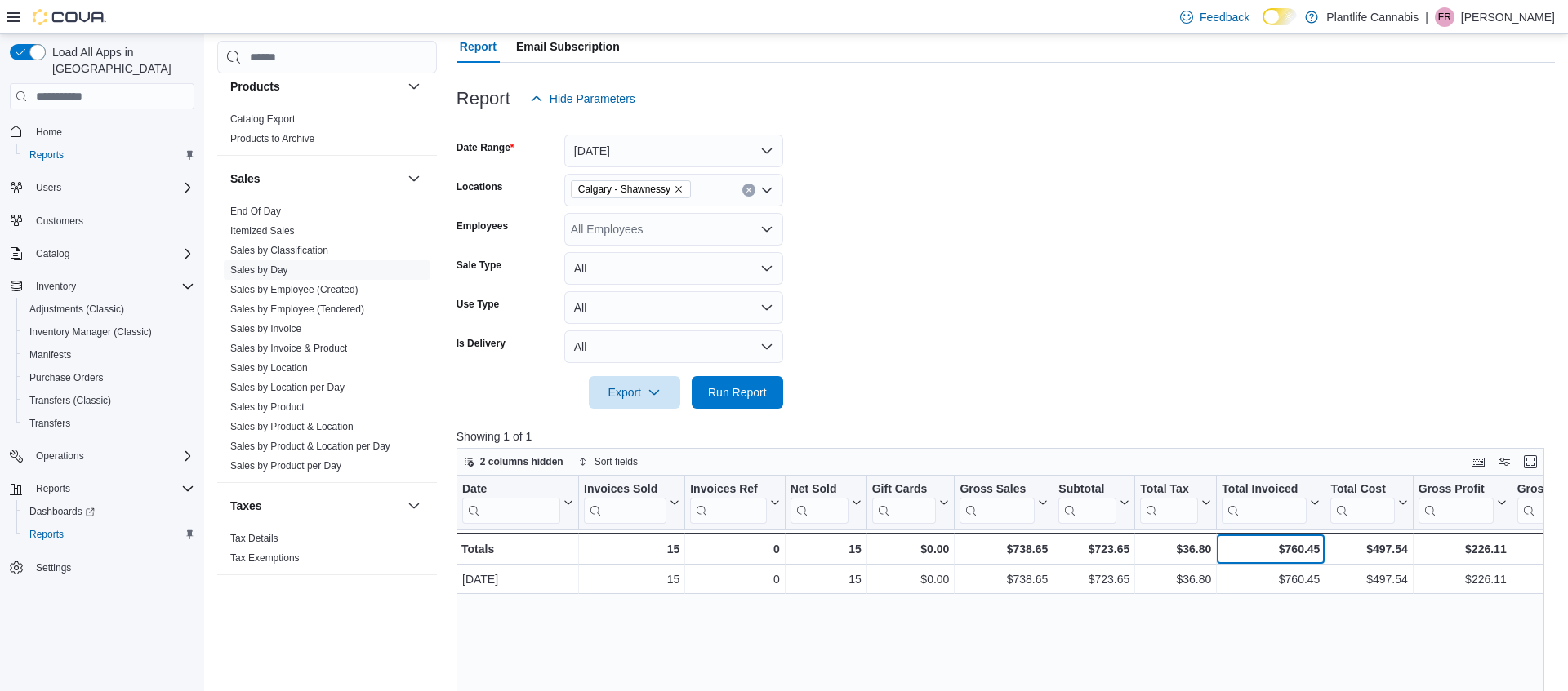
click at [1301, 545] on div "$760.45" at bounding box center [1271, 549] width 98 height 19
copy div "760.45"
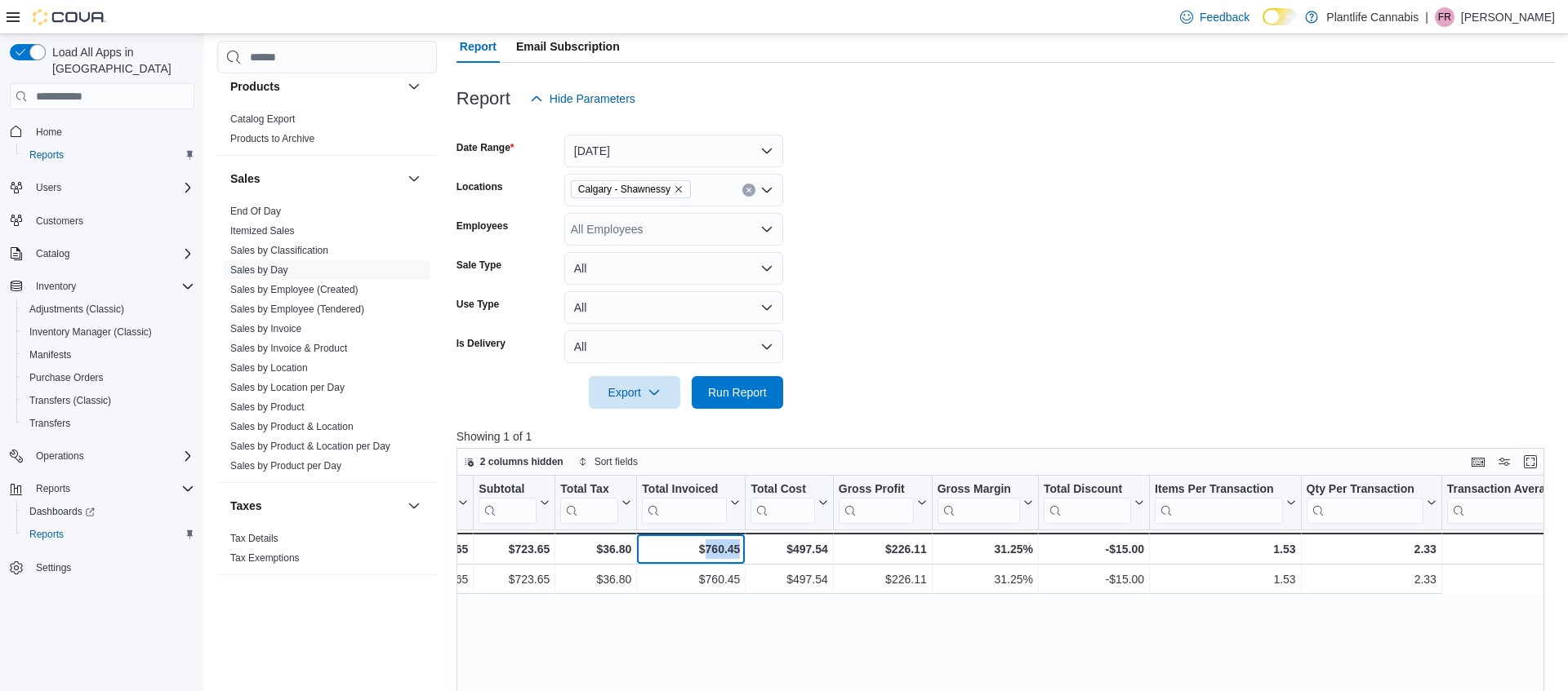
scroll to position [0, 1299]
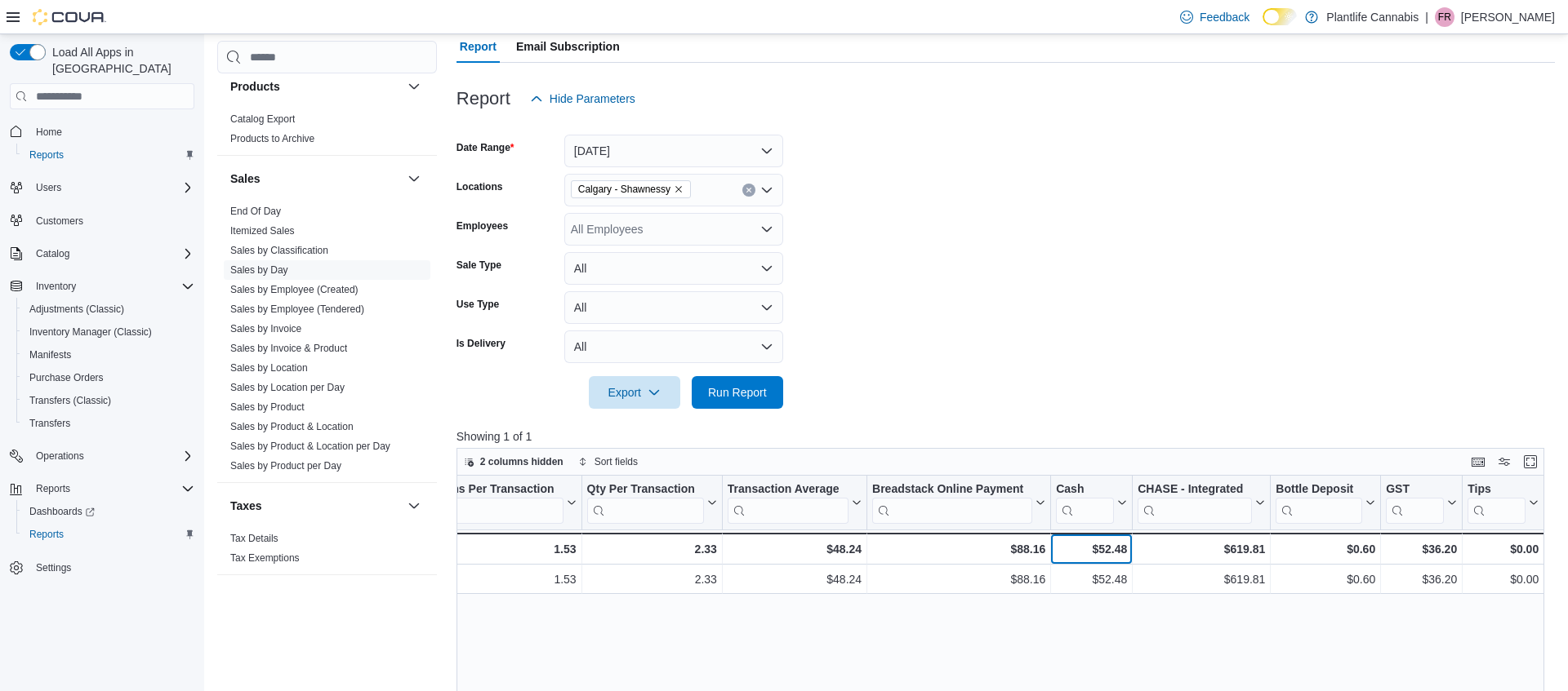
click at [1112, 552] on div "$52.48" at bounding box center [1091, 549] width 71 height 19
copy div "52.48"
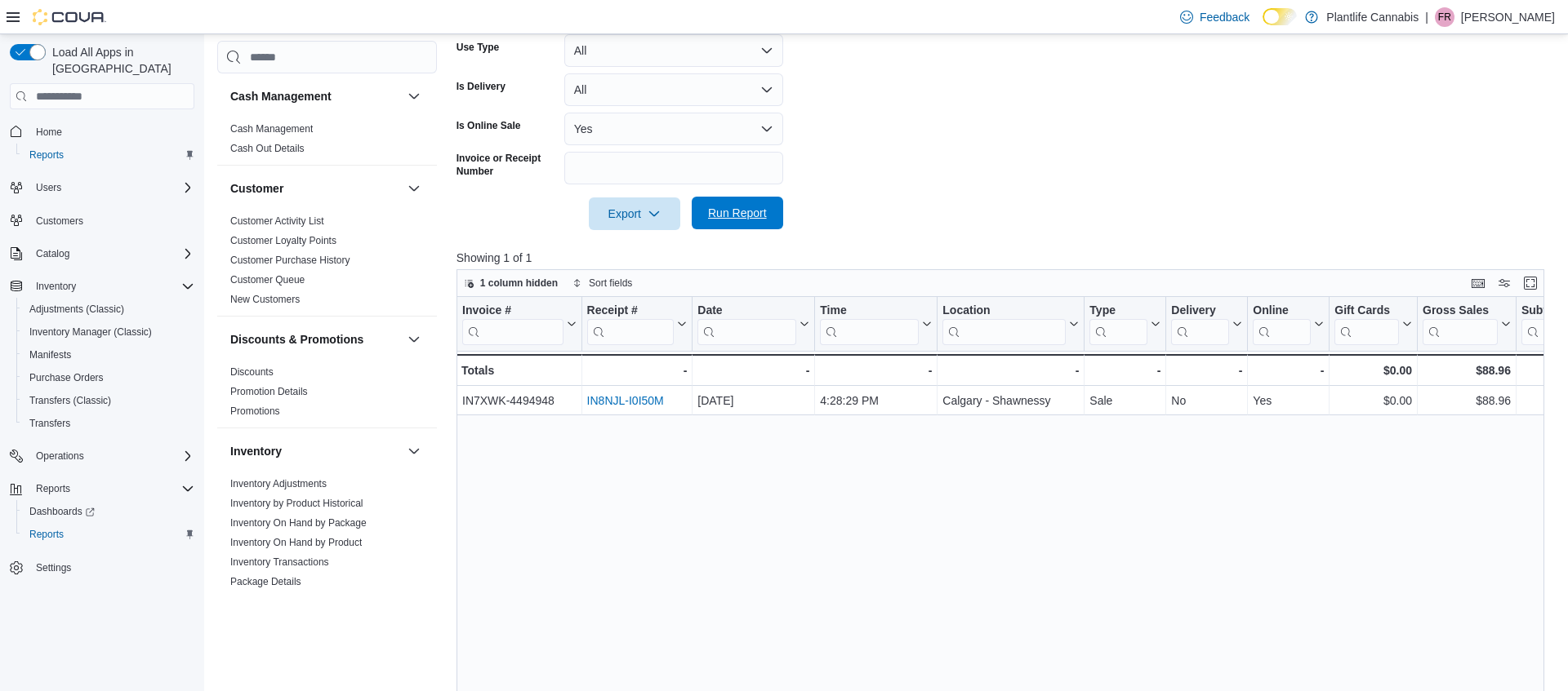
scroll to position [870, 0]
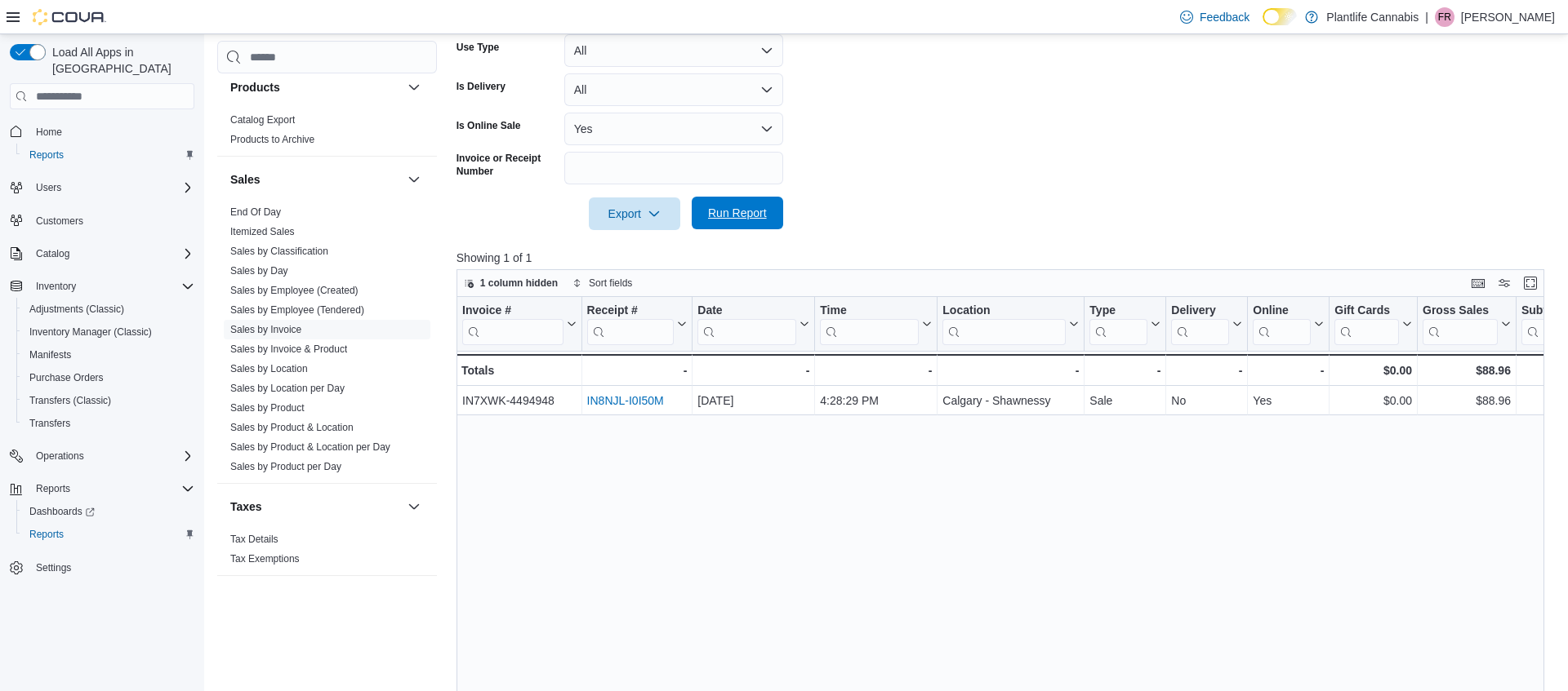
click at [752, 226] on span "Run Report" at bounding box center [737, 212] width 72 height 33
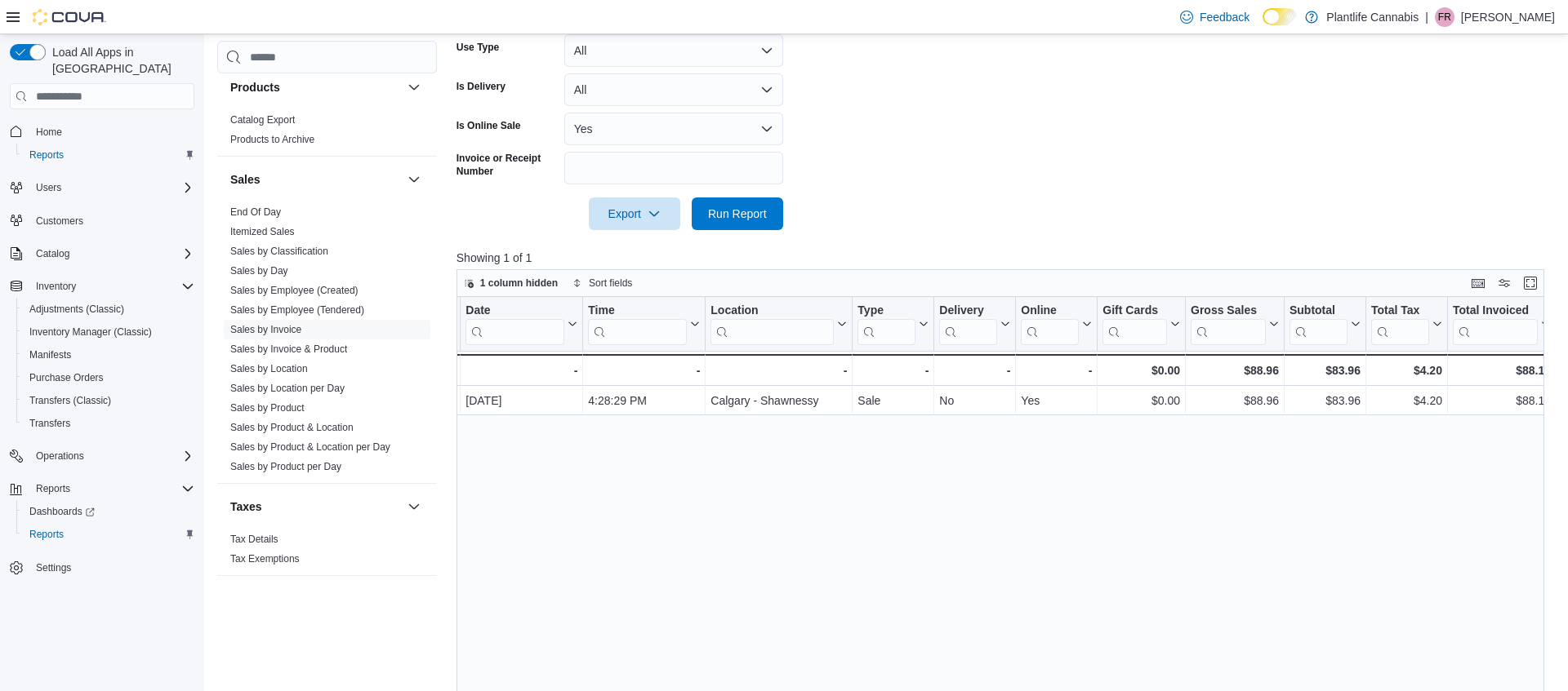
scroll to position [0, 299]
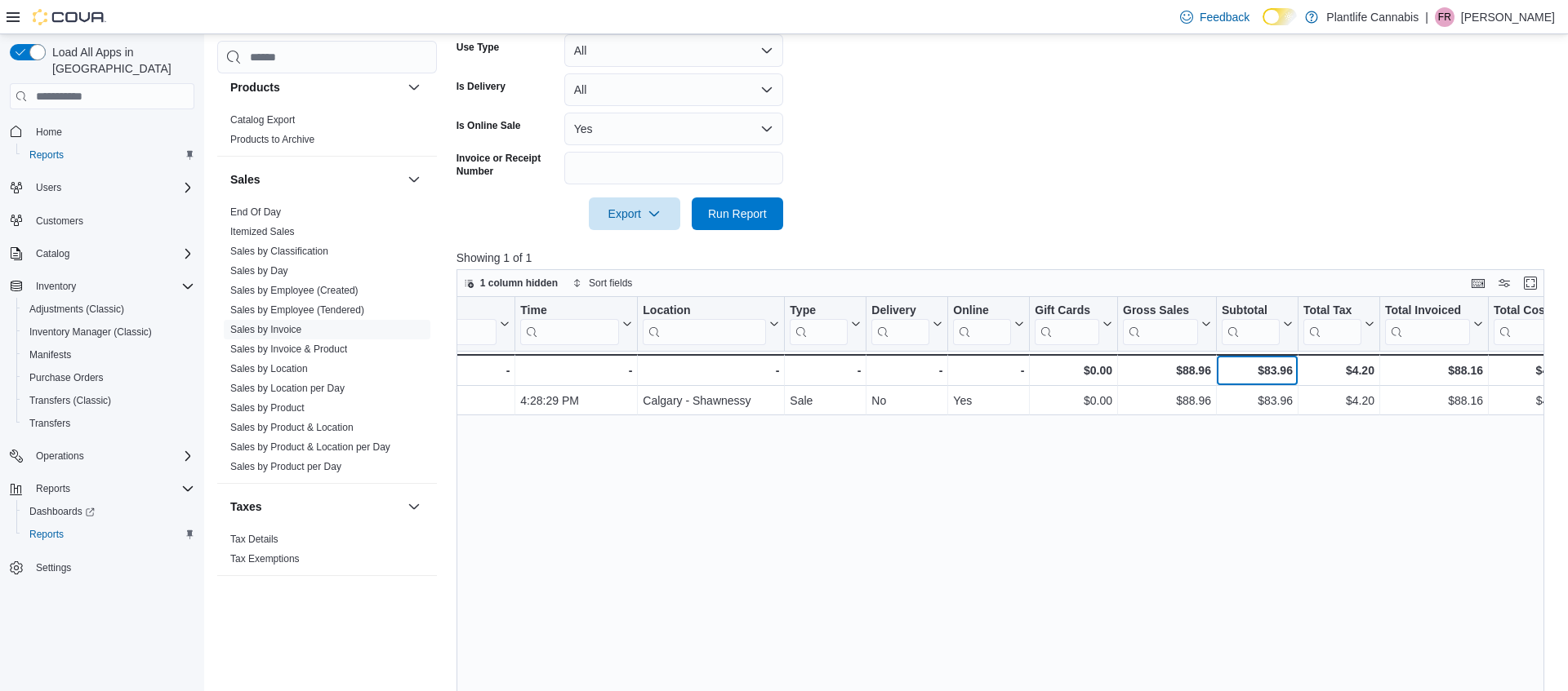
click at [1268, 369] on div "$83.96" at bounding box center [1257, 371] width 71 height 19
copy div "83.96"
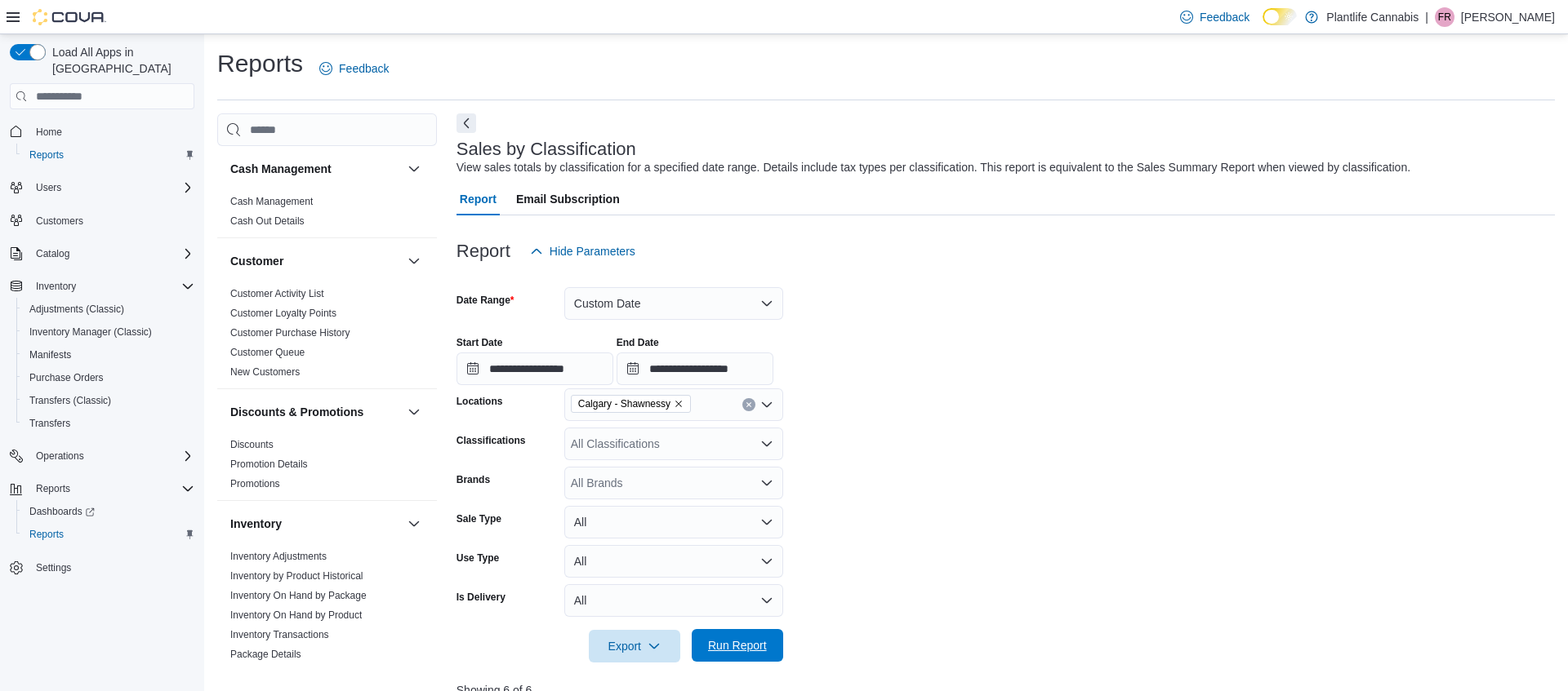
scroll to position [446, 0]
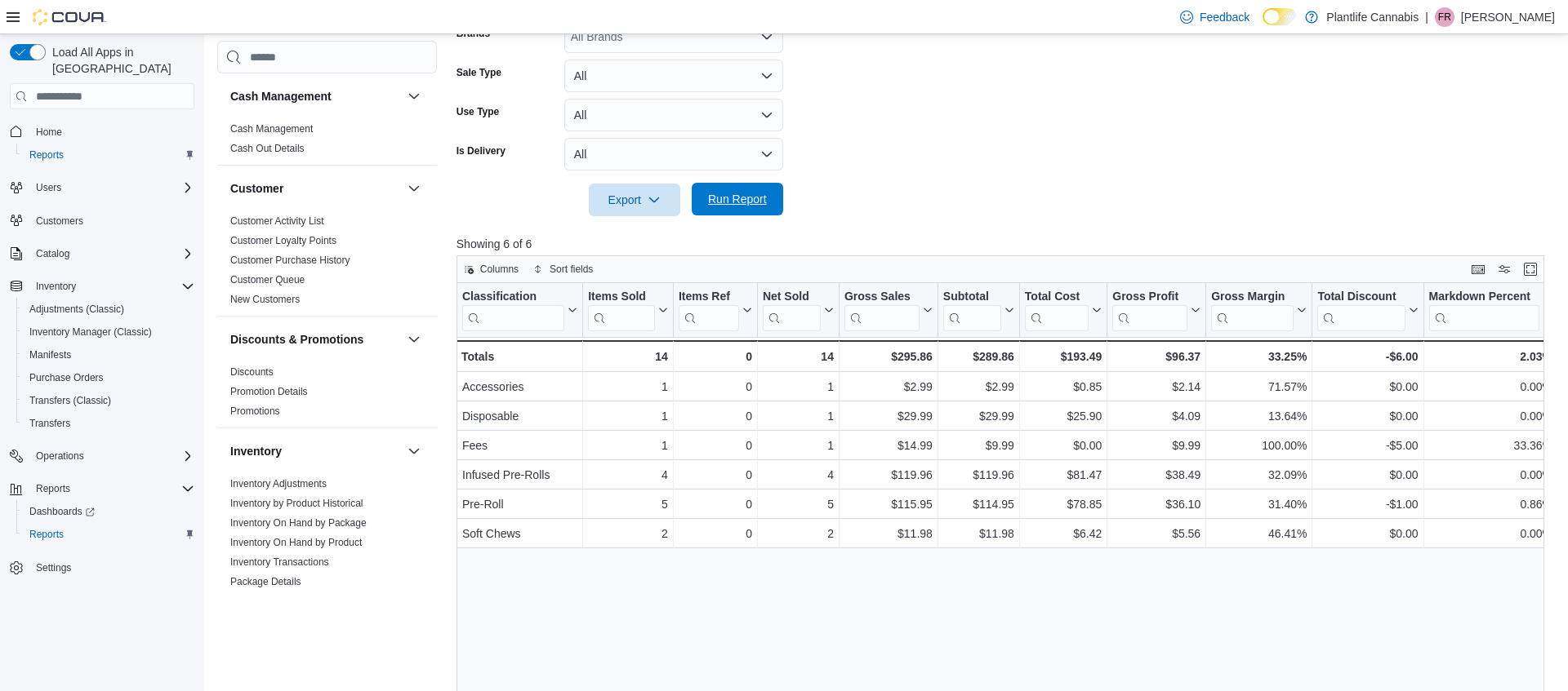
drag, startPoint x: 709, startPoint y: 196, endPoint x: 714, endPoint y: 188, distance: 9.4
click at [711, 193] on span "Run Report" at bounding box center [738, 199] width 58 height 16
click at [729, 213] on span "Run Report" at bounding box center [737, 199] width 72 height 33
